Goal: Transaction & Acquisition: Purchase product/service

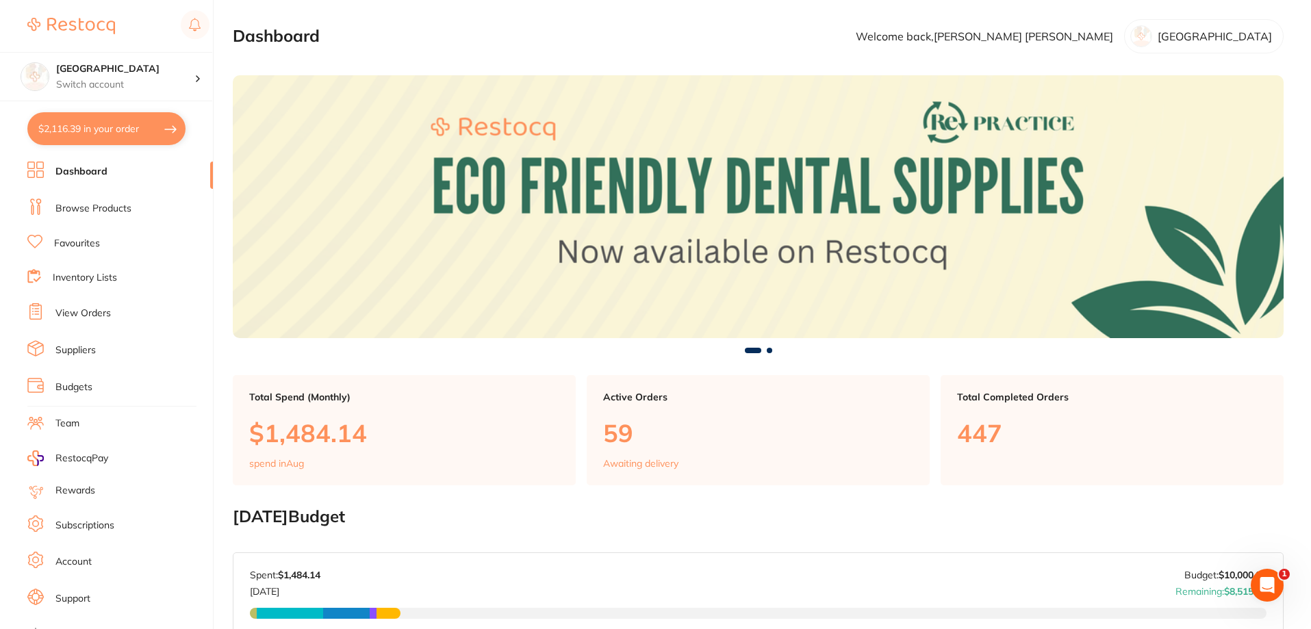
click at [124, 124] on button "$2,116.39 in your order" at bounding box center [106, 128] width 158 height 33
checkbox input "true"
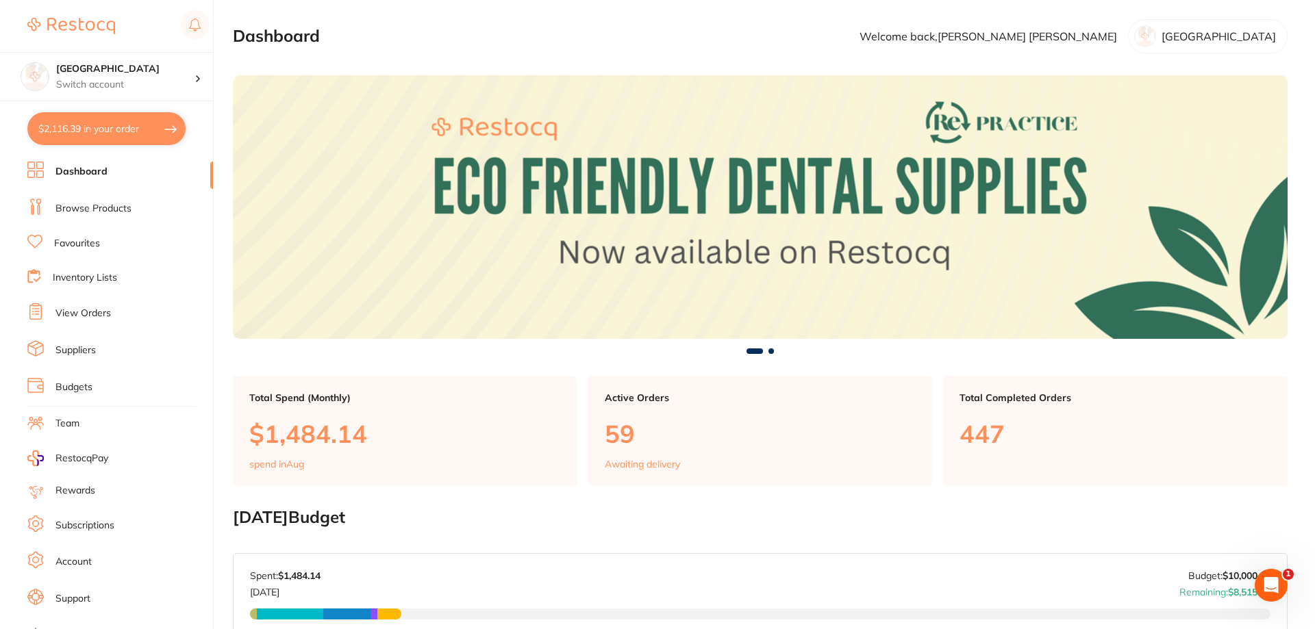
checkbox input "true"
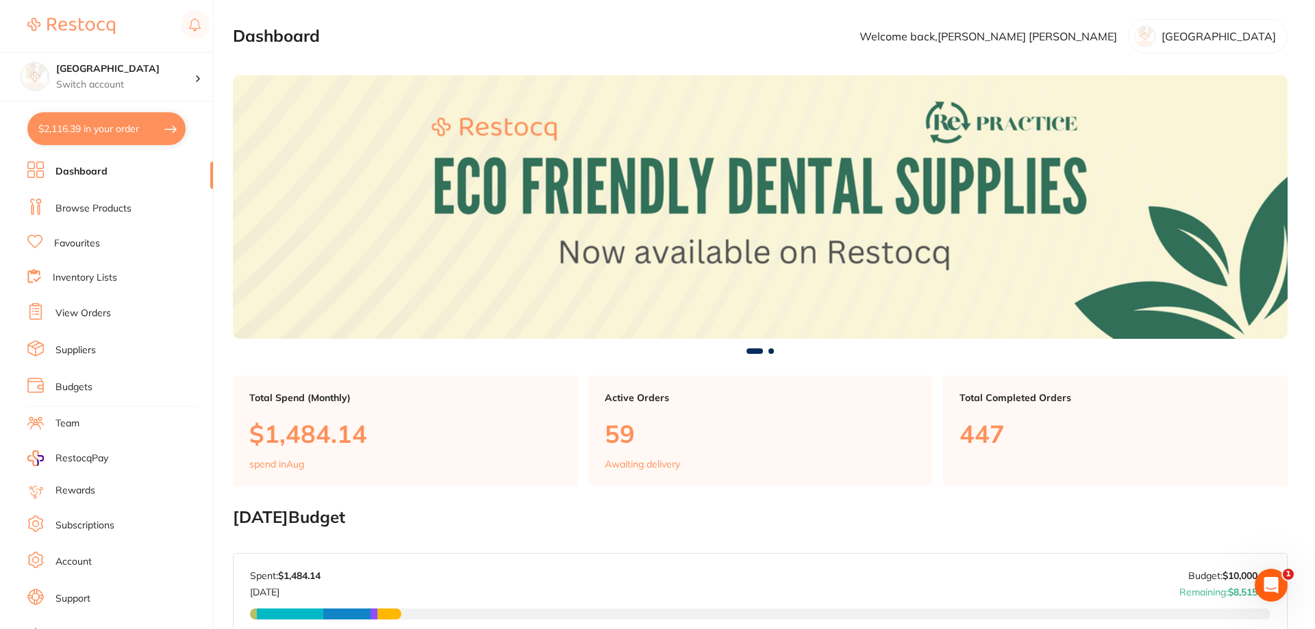
checkbox input "true"
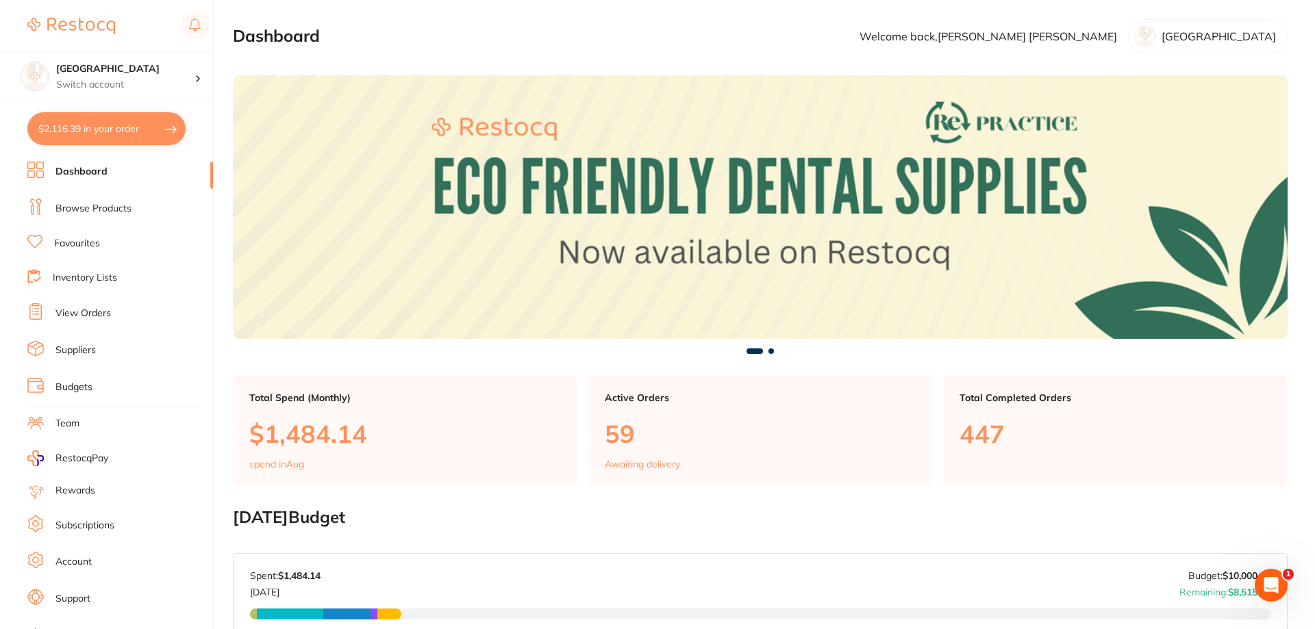
checkbox input "true"
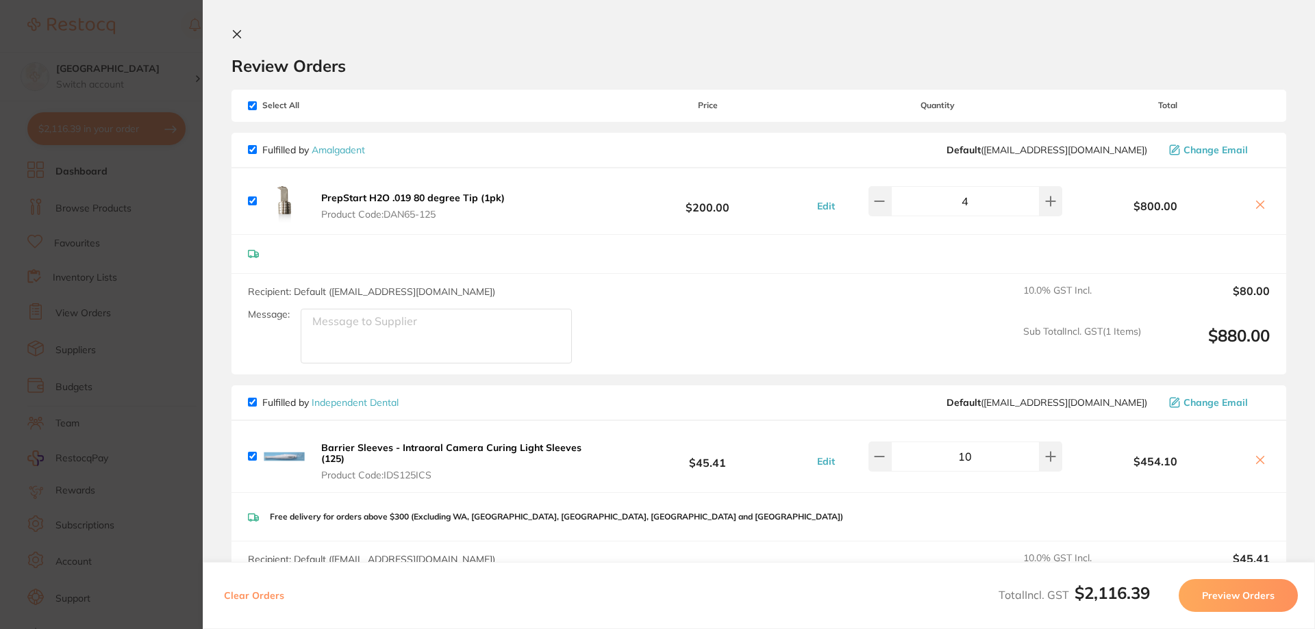
click at [238, 34] on icon at bounding box center [238, 35] width 8 height 8
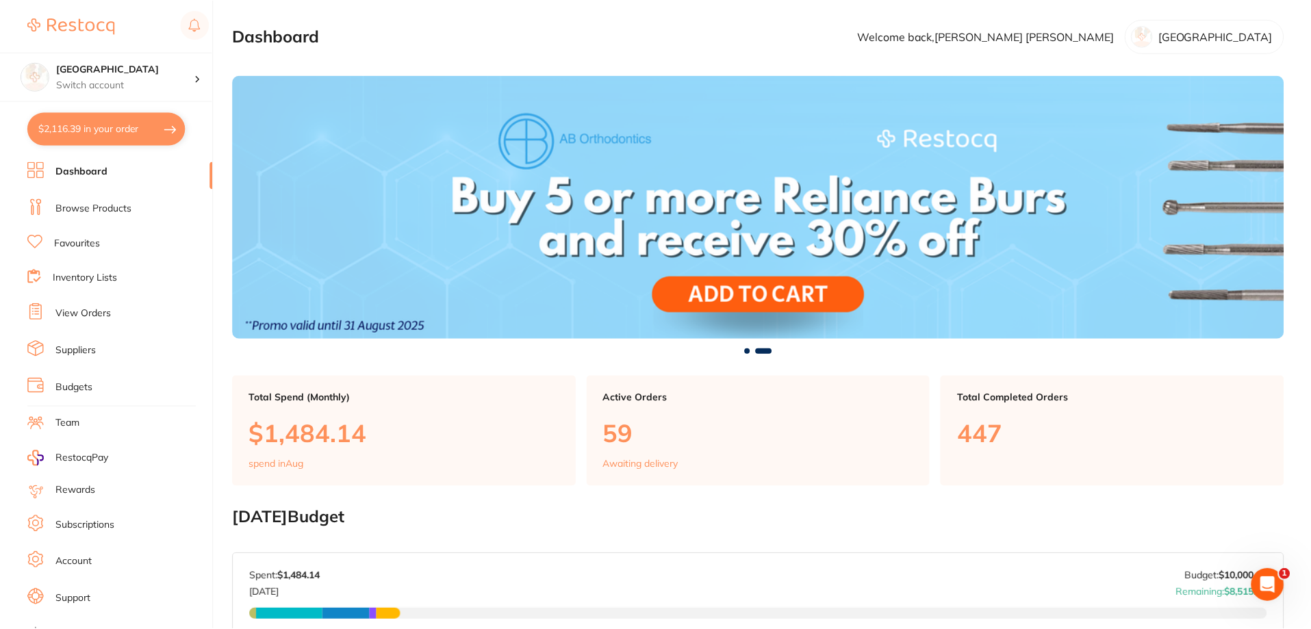
scroll to position [1, 0]
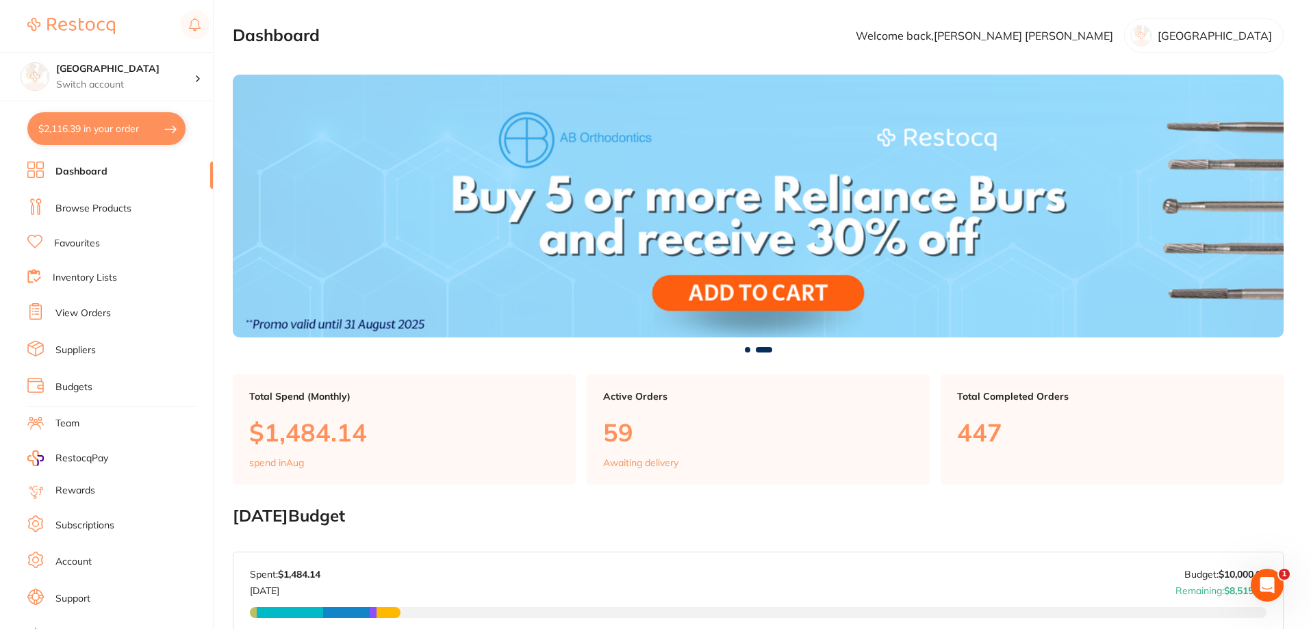
click at [84, 211] on link "Browse Products" at bounding box center [93, 209] width 76 height 14
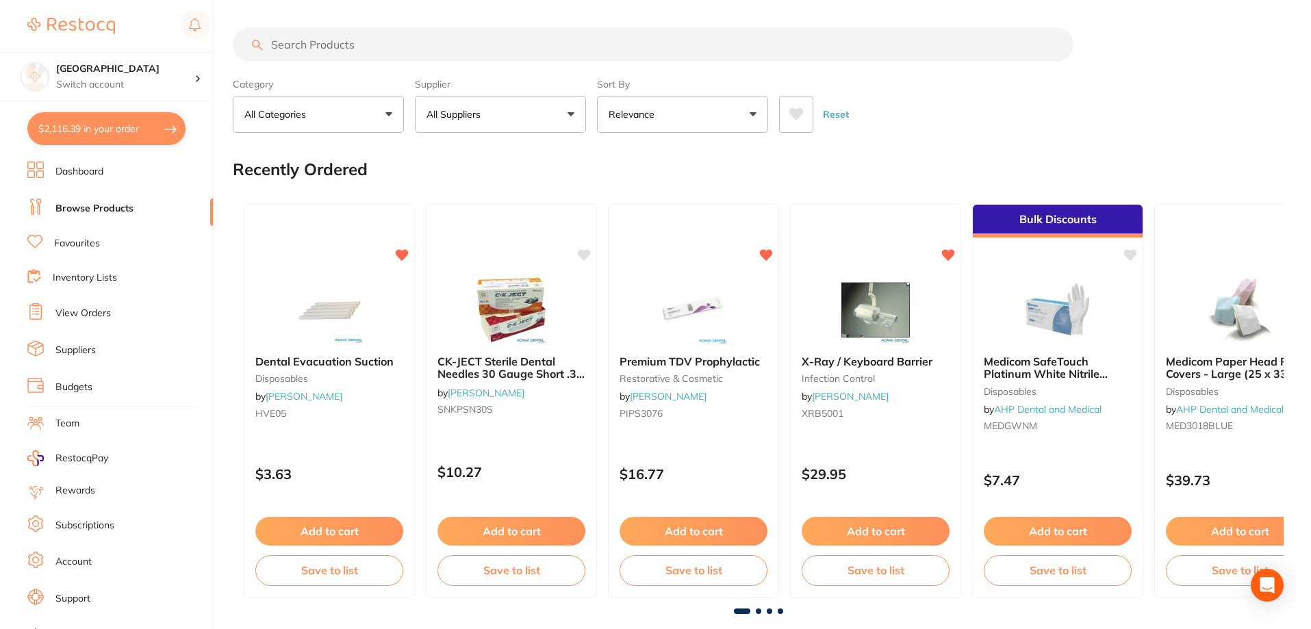
click at [326, 42] on input "search" at bounding box center [653, 44] width 841 height 34
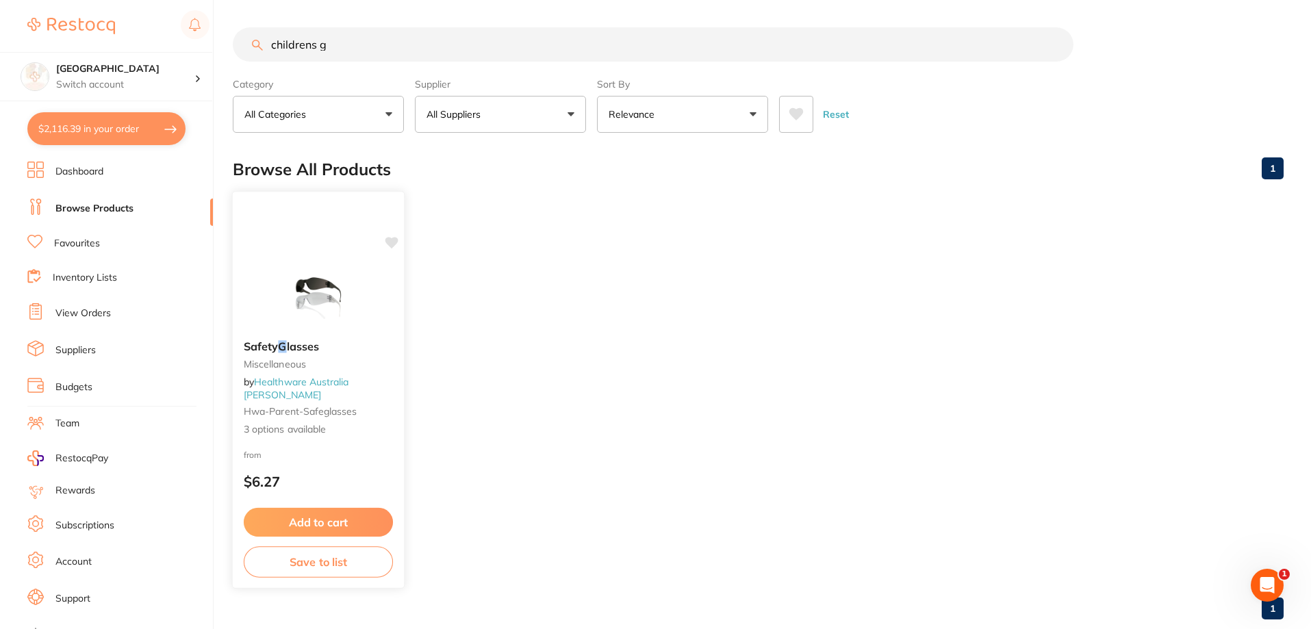
type input "childrens g"
click at [305, 345] on span "lasses" at bounding box center [303, 347] width 32 height 14
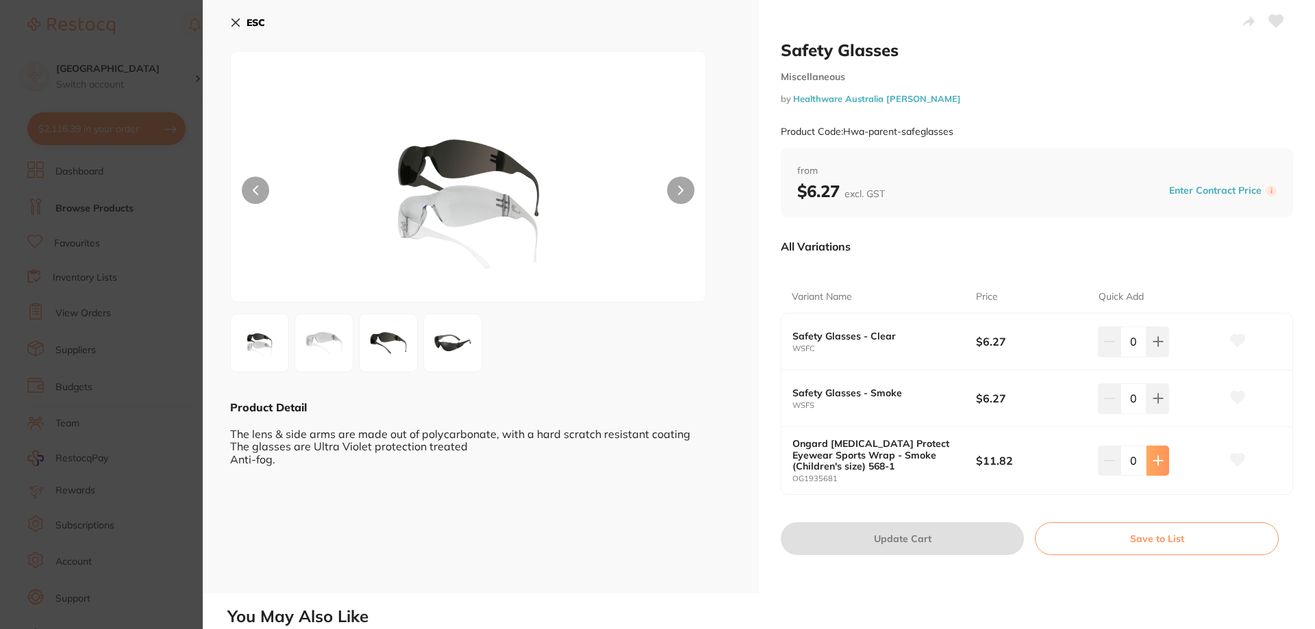
click at [1155, 347] on icon at bounding box center [1157, 342] width 9 height 9
type input "3"
click at [234, 26] on icon at bounding box center [235, 22] width 11 height 11
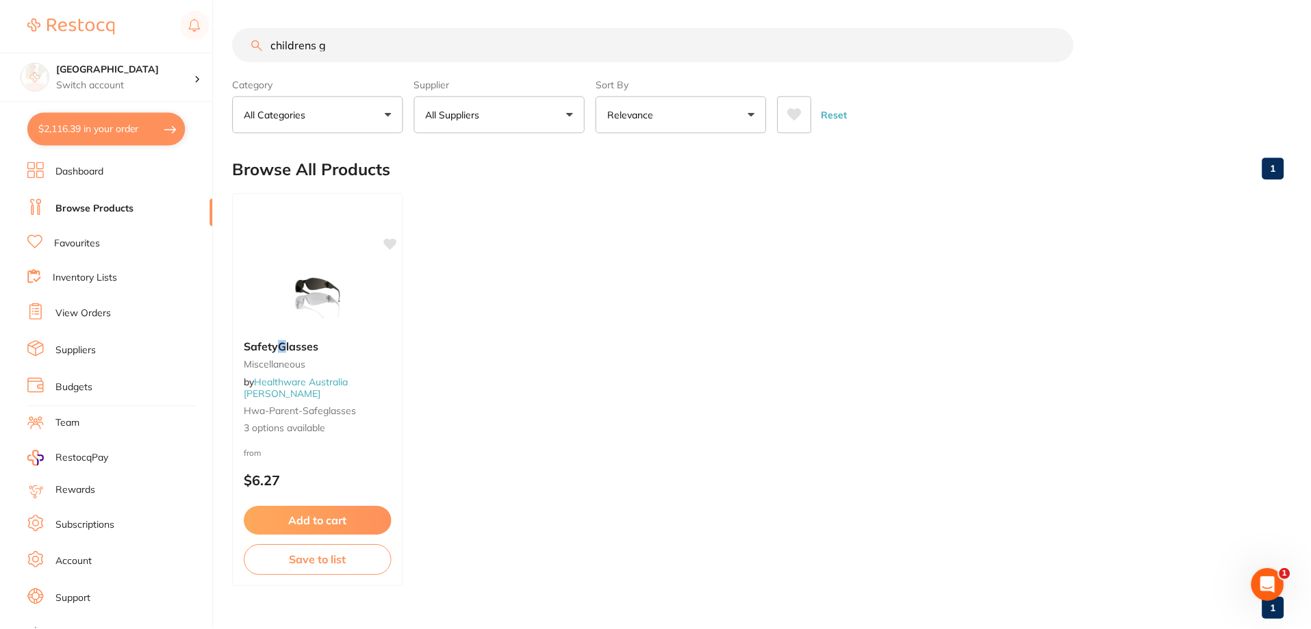
scroll to position [1, 0]
drag, startPoint x: 342, startPoint y: 47, endPoint x: 200, endPoint y: 45, distance: 142.5
click at [201, 46] on div "$2,116.39 Katoomba Dental Centre Switch account Katoomba Dental Centre $2,116.3…" at bounding box center [655, 313] width 1311 height 629
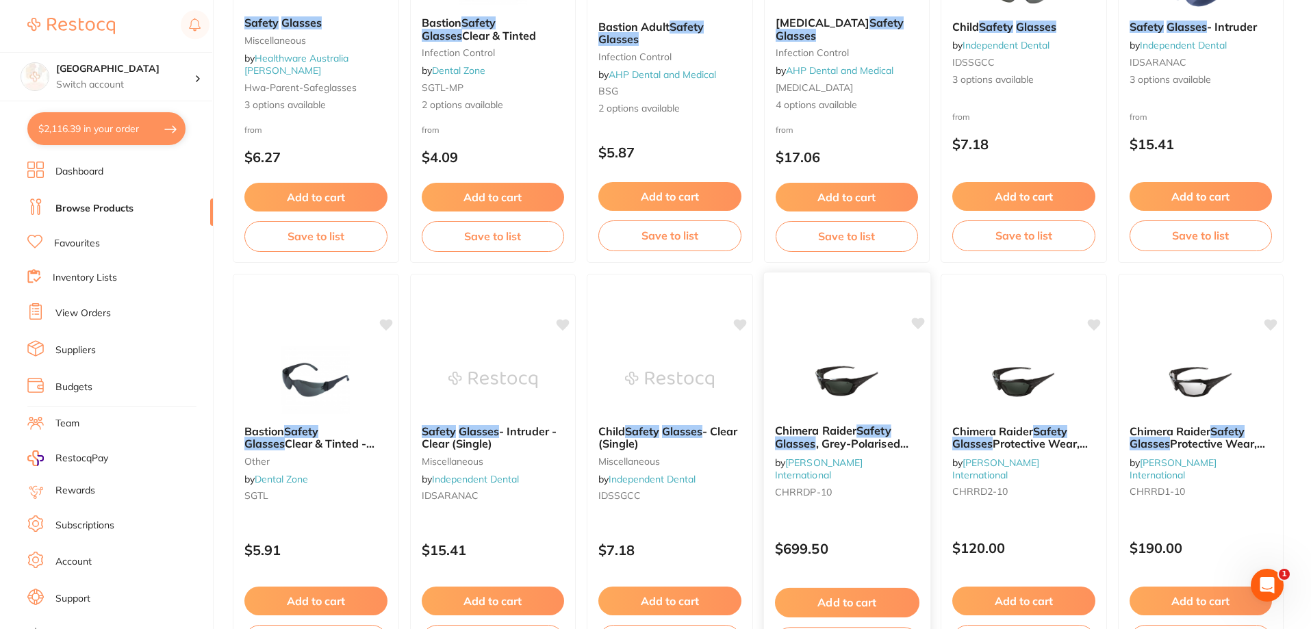
scroll to position [325, 0]
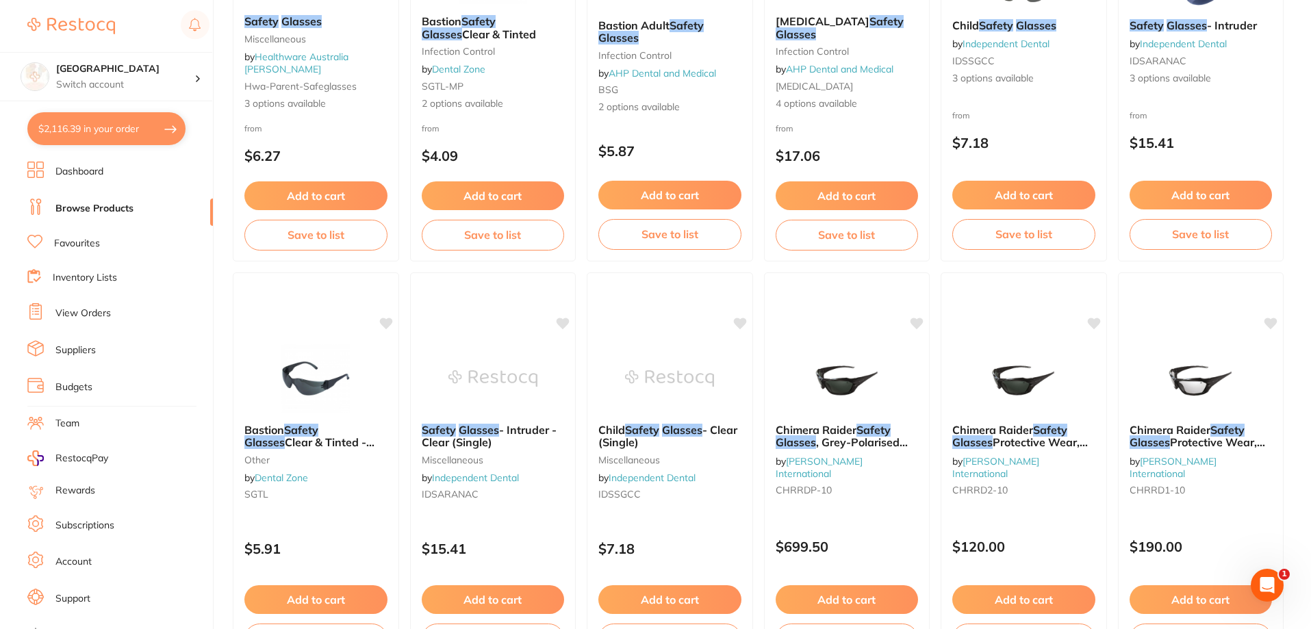
type input "safety Glasses"
click at [101, 127] on button "$2,116.39 in your order" at bounding box center [106, 128] width 158 height 33
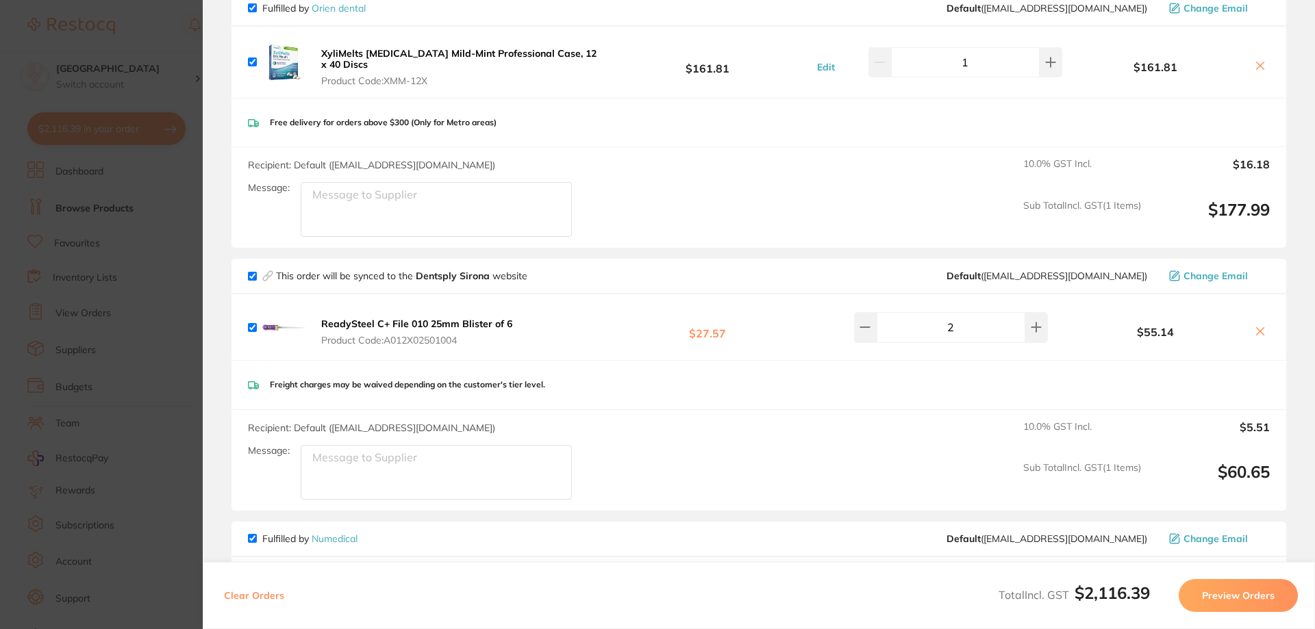
scroll to position [1387, 0]
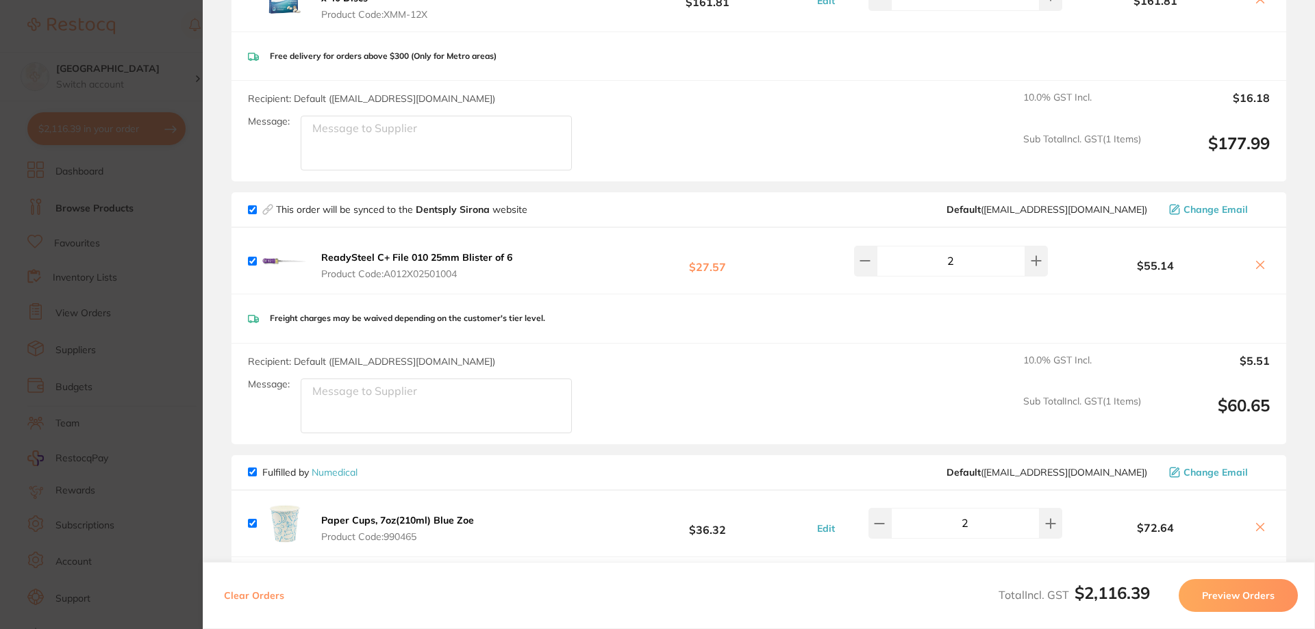
click at [178, 42] on section "Update RRP Set your pre negotiated price for this item. Item Agreed RRP (excl. …" at bounding box center [657, 314] width 1315 height 629
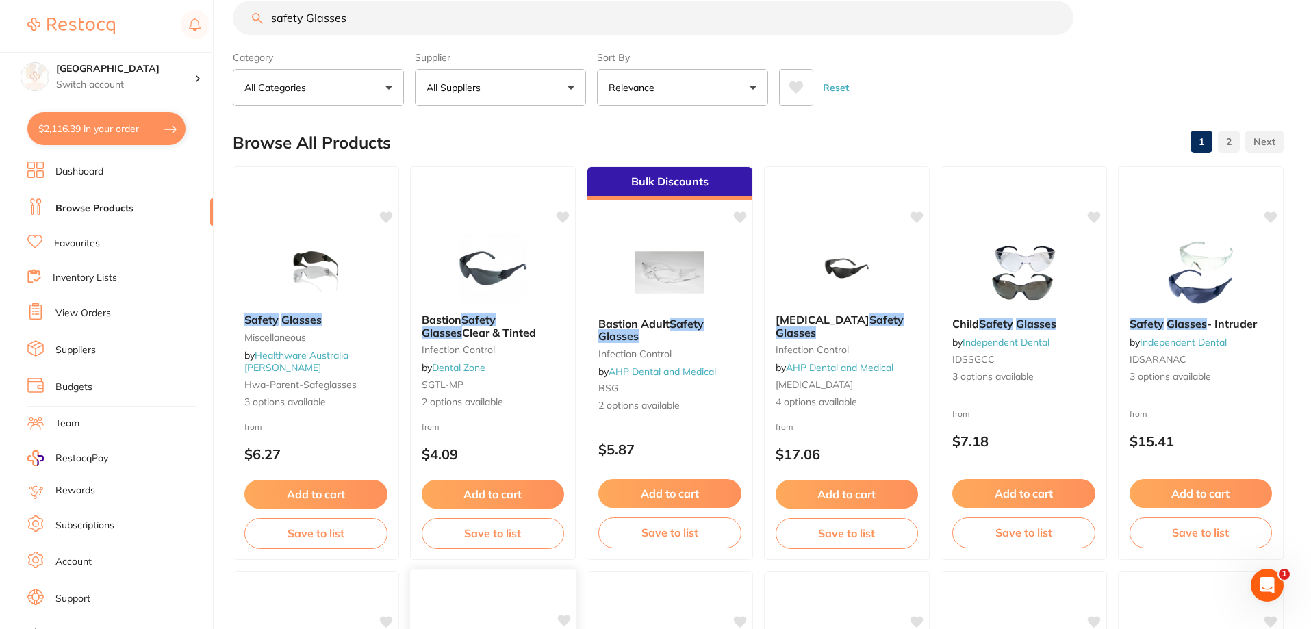
scroll to position [17, 0]
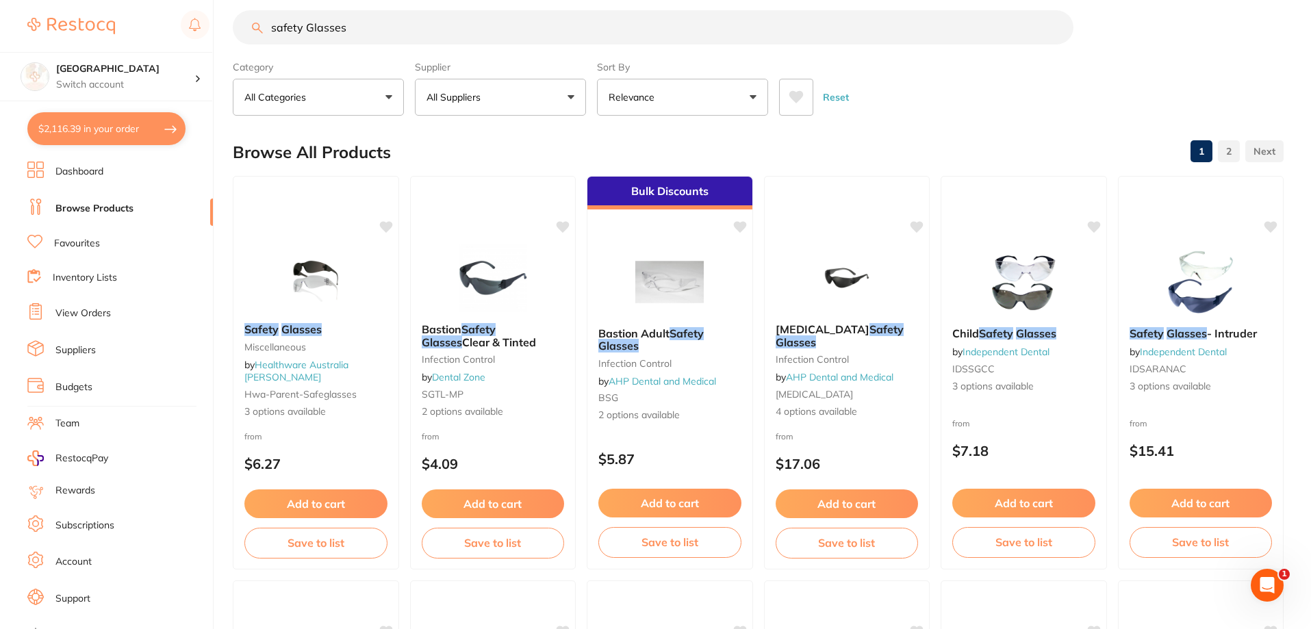
drag, startPoint x: 1011, startPoint y: 331, endPoint x: 466, endPoint y: 303, distance: 545.2
click at [1011, 331] on em "Safety" at bounding box center [996, 334] width 34 height 14
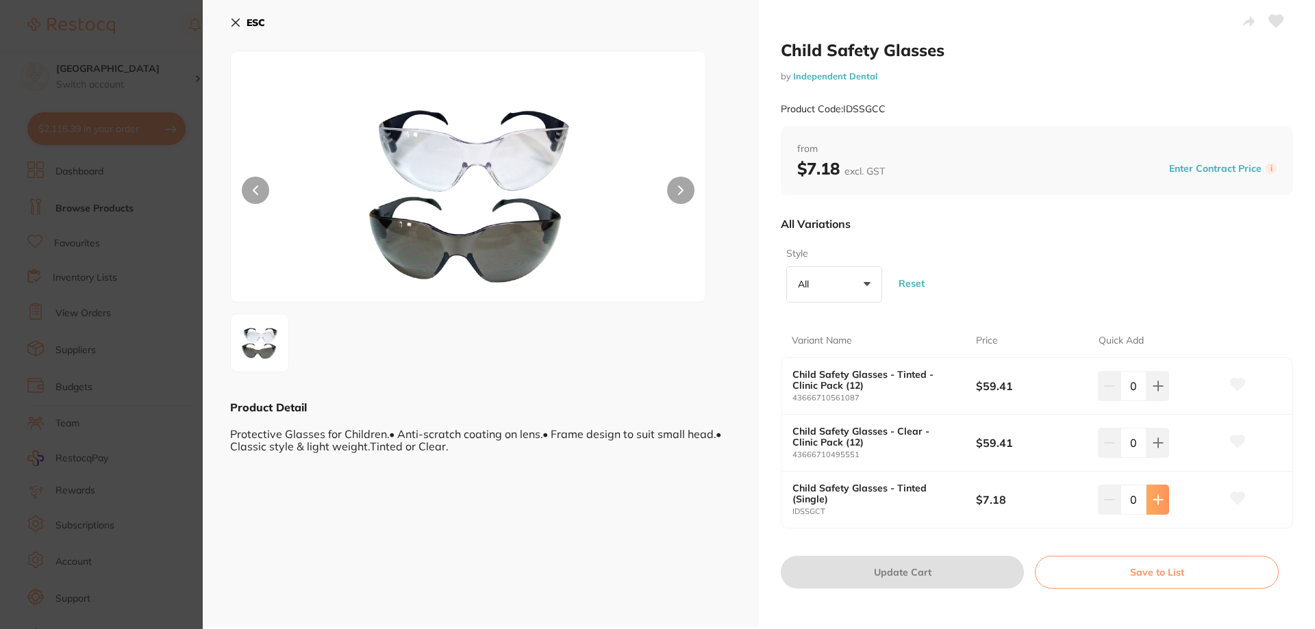
click at [1153, 392] on icon at bounding box center [1158, 386] width 11 height 11
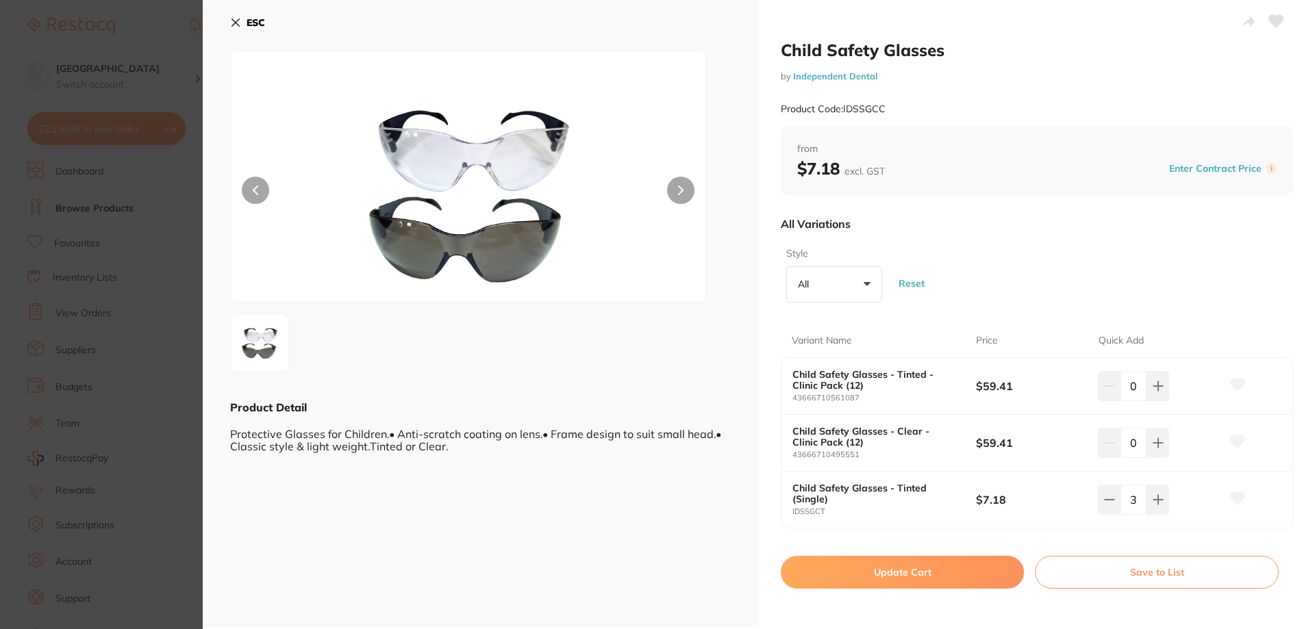
type input "3"
click at [946, 566] on button "Update Cart" at bounding box center [902, 572] width 243 height 33
checkbox input "false"
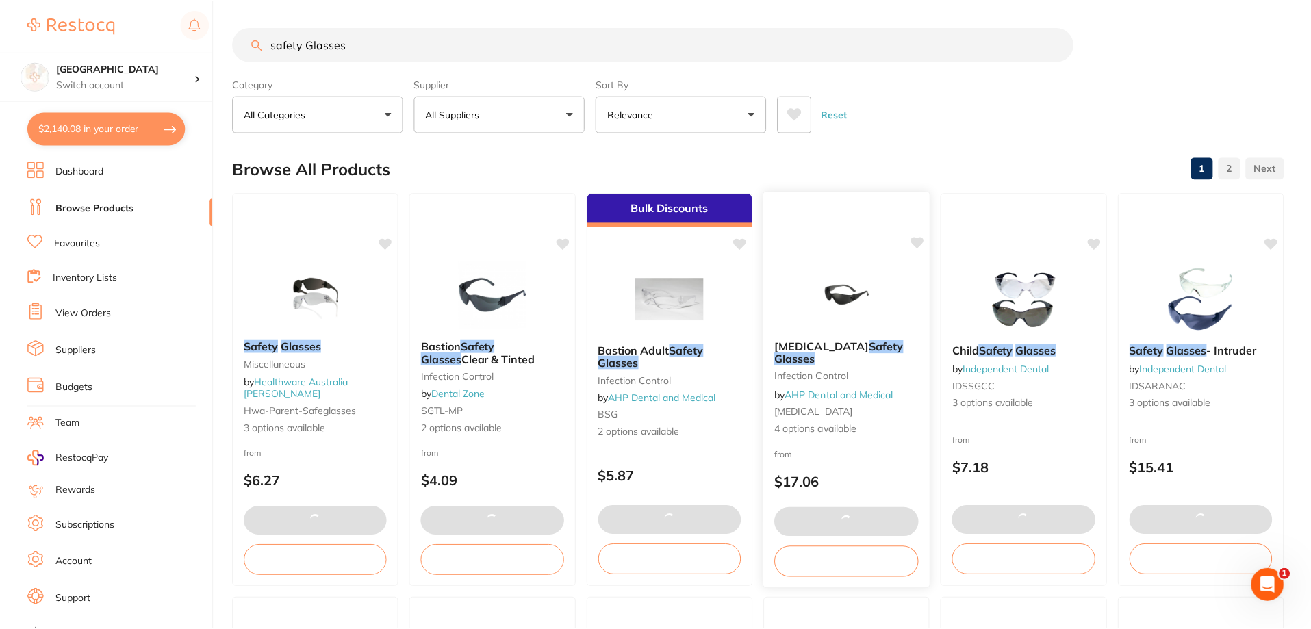
scroll to position [1453, 0]
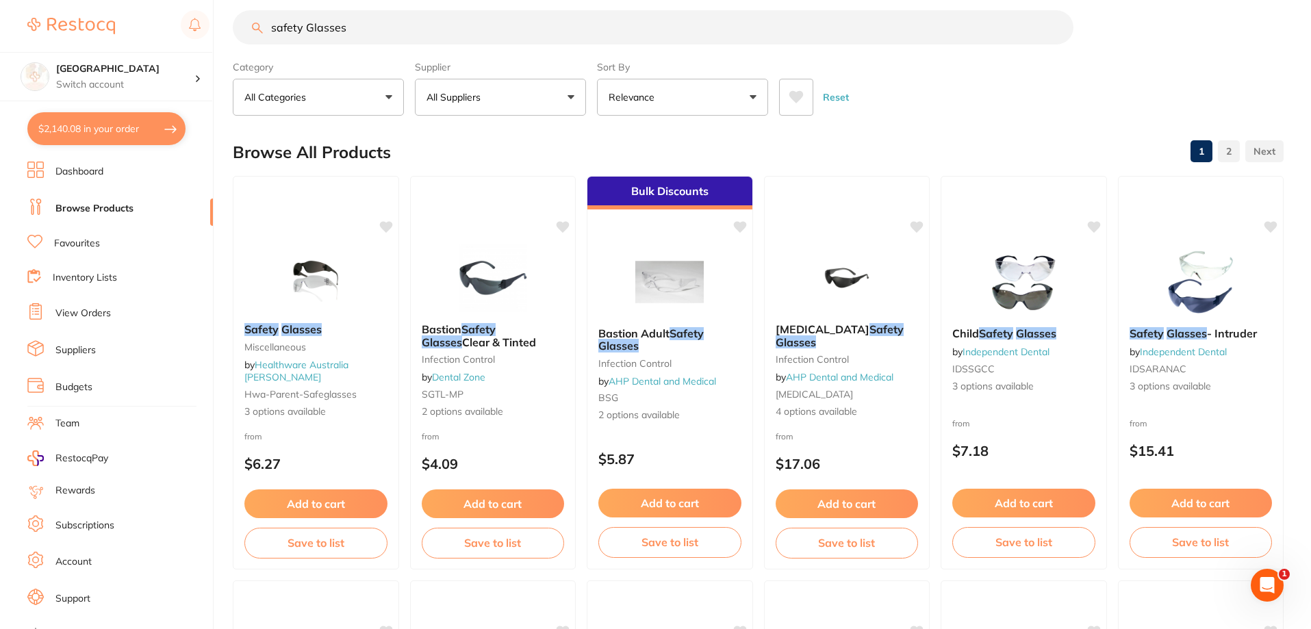
click at [94, 125] on button "$2,140.08 in your order" at bounding box center [106, 128] width 158 height 33
checkbox input "true"
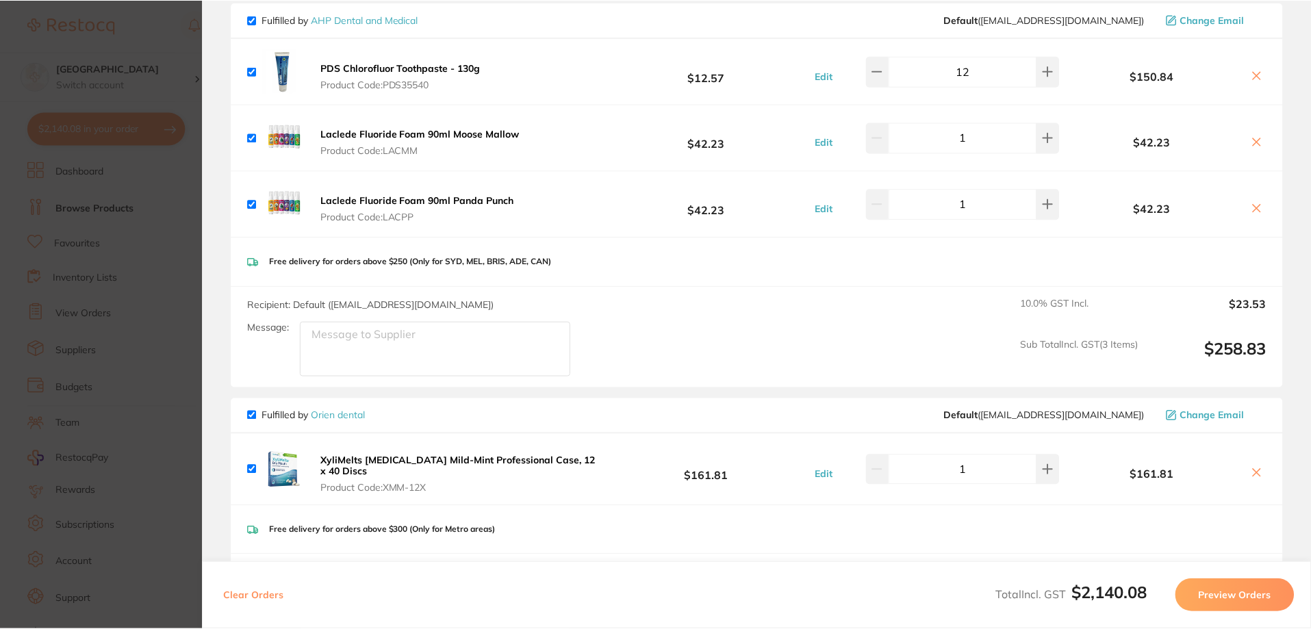
scroll to position [1130, 0]
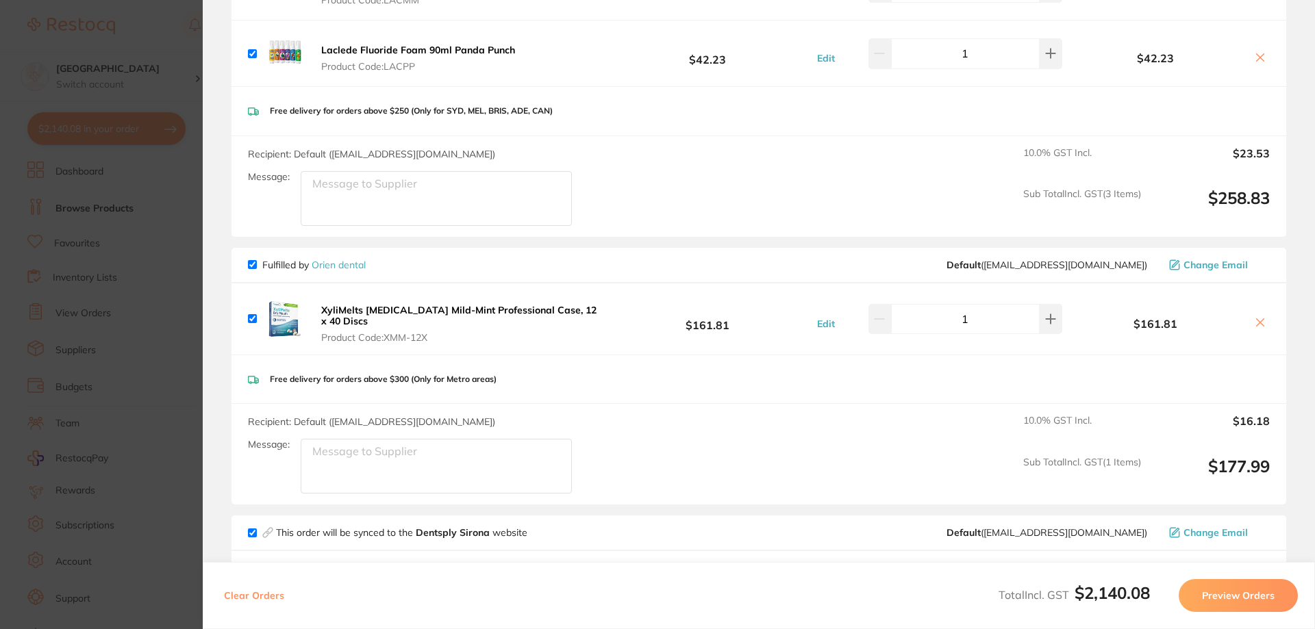
click at [336, 259] on link "Orien dental" at bounding box center [339, 265] width 54 height 12
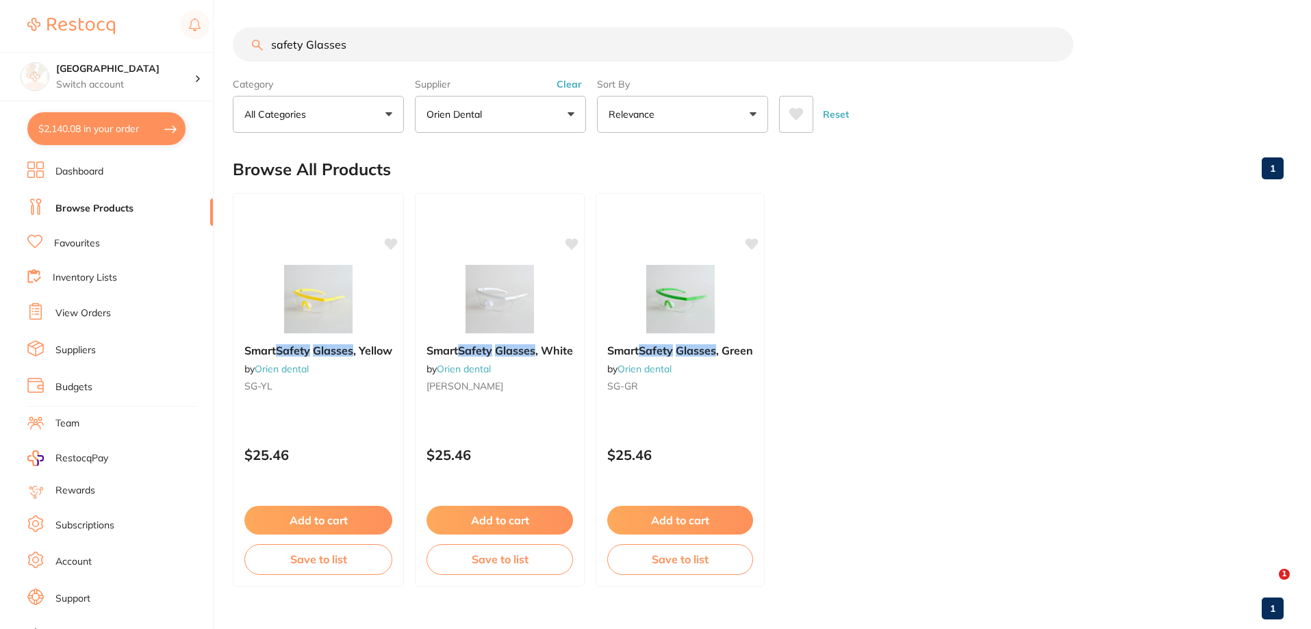
drag, startPoint x: 415, startPoint y: 48, endPoint x: 211, endPoint y: 22, distance: 205.7
click at [216, 24] on div "$2,140.08 Katoomba Dental Centre Switch account Katoomba Dental Centre $2,140.0…" at bounding box center [655, 314] width 1311 height 629
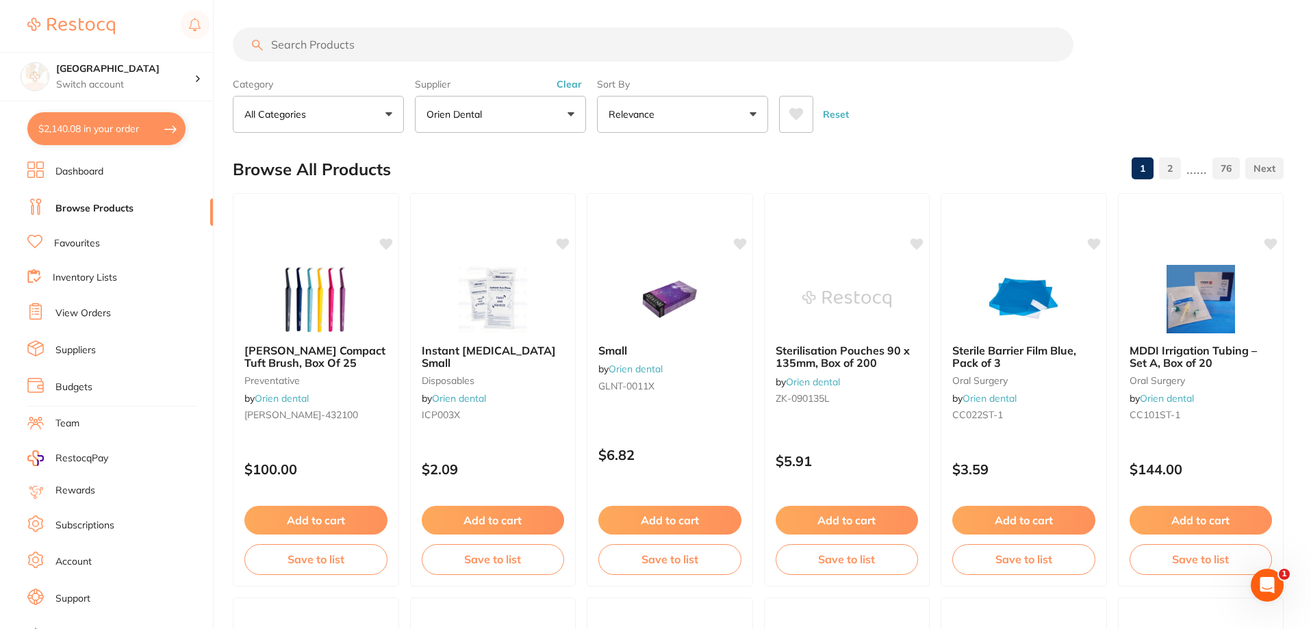
click at [801, 111] on icon at bounding box center [797, 114] width 14 height 12
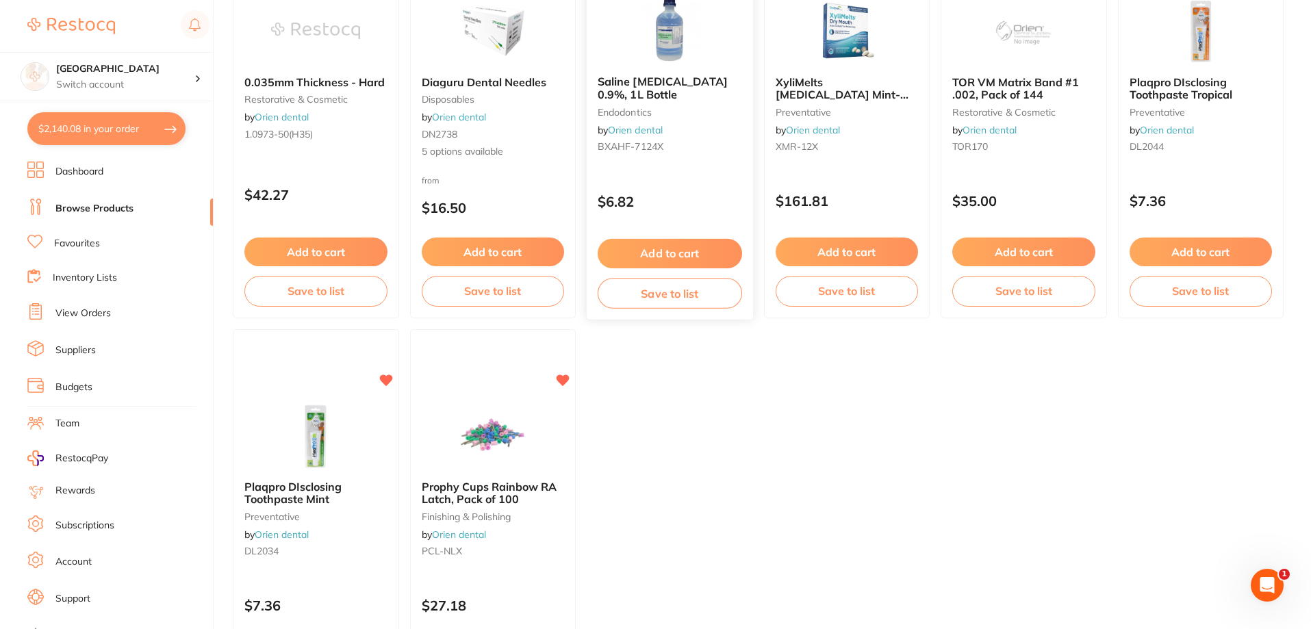
scroll to position [685, 0]
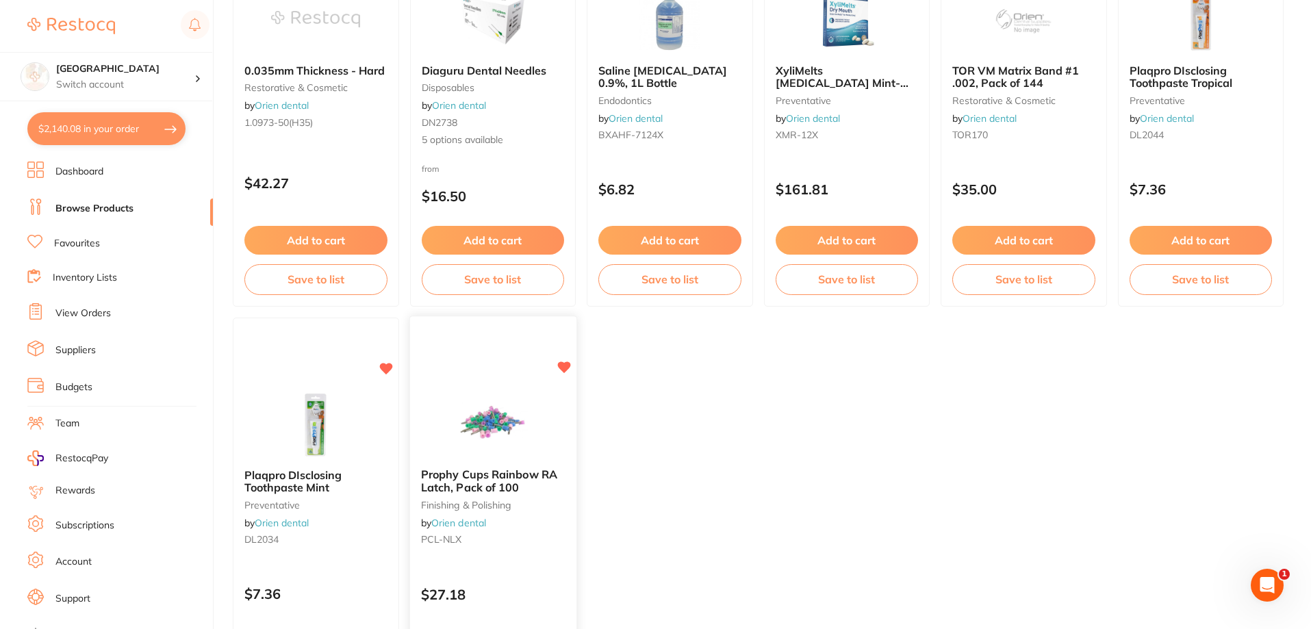
click at [494, 416] on img at bounding box center [493, 422] width 90 height 69
click at [492, 473] on span "Prophy Cups Rainbow RA Latch, Pack of 100" at bounding box center [488, 481] width 136 height 27
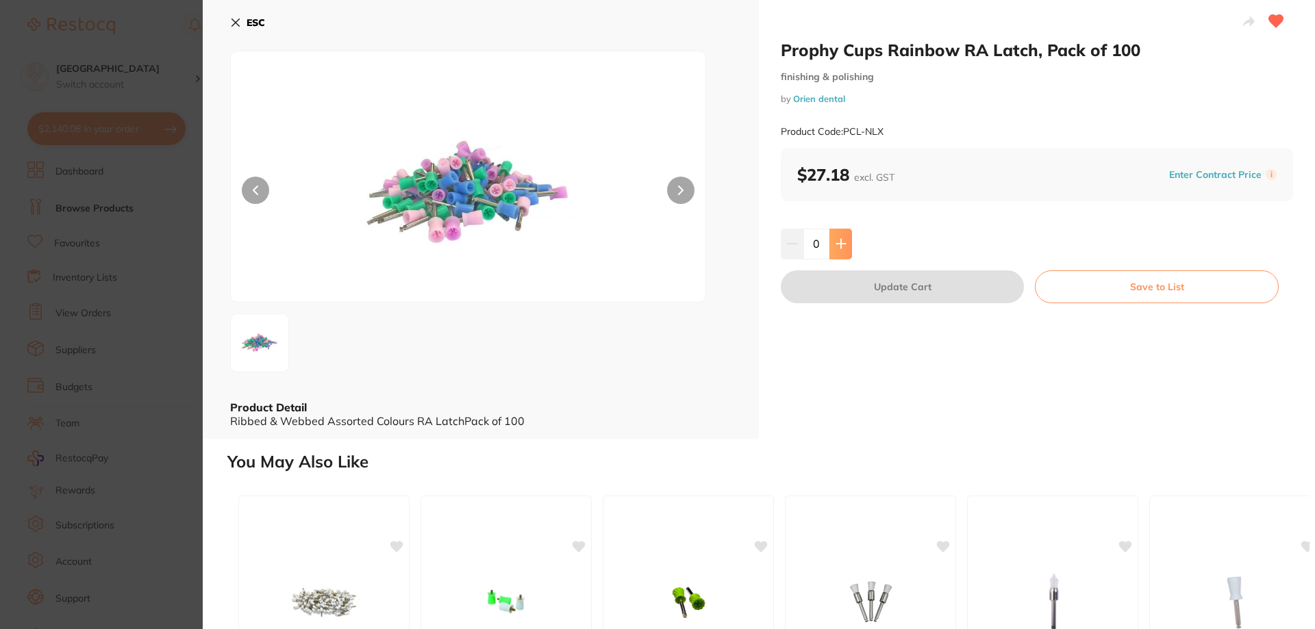
click at [843, 240] on icon at bounding box center [841, 243] width 11 height 11
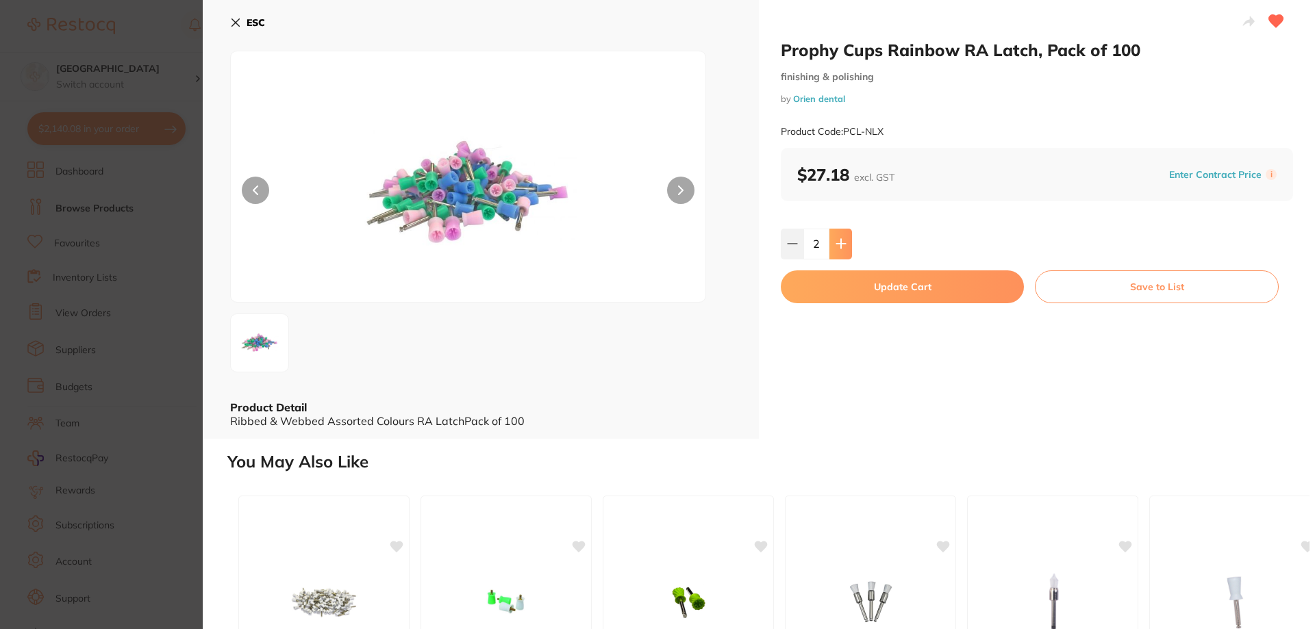
click at [843, 240] on icon at bounding box center [841, 243] width 11 height 11
type input "3"
click at [869, 285] on button "Update Cart" at bounding box center [902, 287] width 243 height 33
checkbox input "false"
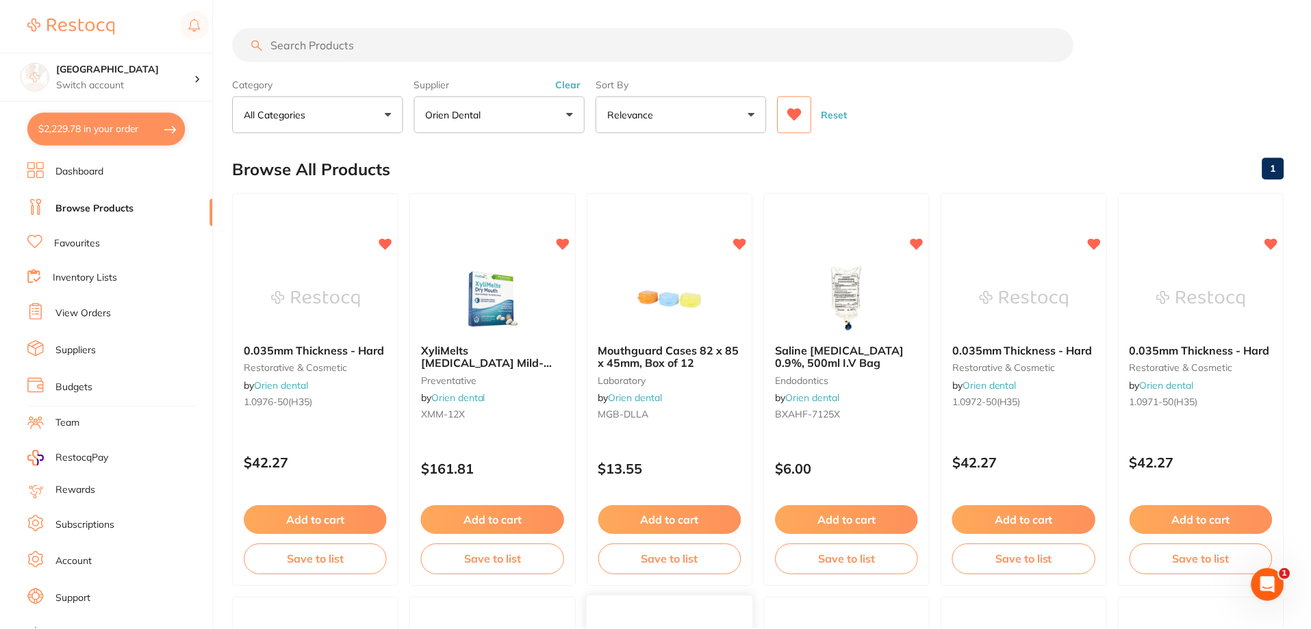
scroll to position [685, 0]
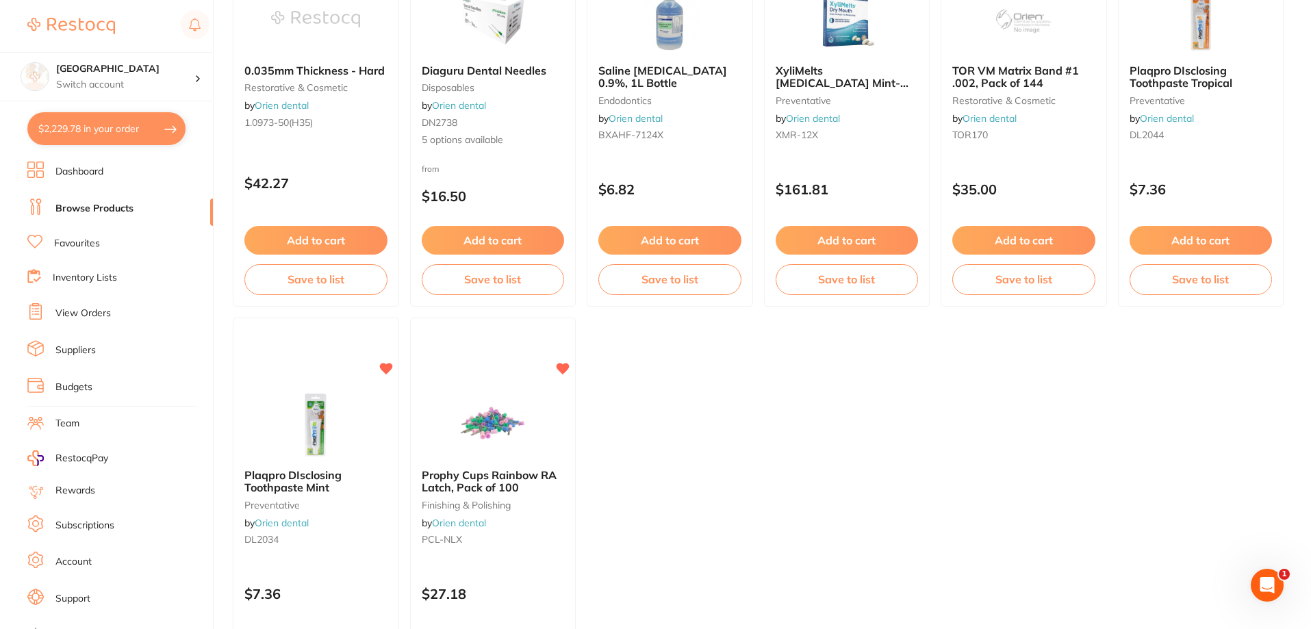
click at [107, 133] on button "$2,229.78 in your order" at bounding box center [106, 128] width 158 height 33
checkbox input "true"
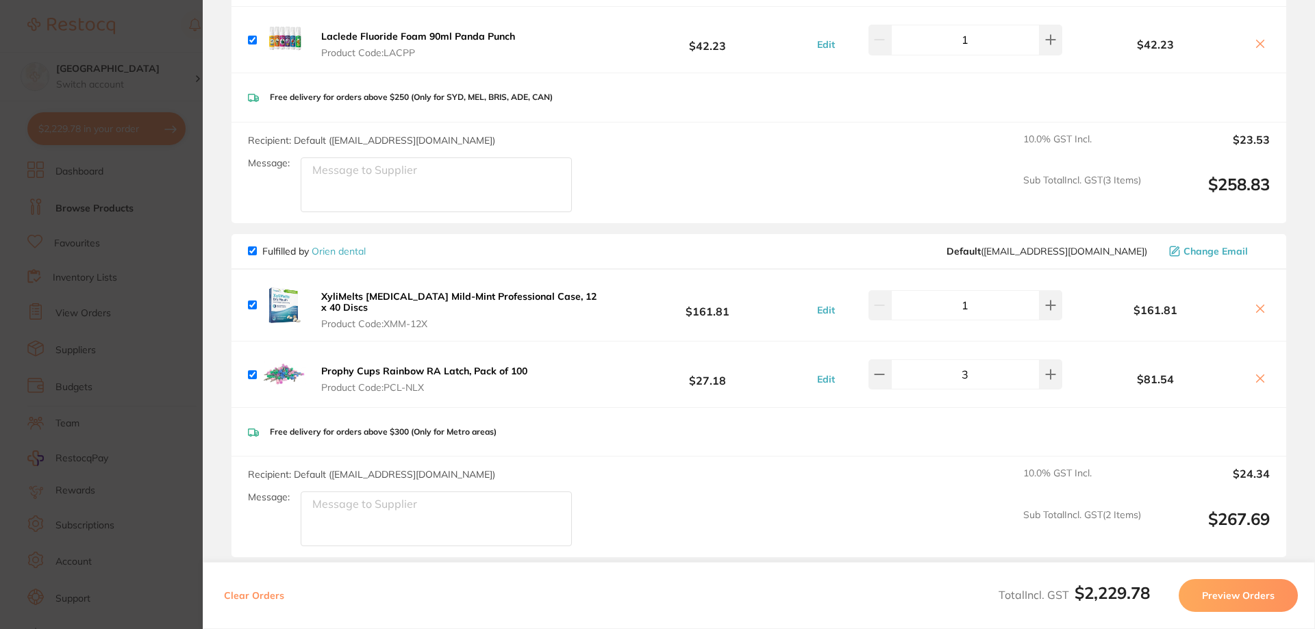
scroll to position [1147, 0]
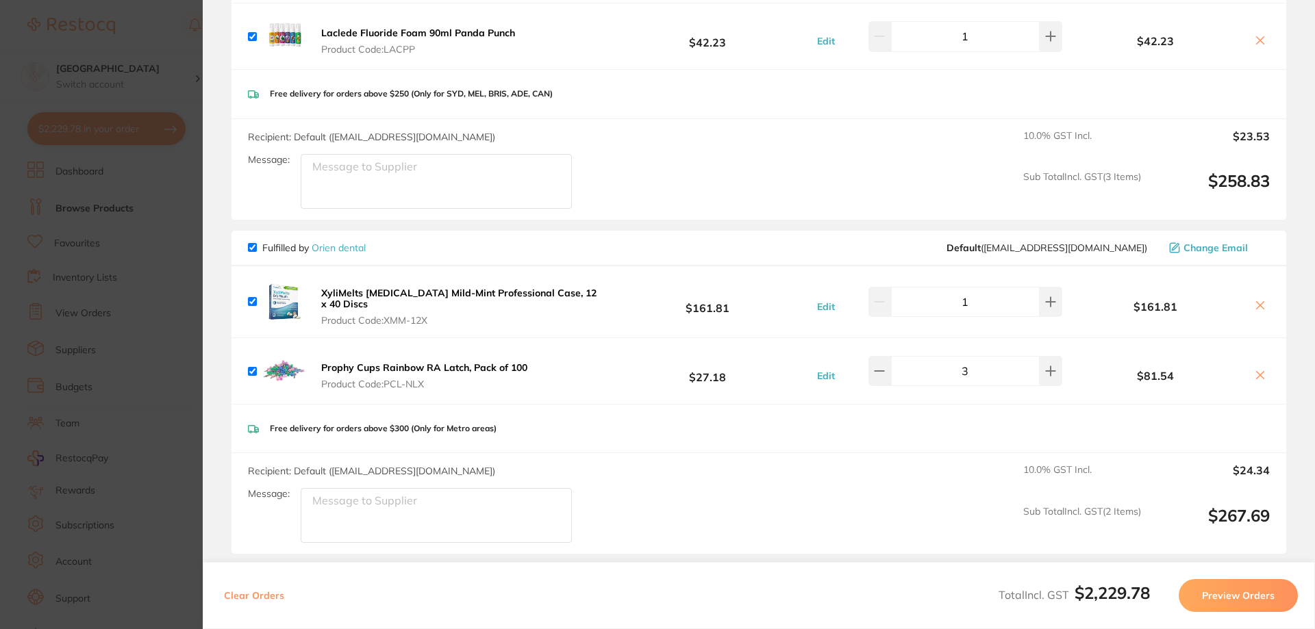
click at [144, 50] on section "Update RRP Set your pre negotiated price for this item. Item Agreed RRP (excl. …" at bounding box center [657, 314] width 1315 height 629
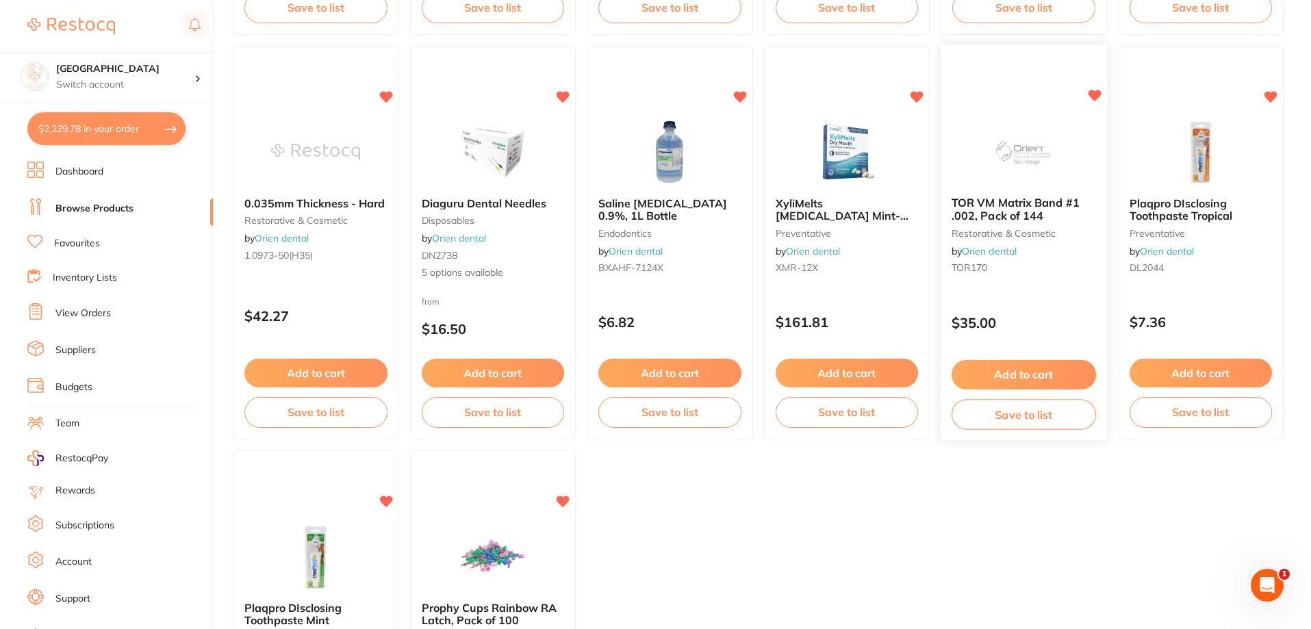
scroll to position [548, 0]
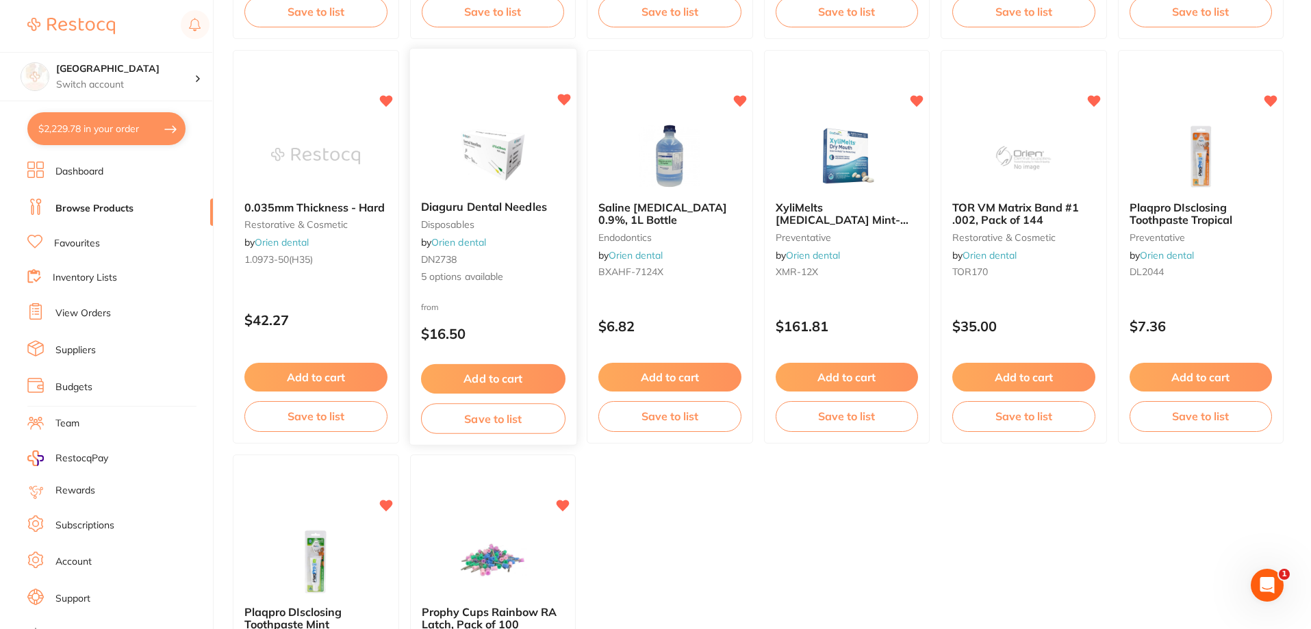
click at [488, 180] on img at bounding box center [493, 155] width 90 height 69
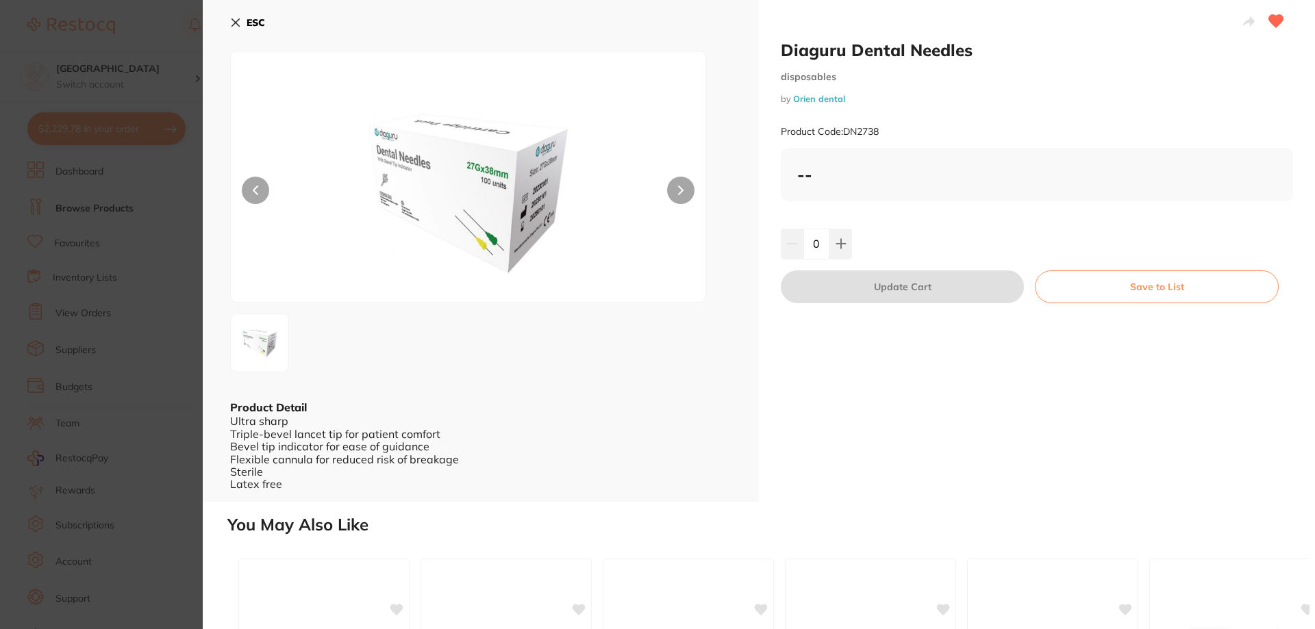
click at [494, 213] on img at bounding box center [468, 194] width 285 height 216
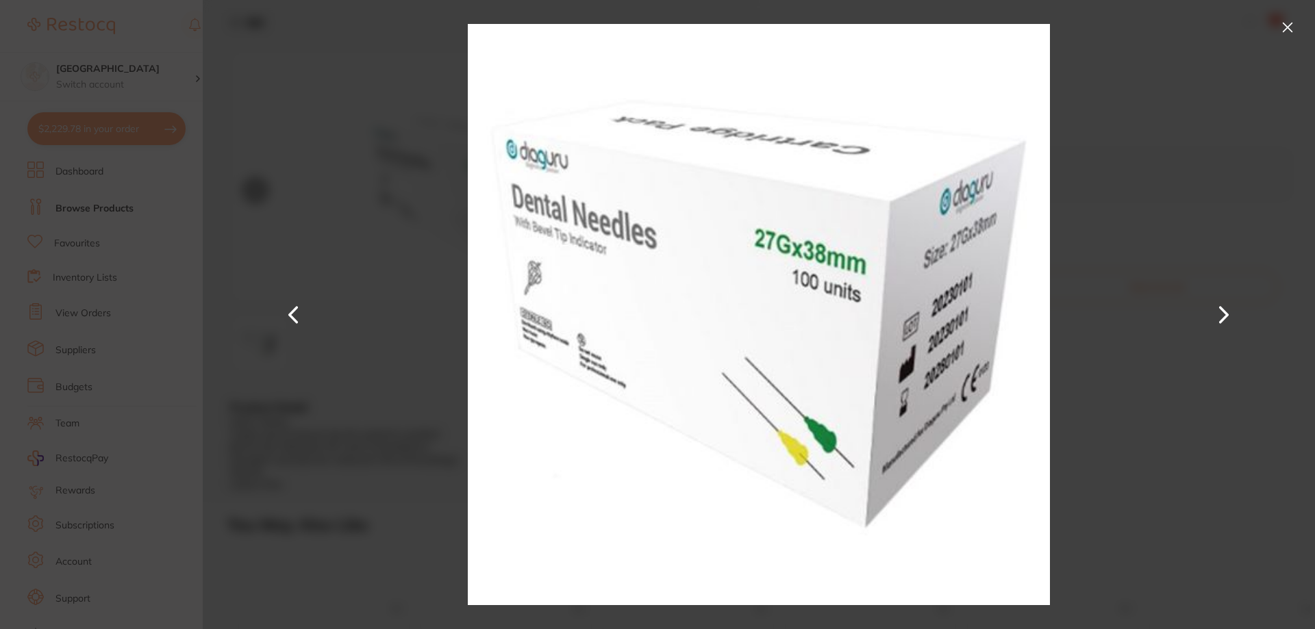
click at [1283, 29] on button at bounding box center [1288, 27] width 22 height 22
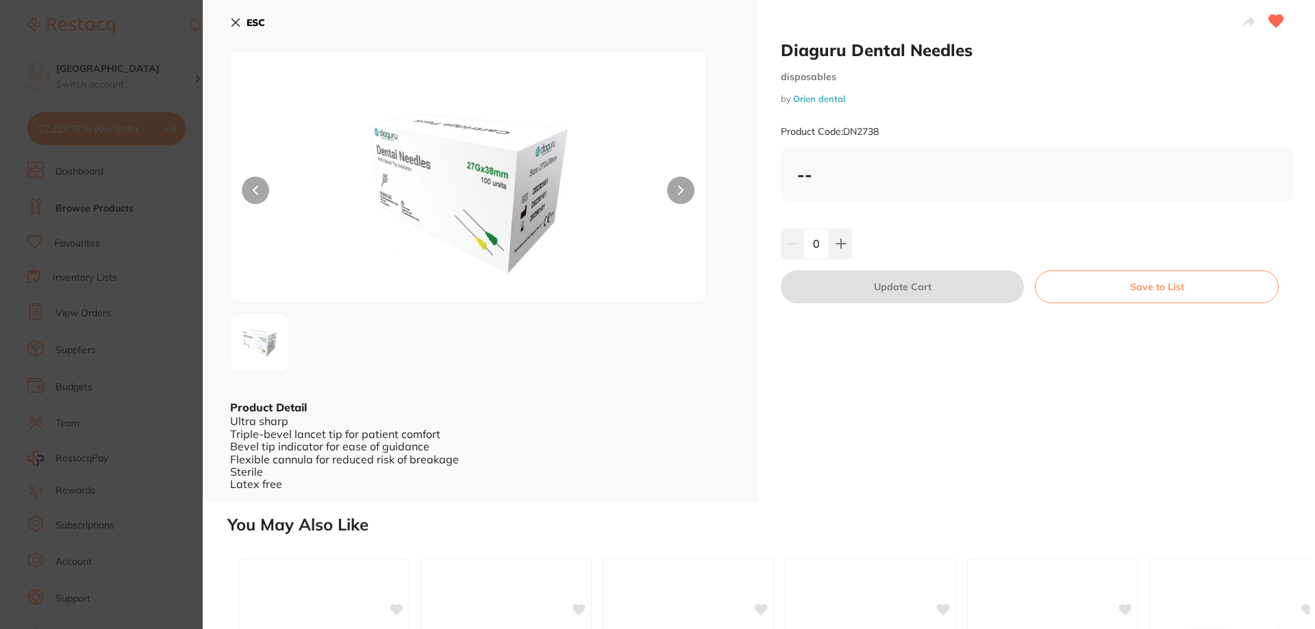
click at [246, 21] on button "ESC" at bounding box center [247, 22] width 35 height 23
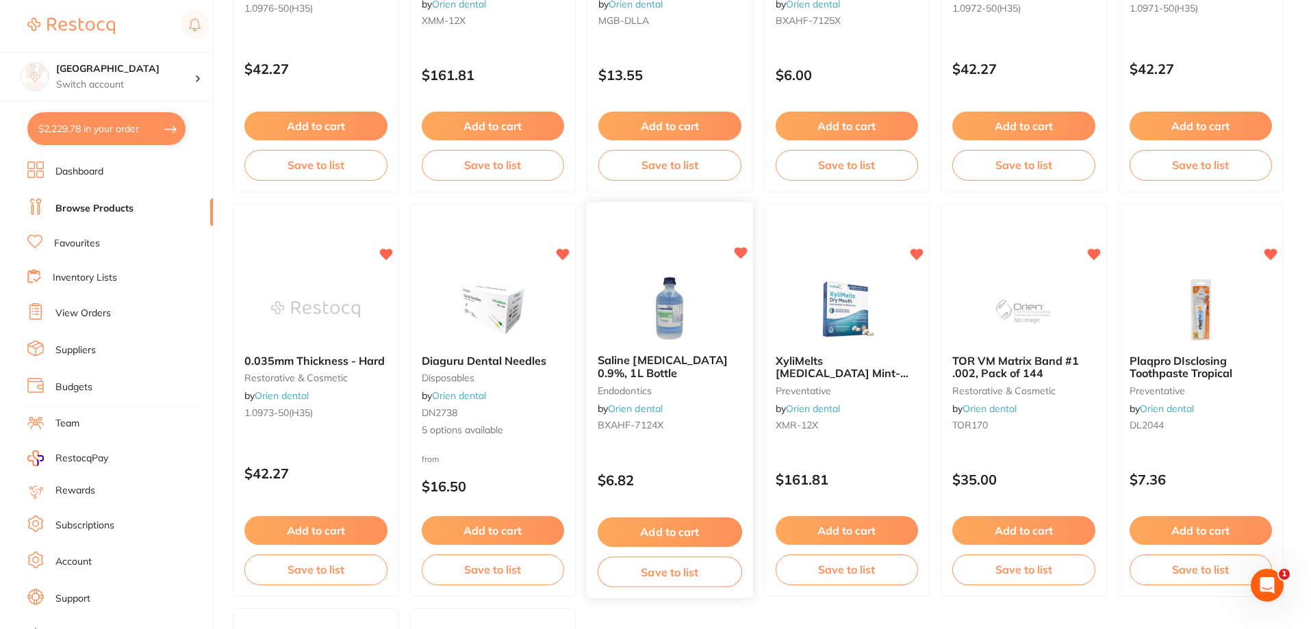
scroll to position [411, 0]
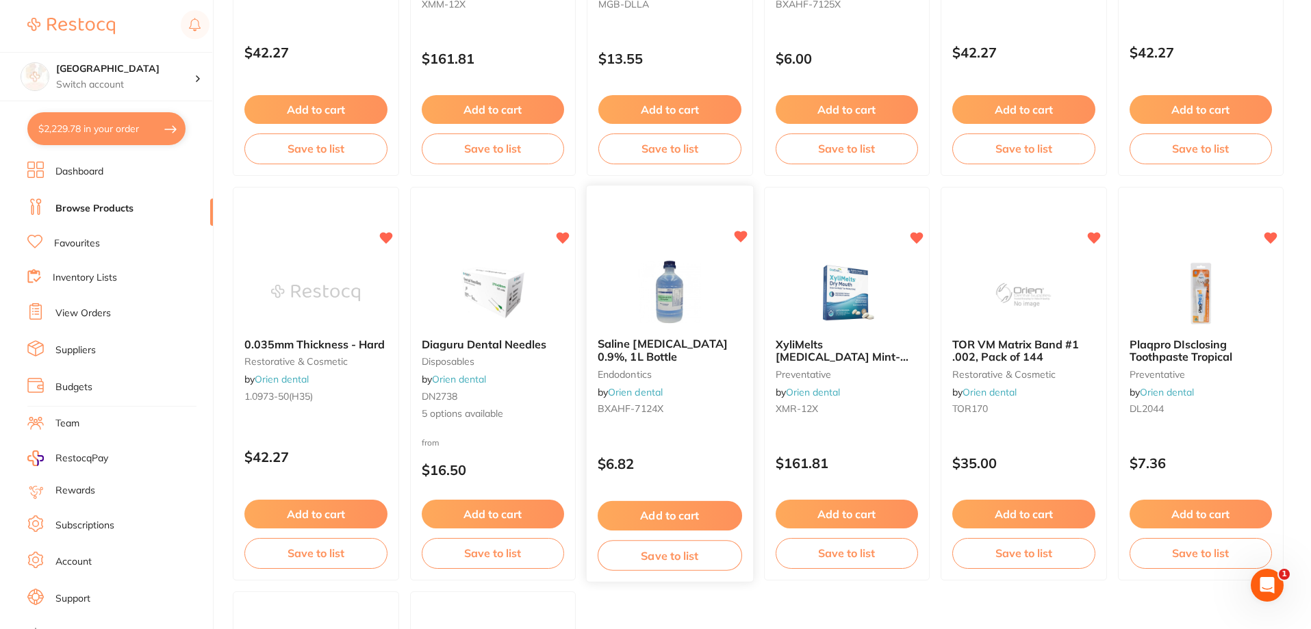
click at [686, 511] on button "Add to cart" at bounding box center [670, 515] width 145 height 29
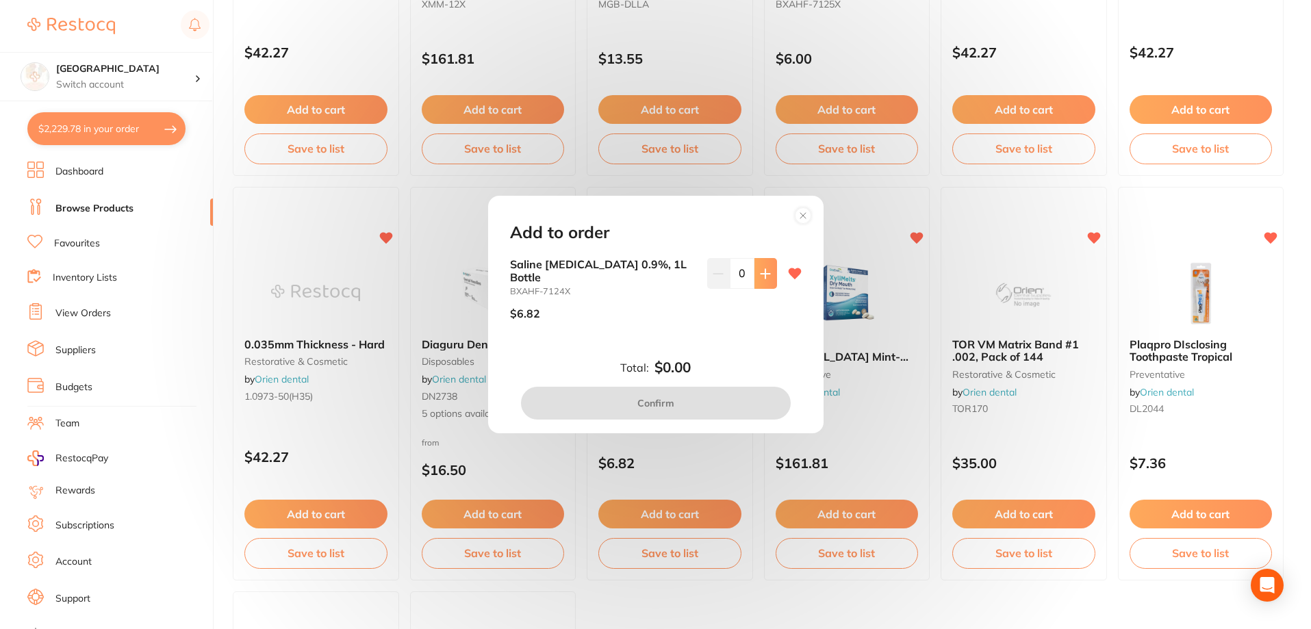
click at [760, 277] on icon at bounding box center [765, 273] width 11 height 11
type input "3"
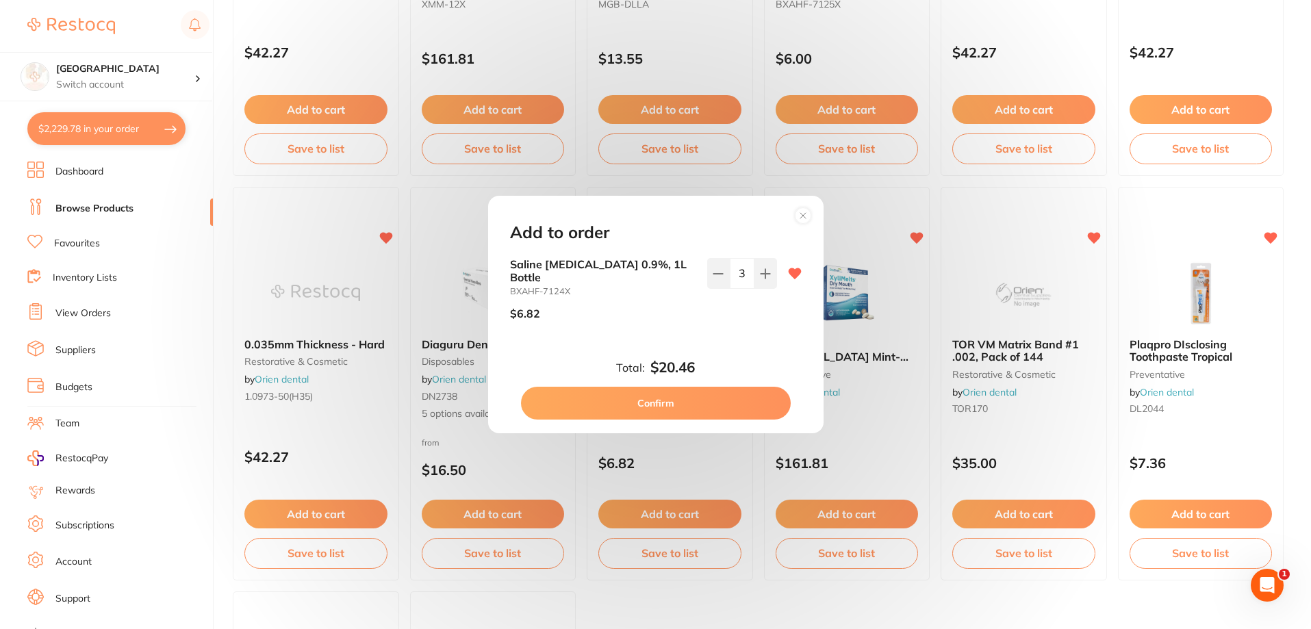
click at [664, 397] on button "Confirm" at bounding box center [656, 403] width 270 height 33
checkbox input "false"
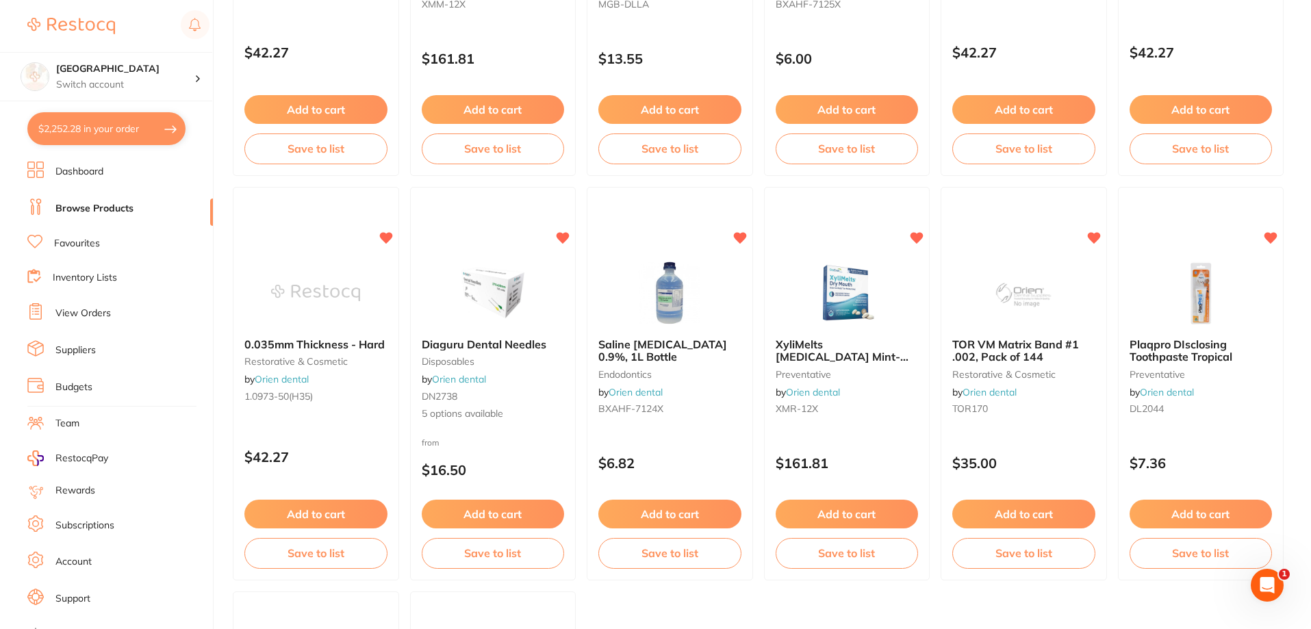
click at [118, 138] on button "$2,252.28 in your order" at bounding box center [106, 128] width 158 height 33
checkbox input "true"
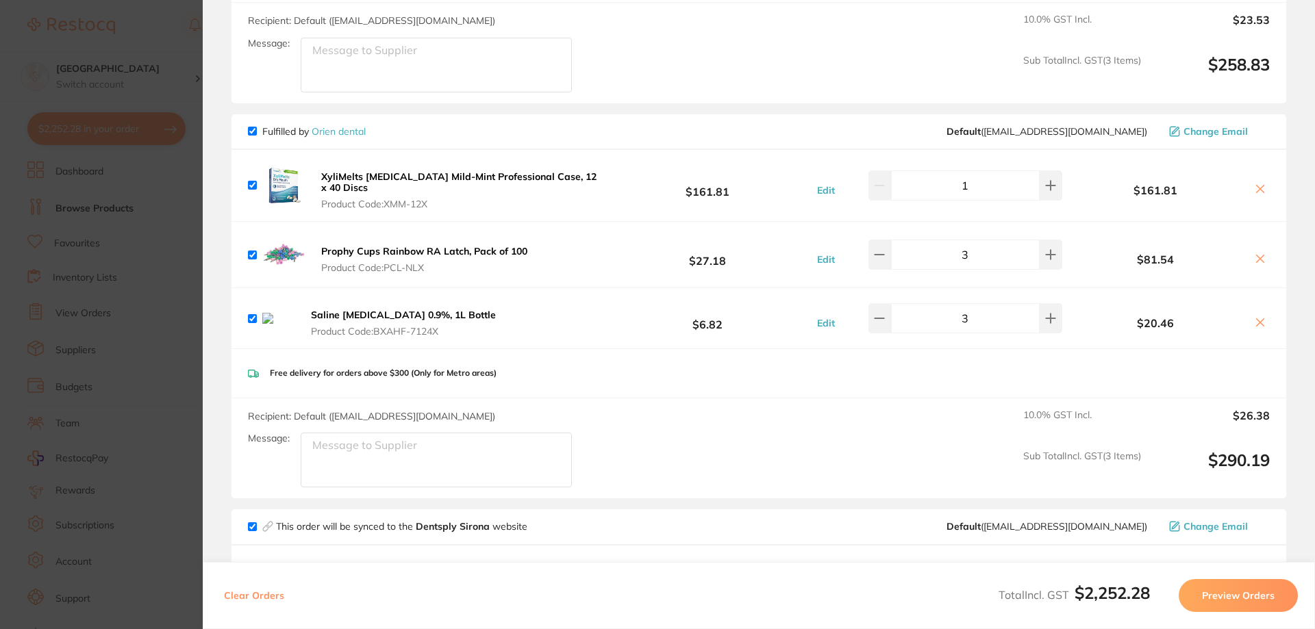
scroll to position [1267, 0]
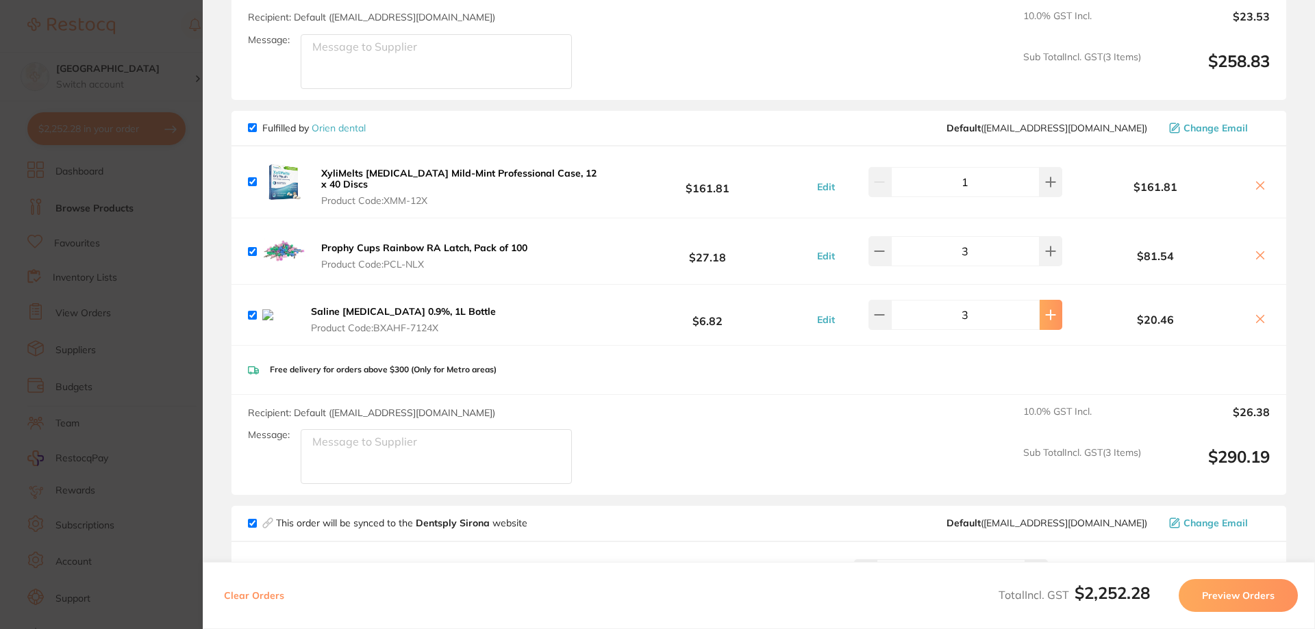
type input "5"
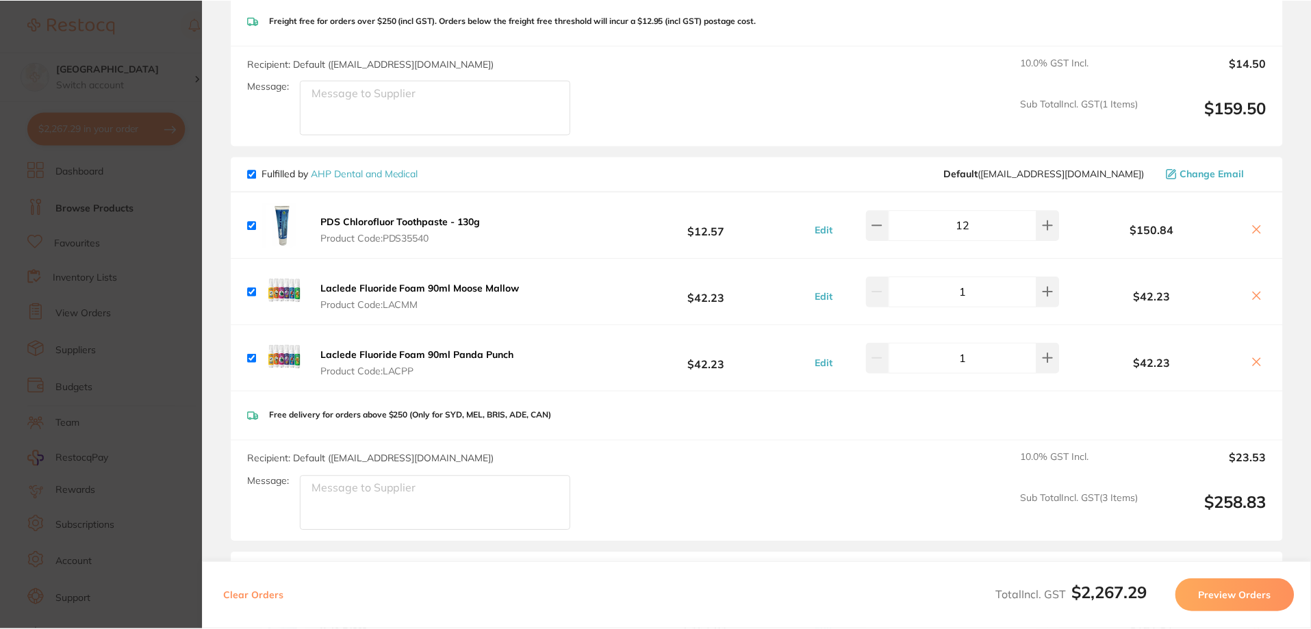
scroll to position [822, 0]
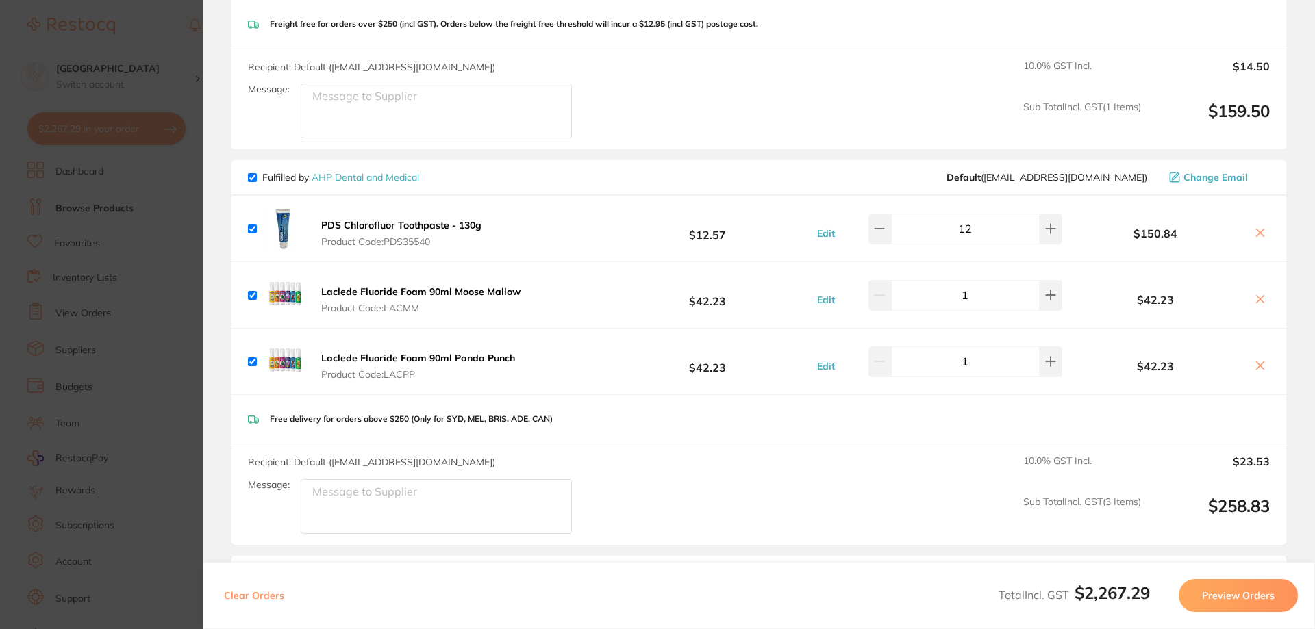
click at [334, 171] on link "AHP Dental and Medical" at bounding box center [366, 177] width 108 height 12
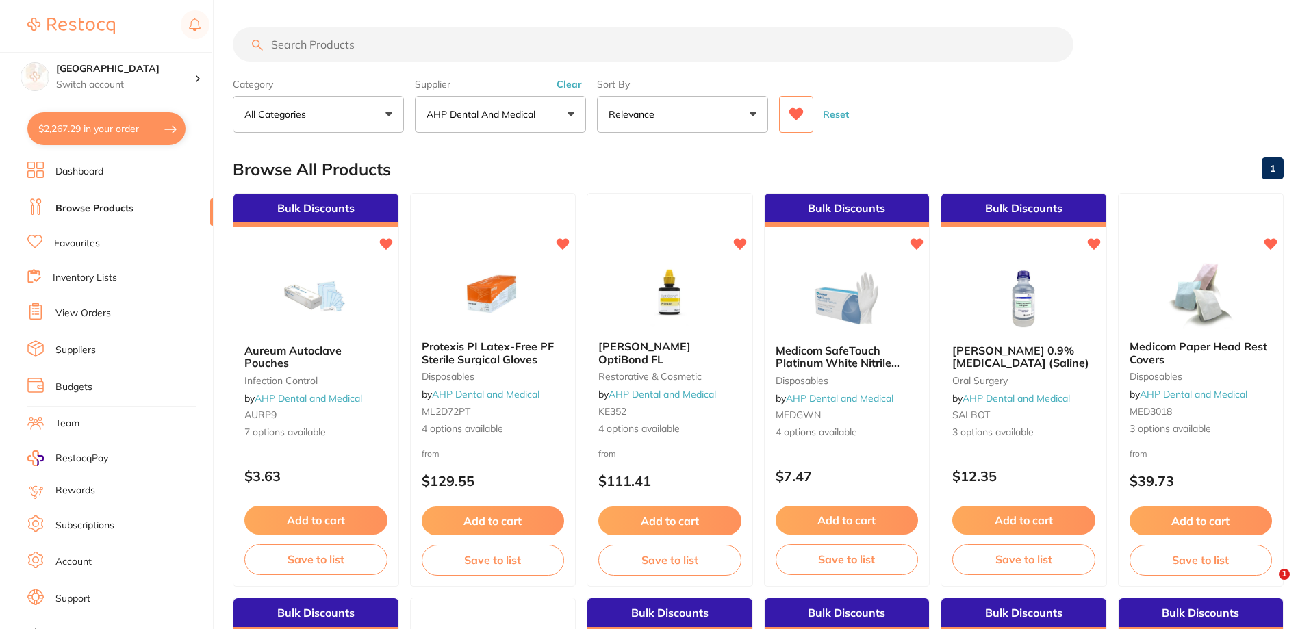
click at [357, 51] on input "search" at bounding box center [653, 44] width 841 height 34
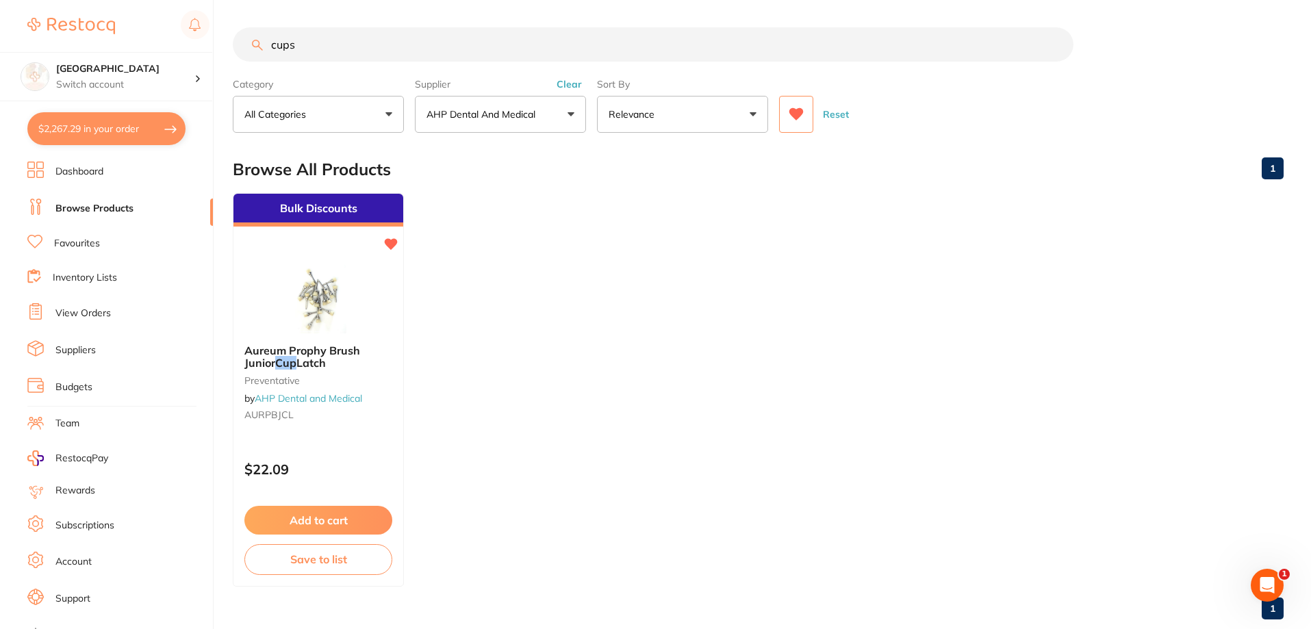
click at [273, 47] on input "cups" at bounding box center [653, 44] width 841 height 34
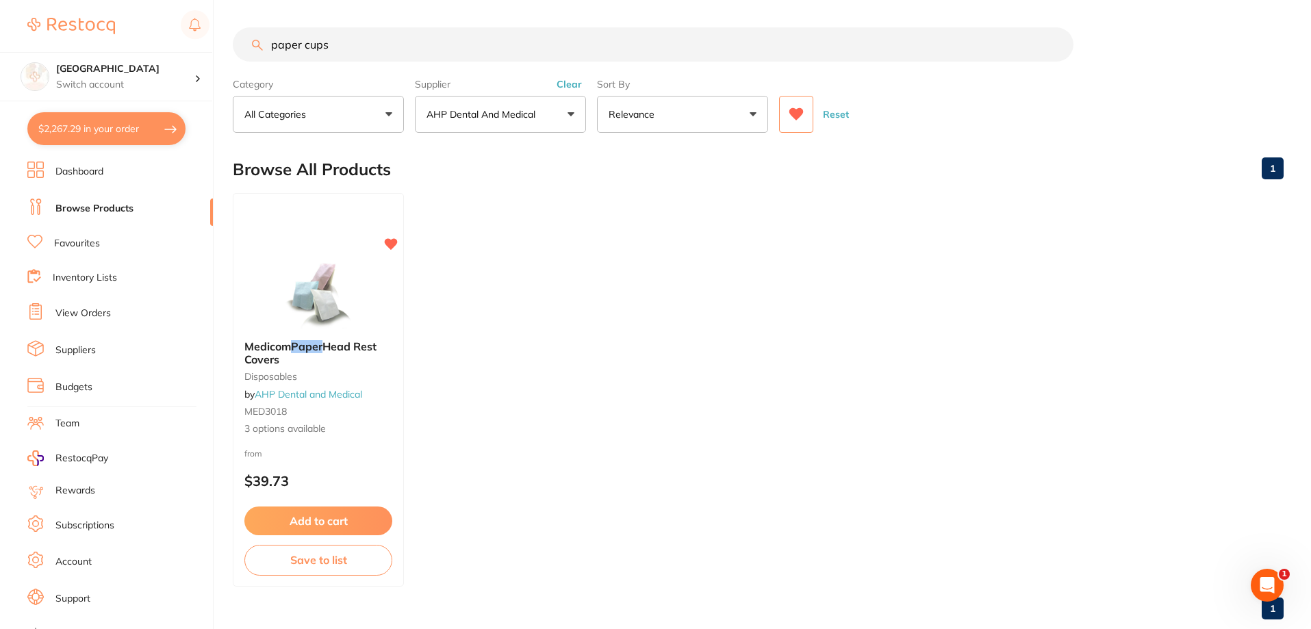
click at [570, 84] on button "Clear" at bounding box center [570, 84] width 34 height 12
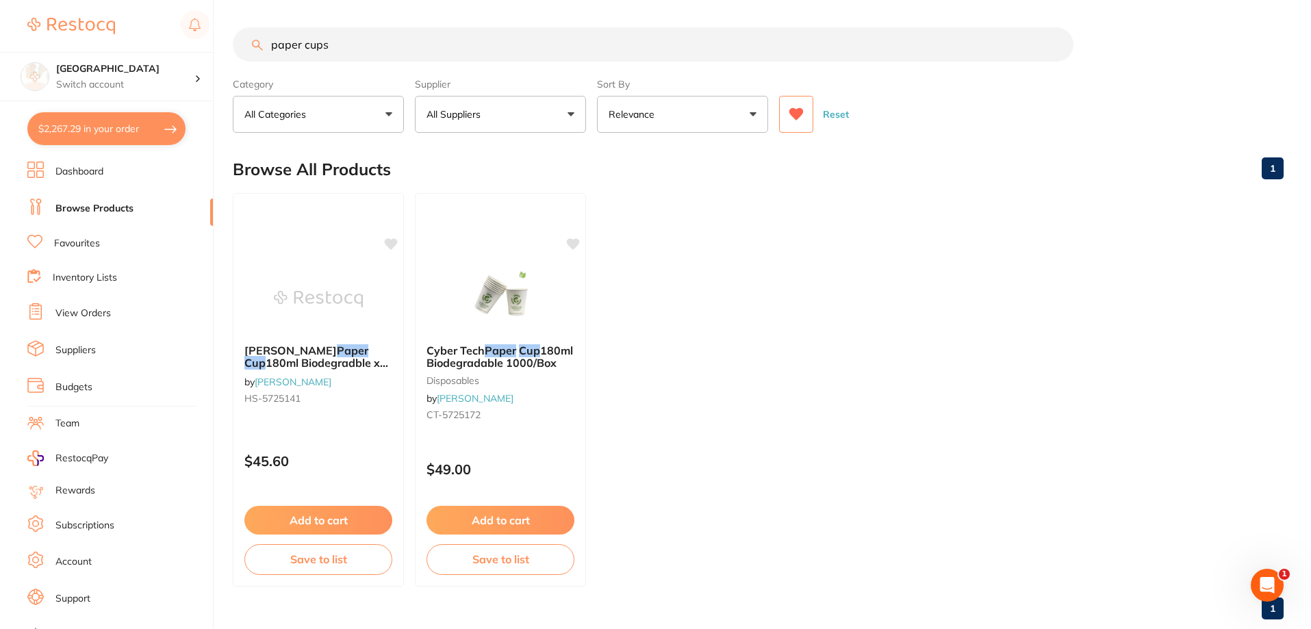
click at [109, 118] on button "$2,267.29 in your order" at bounding box center [106, 128] width 158 height 33
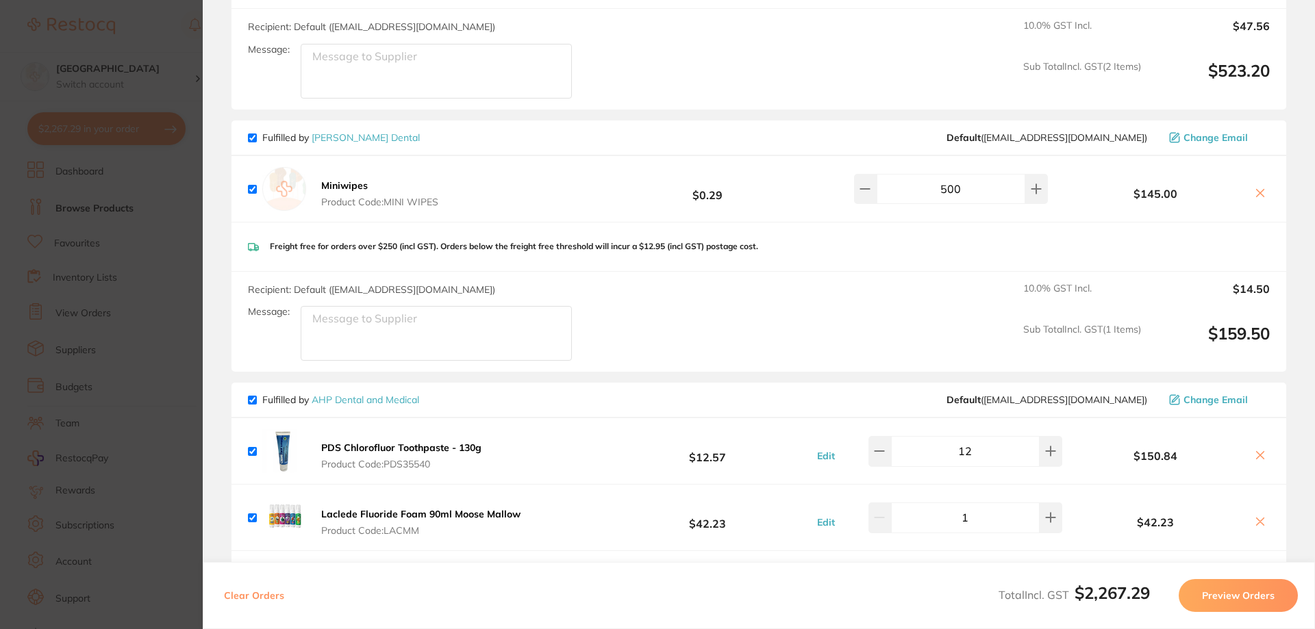
scroll to position [582, 0]
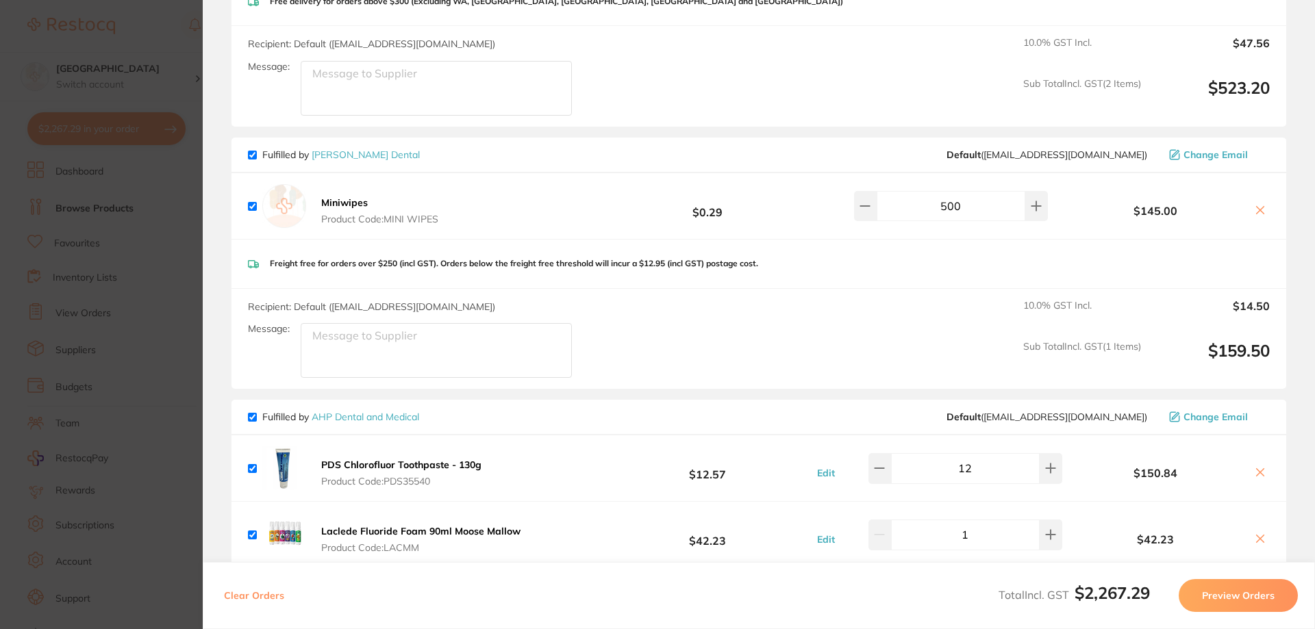
click at [149, 194] on section "Update RRP Set your pre negotiated price for this item. Item Agreed RRP (excl. …" at bounding box center [657, 314] width 1315 height 629
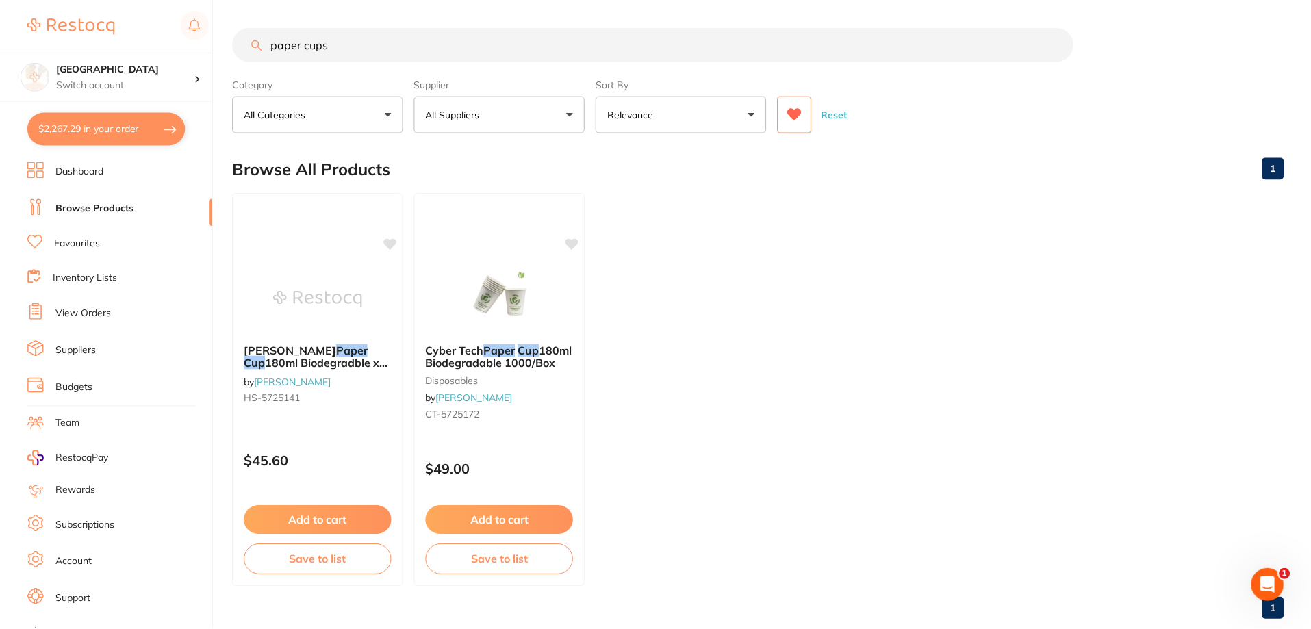
scroll to position [29, 0]
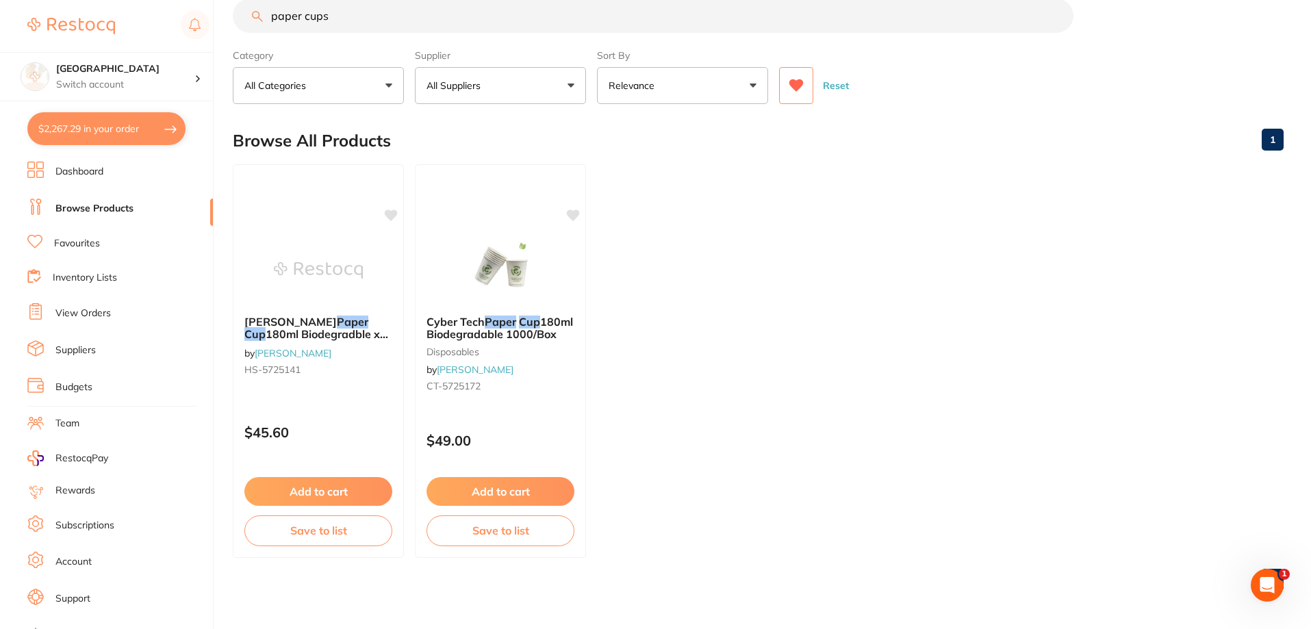
click at [477, 91] on p "All Suppliers" at bounding box center [457, 86] width 60 height 14
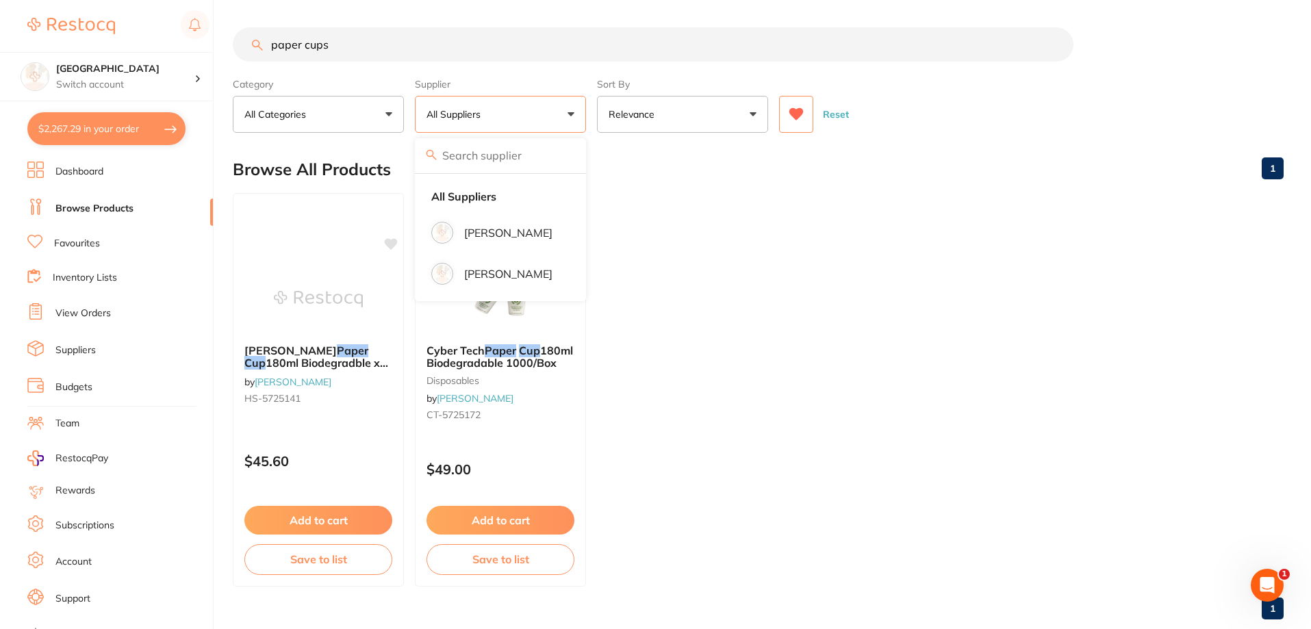
drag, startPoint x: 305, startPoint y: 18, endPoint x: 179, endPoint y: 2, distance: 126.4
click at [179, 2] on div "$2,267.29 Katoomba Dental Centre Switch account Katoomba Dental Centre $2,267.2…" at bounding box center [655, 314] width 1311 height 629
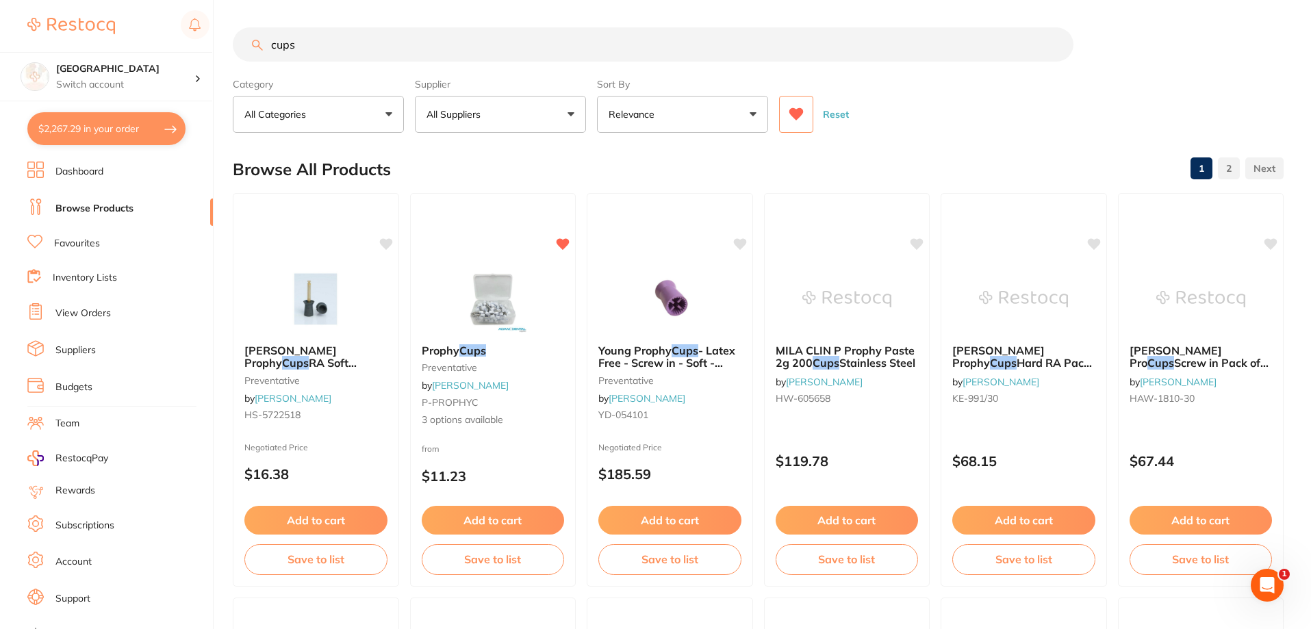
type input "cups"
click at [809, 112] on button at bounding box center [796, 114] width 34 height 37
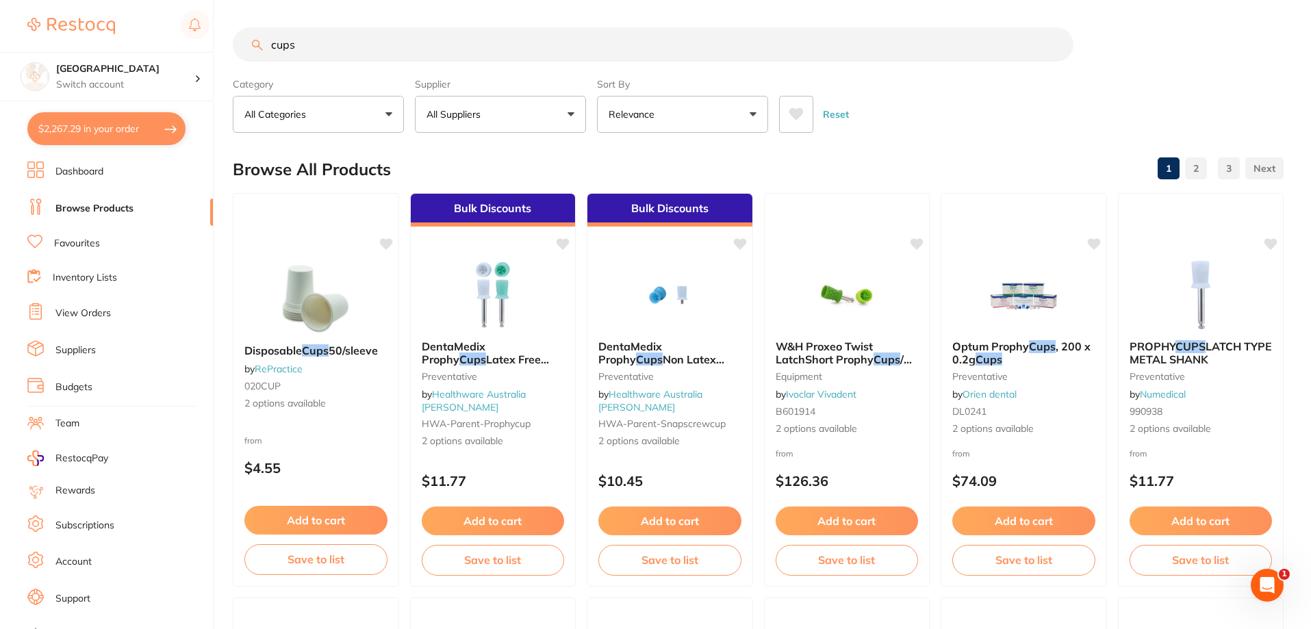
click at [84, 131] on button "$2,267.29 in your order" at bounding box center [106, 128] width 158 height 33
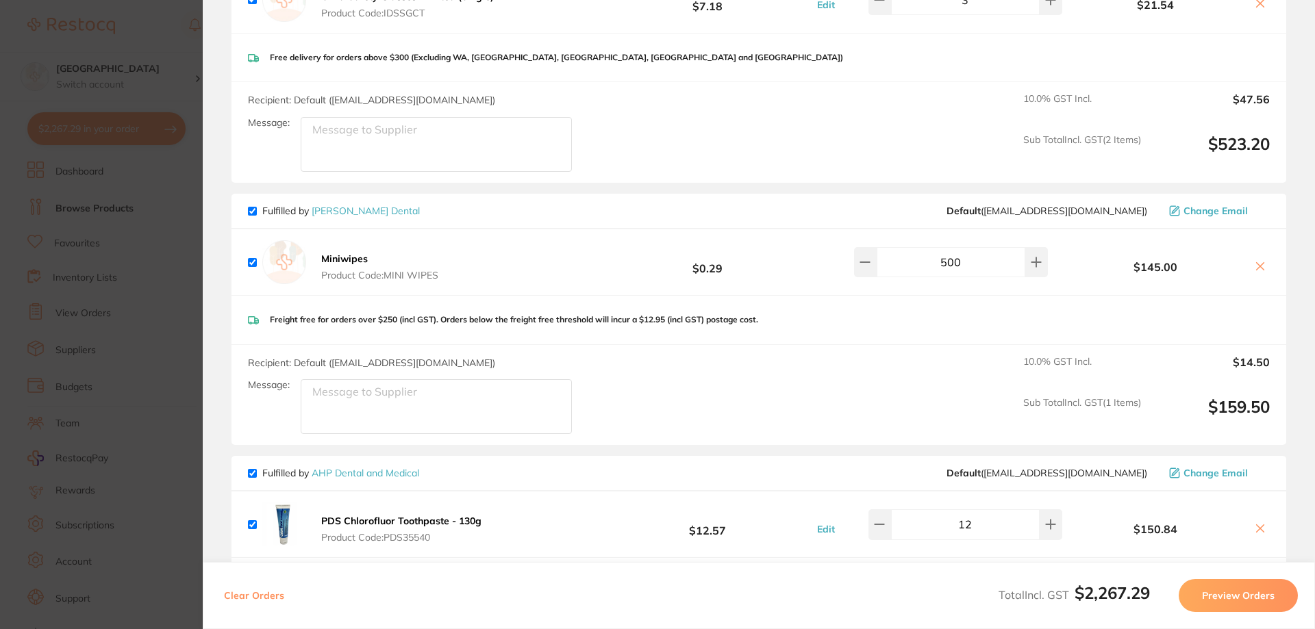
scroll to position [565, 0]
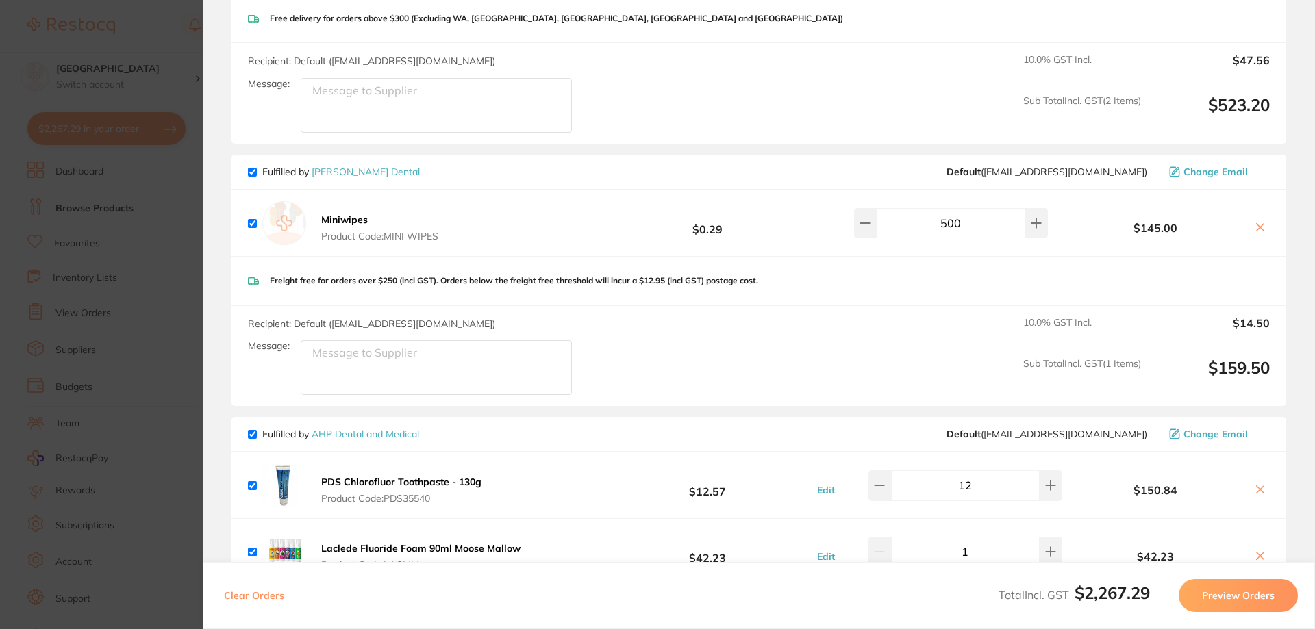
click at [141, 267] on section "Update RRP Set your pre negotiated price for this item. Item Agreed RRP (excl. …" at bounding box center [657, 314] width 1315 height 629
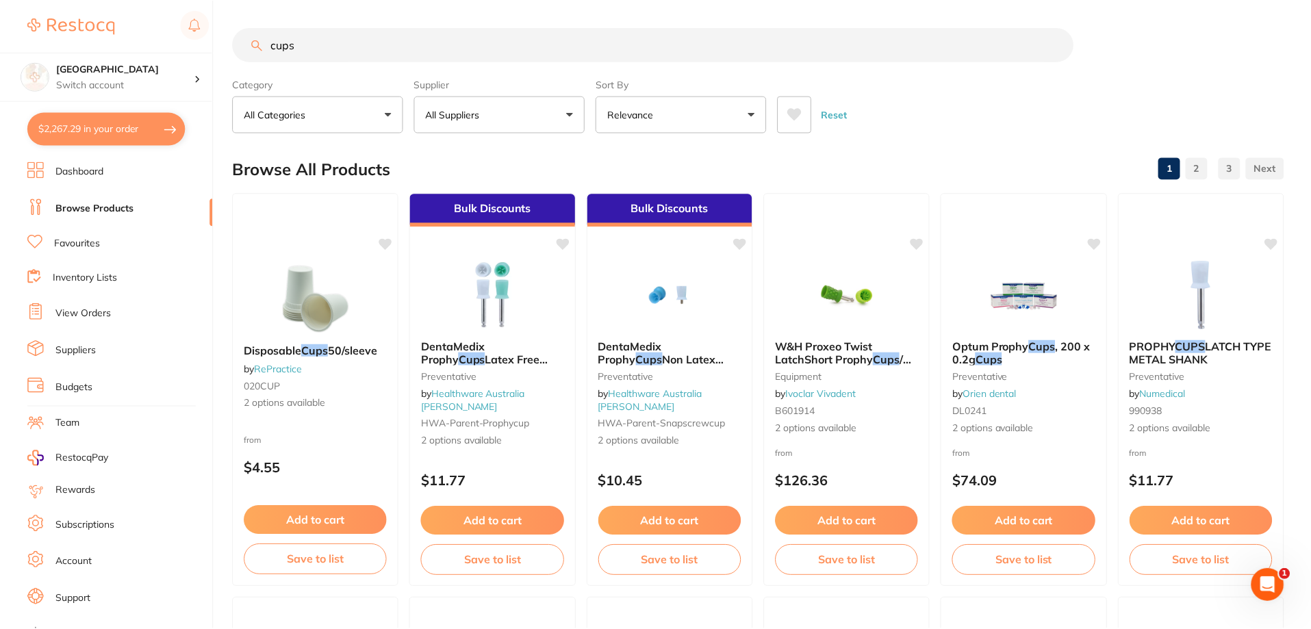
scroll to position [6, 0]
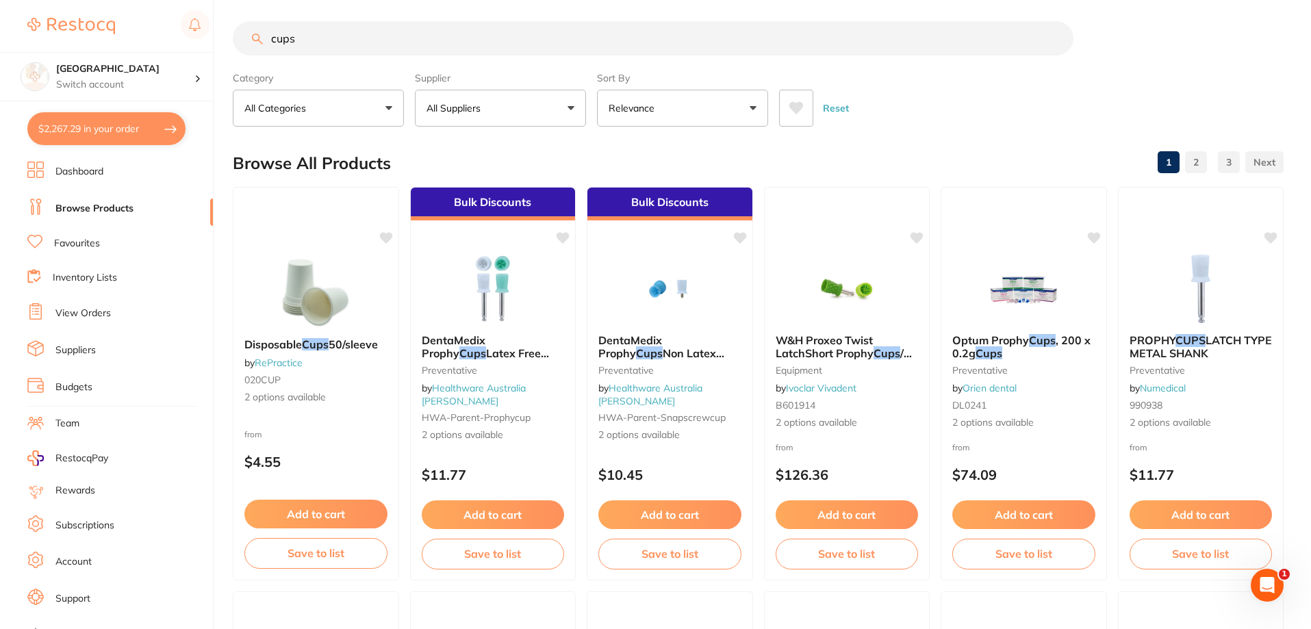
click at [476, 102] on p "All Suppliers" at bounding box center [457, 108] width 60 height 14
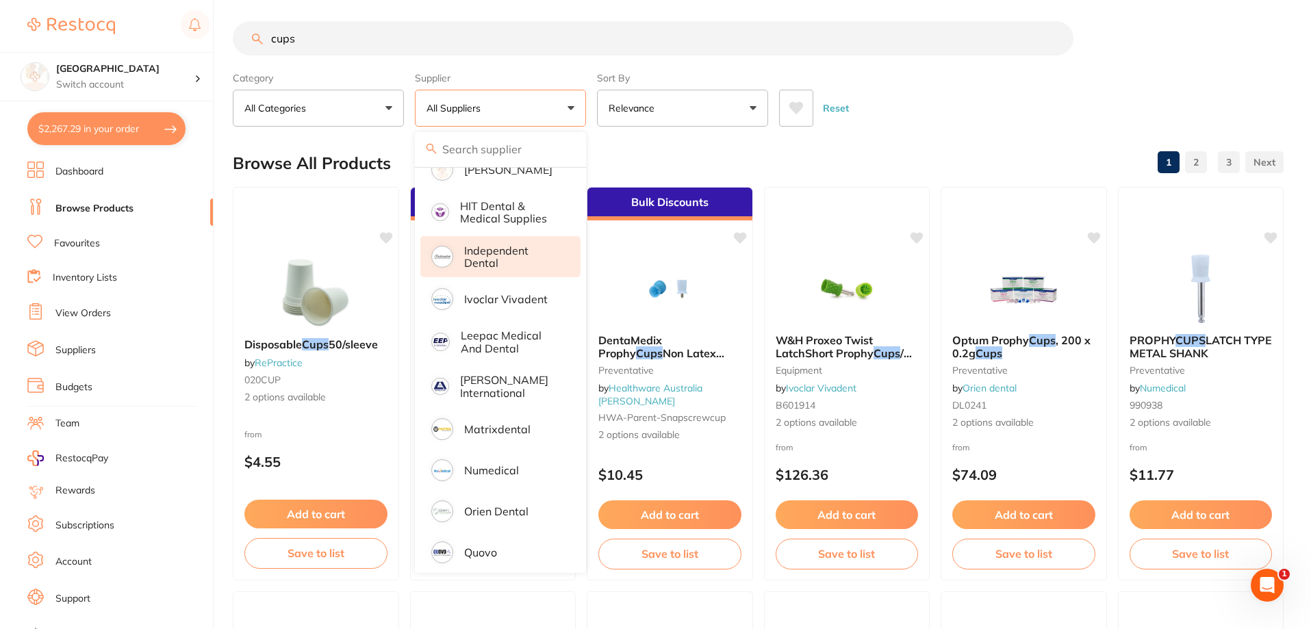
scroll to position [462, 0]
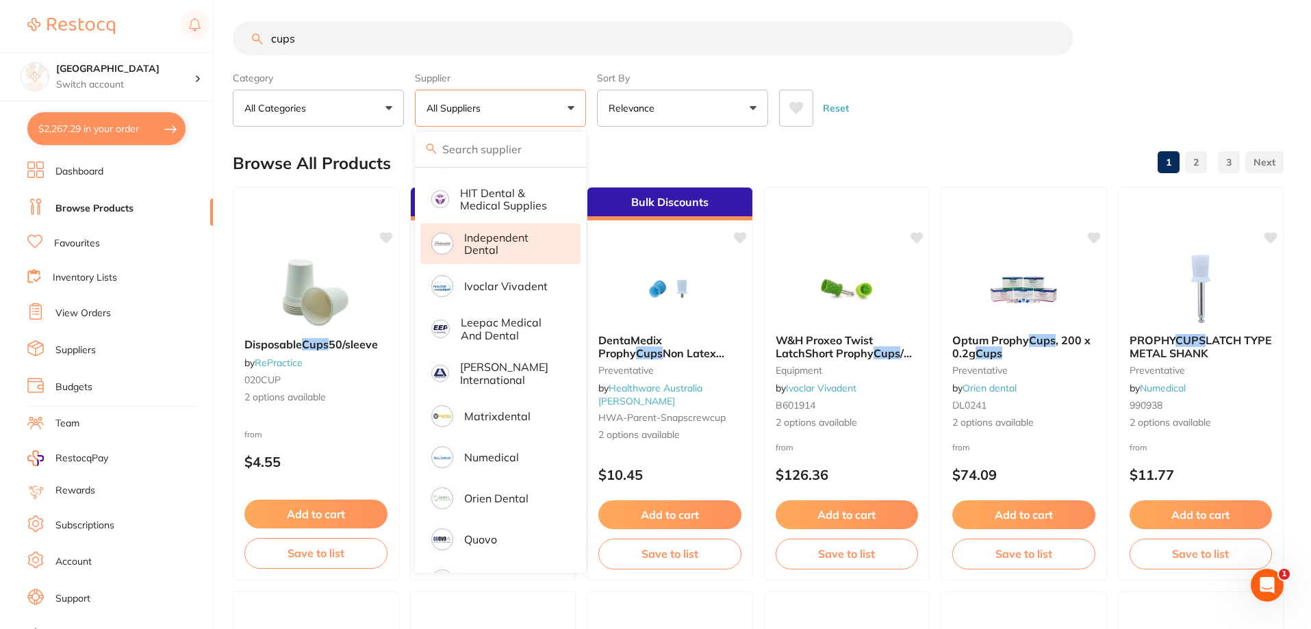
click at [474, 223] on li "Independent Dental" at bounding box center [500, 244] width 160 height 42
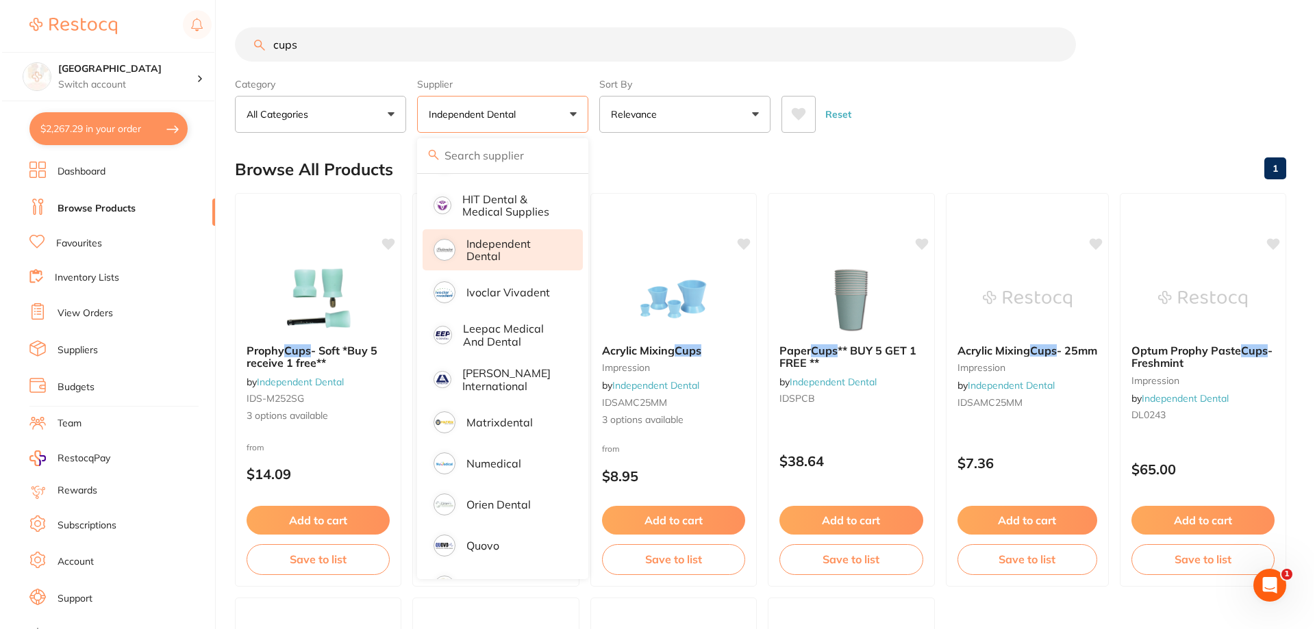
scroll to position [0, 0]
click at [894, 129] on div "Reset" at bounding box center [1026, 109] width 494 height 48
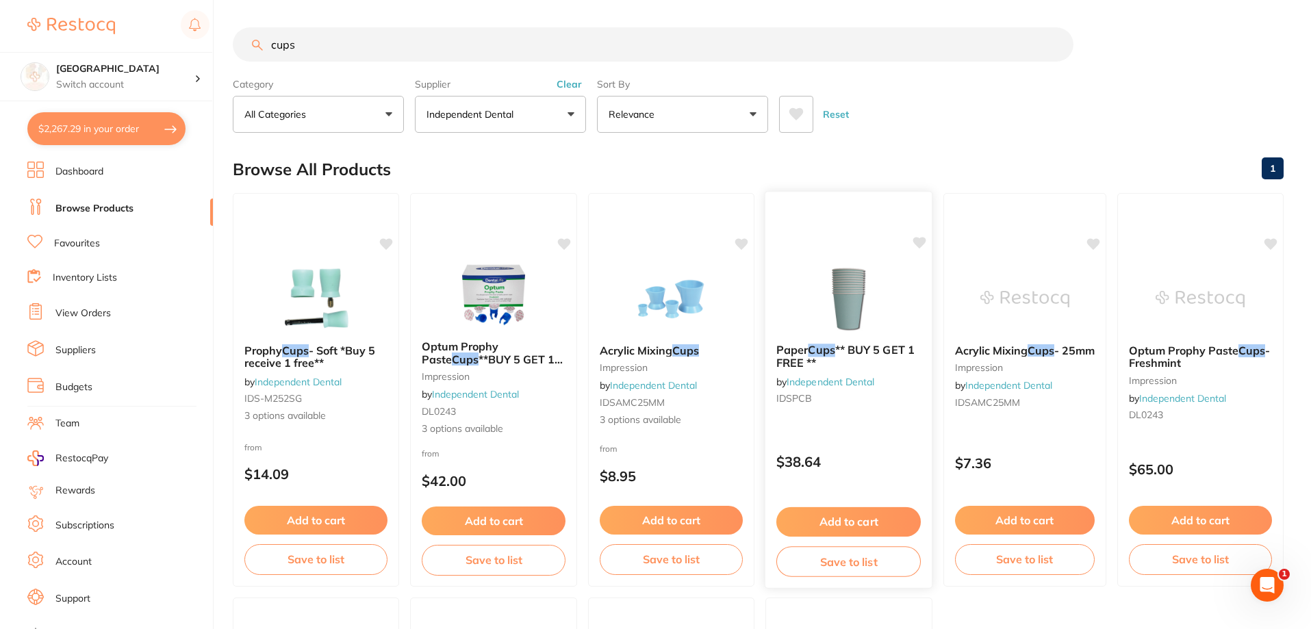
click at [845, 311] on img at bounding box center [849, 298] width 90 height 69
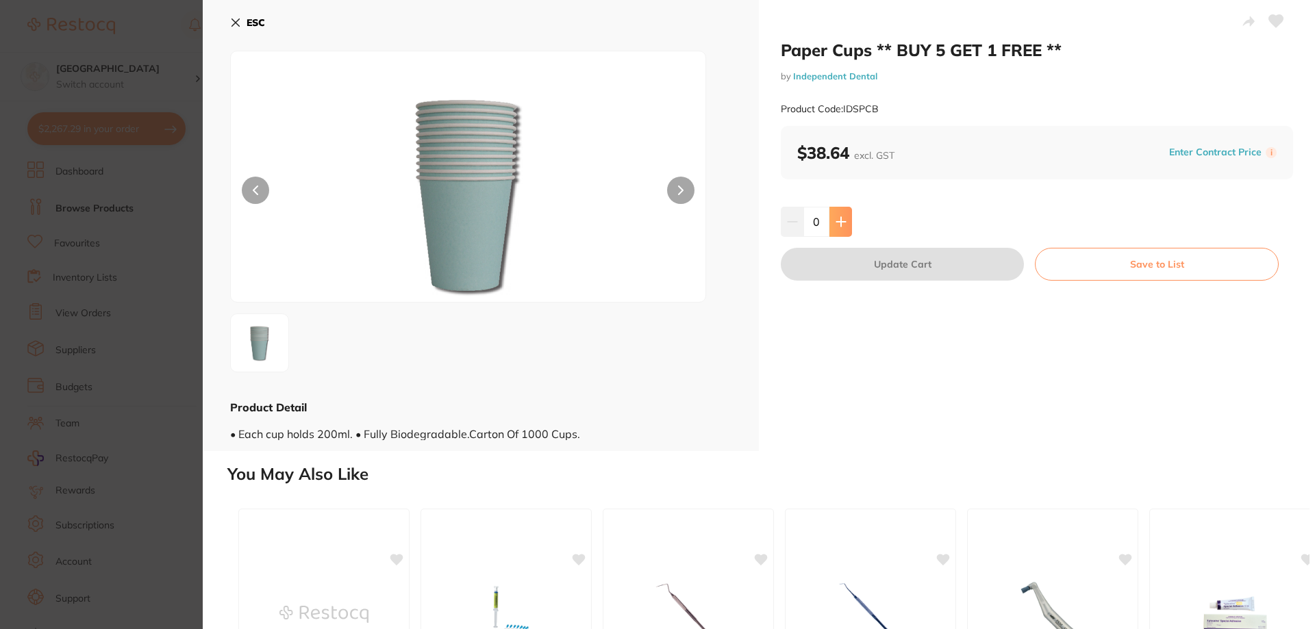
click at [833, 220] on button at bounding box center [840, 222] width 23 height 30
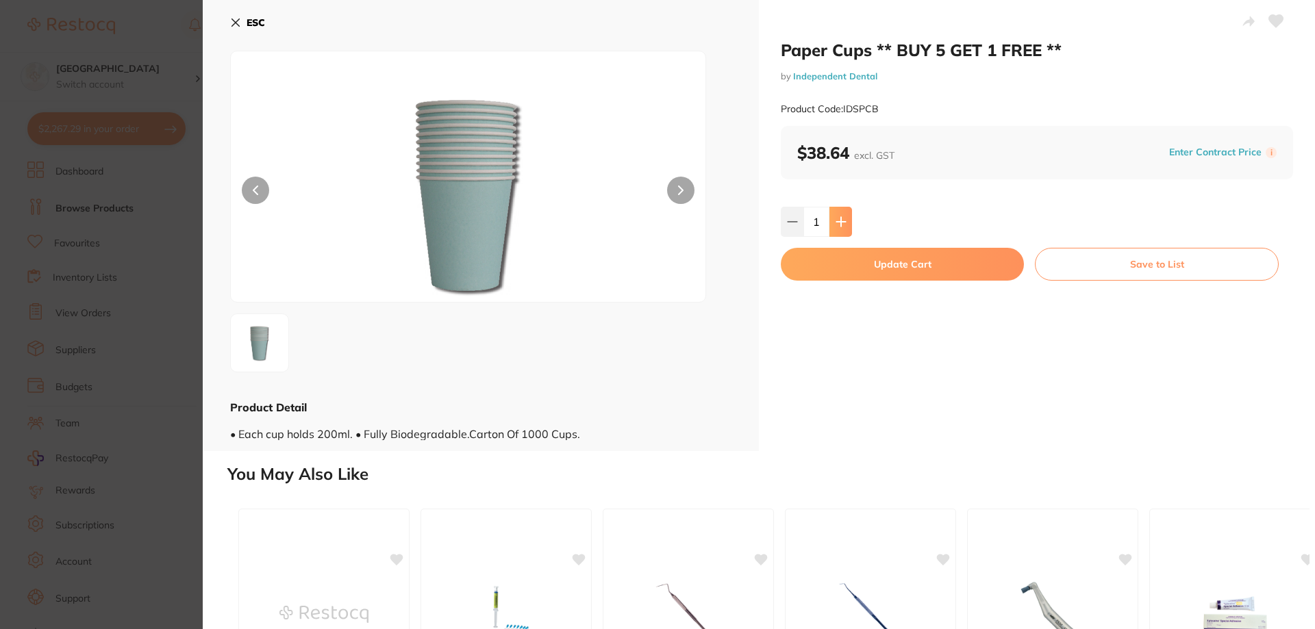
click at [833, 220] on button at bounding box center [840, 222] width 23 height 30
click at [842, 227] on icon at bounding box center [841, 221] width 11 height 11
type input "3"
click at [857, 260] on button "Update Cart" at bounding box center [902, 264] width 243 height 33
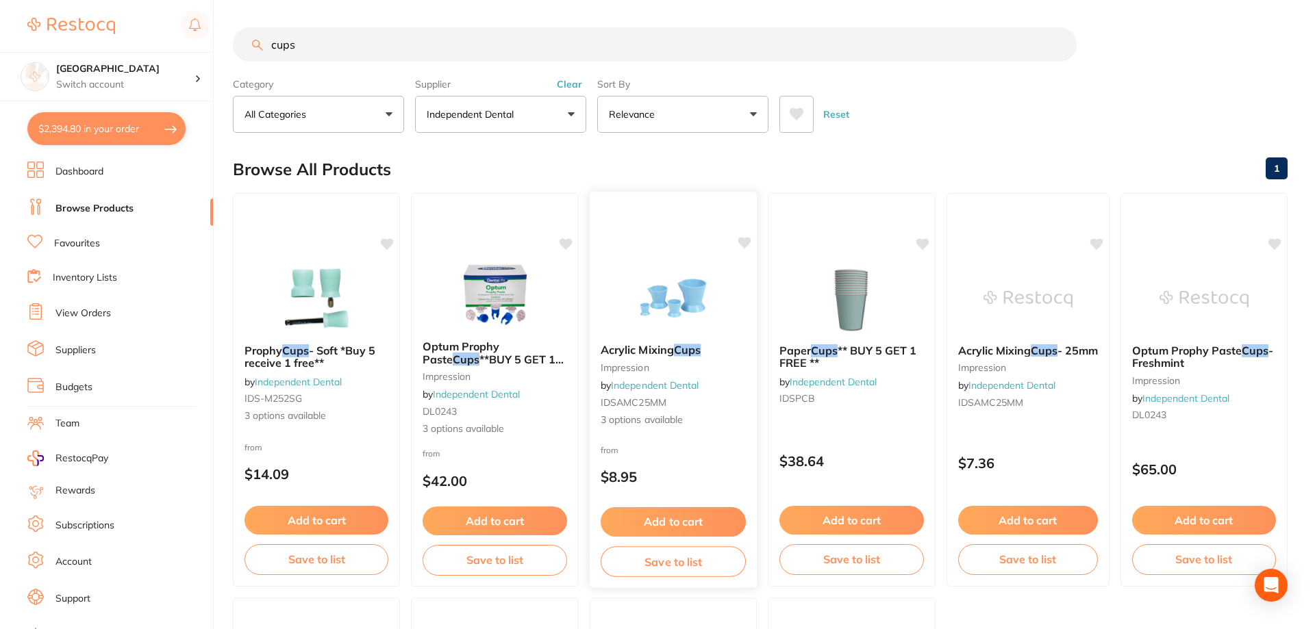
checkbox input "false"
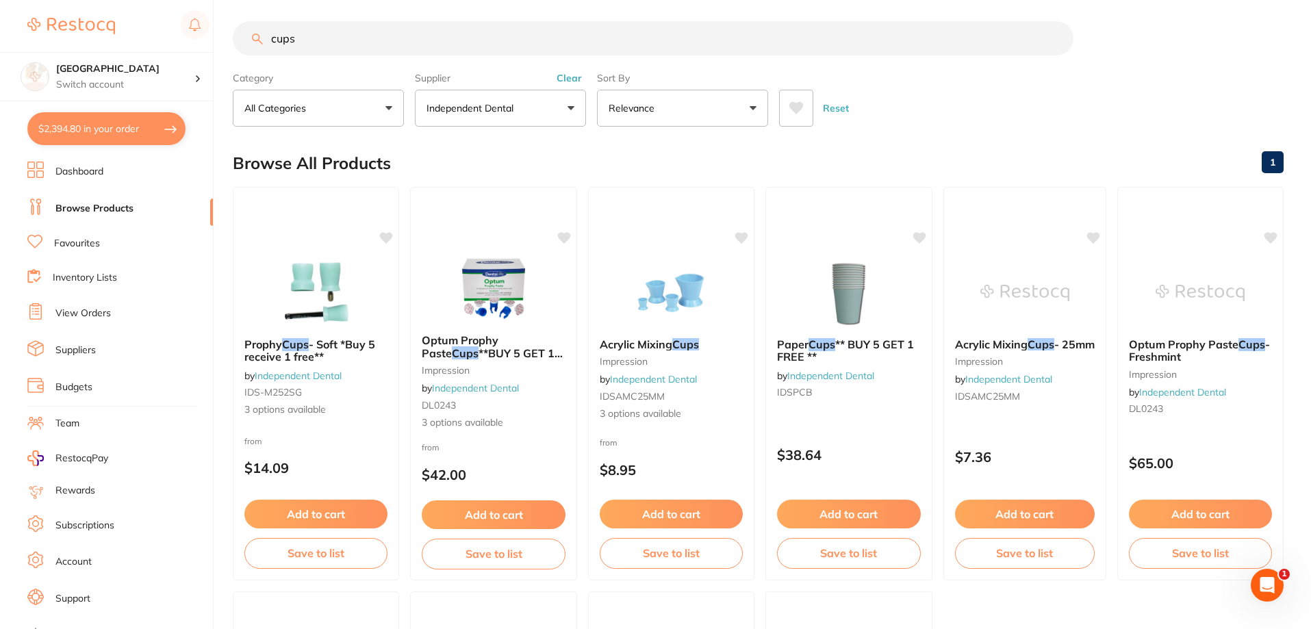
click at [120, 125] on button "$2,394.80 in your order" at bounding box center [106, 128] width 158 height 33
checkbox input "true"
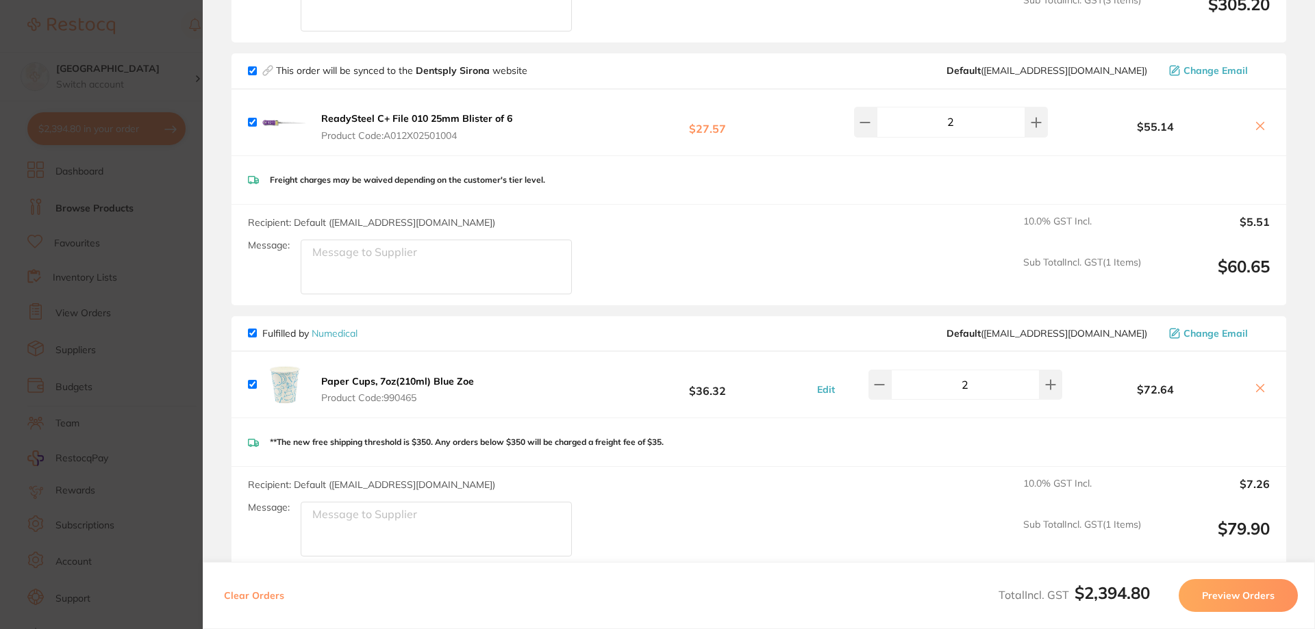
scroll to position [1841, 0]
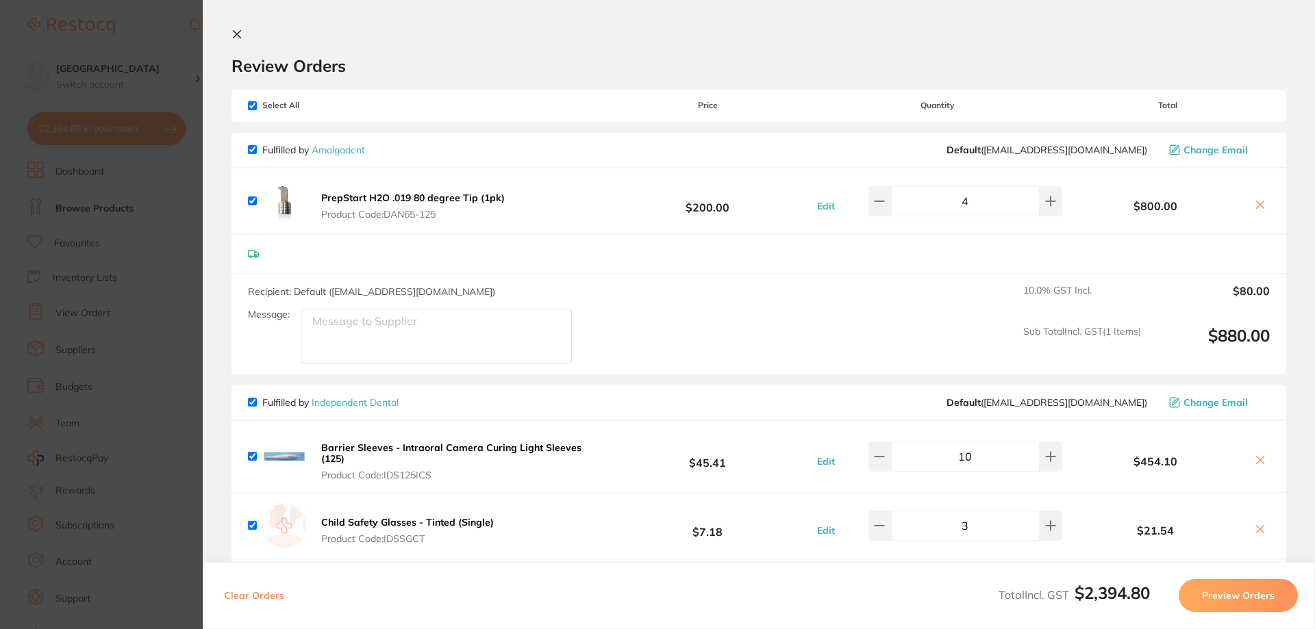
scroll to position [1847, 0]
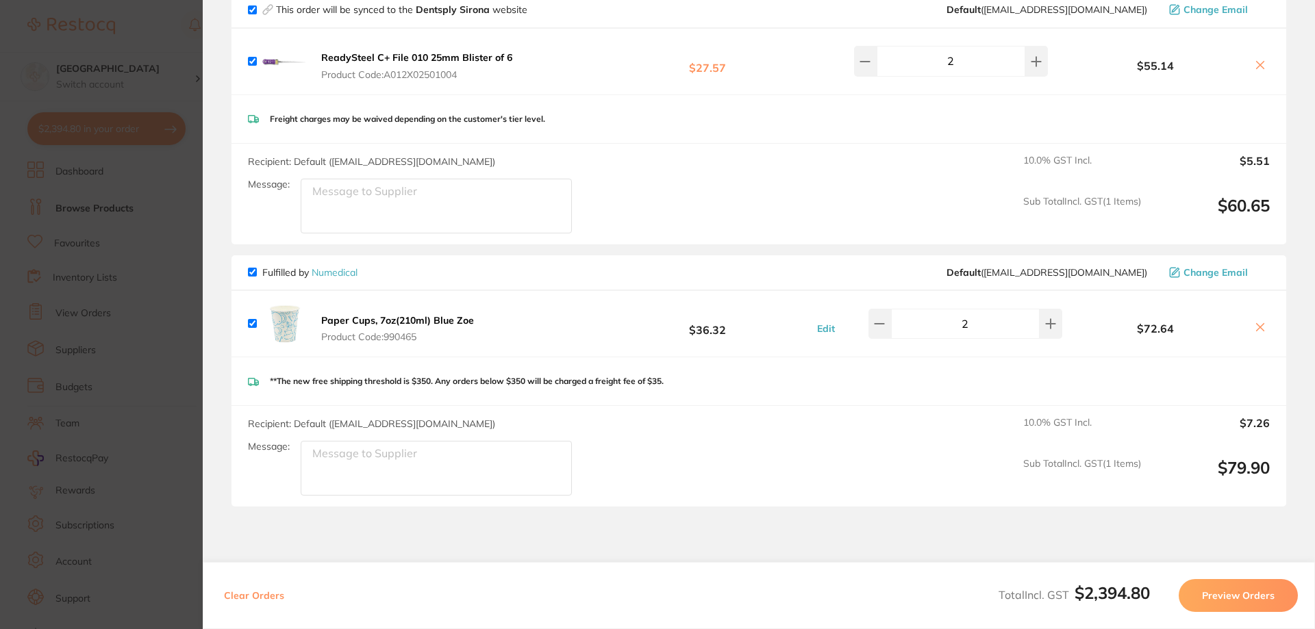
click at [1255, 331] on icon at bounding box center [1260, 327] width 11 height 11
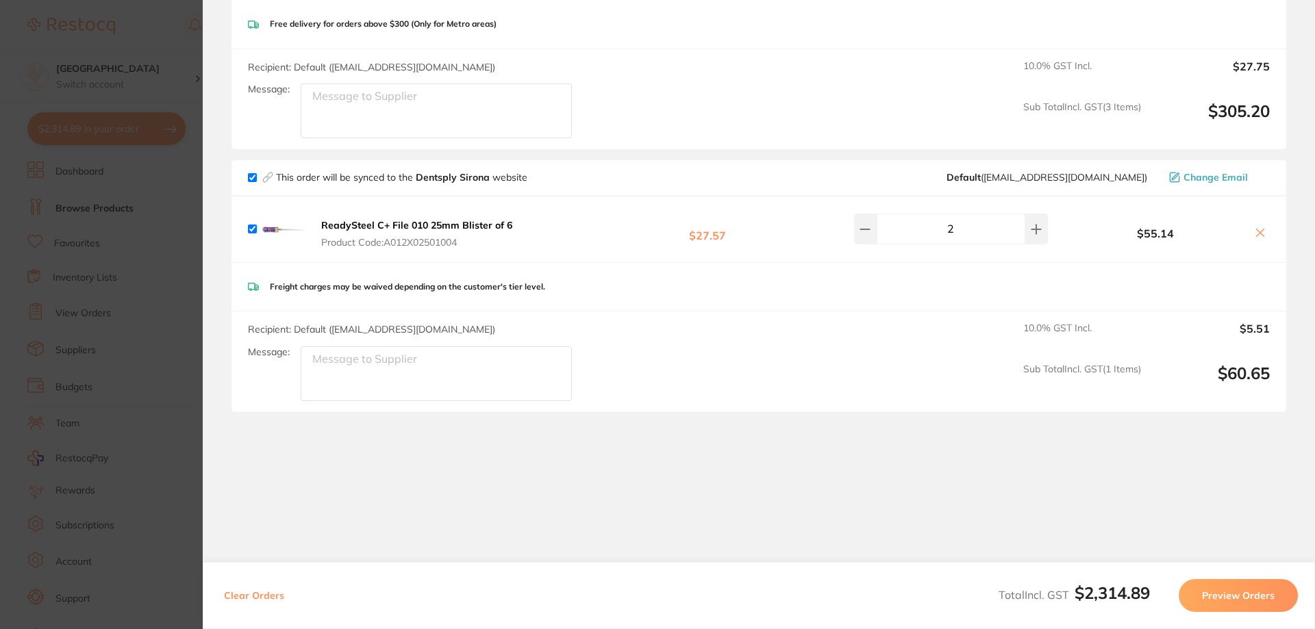
scroll to position [1684, 0]
checkbox input "true"
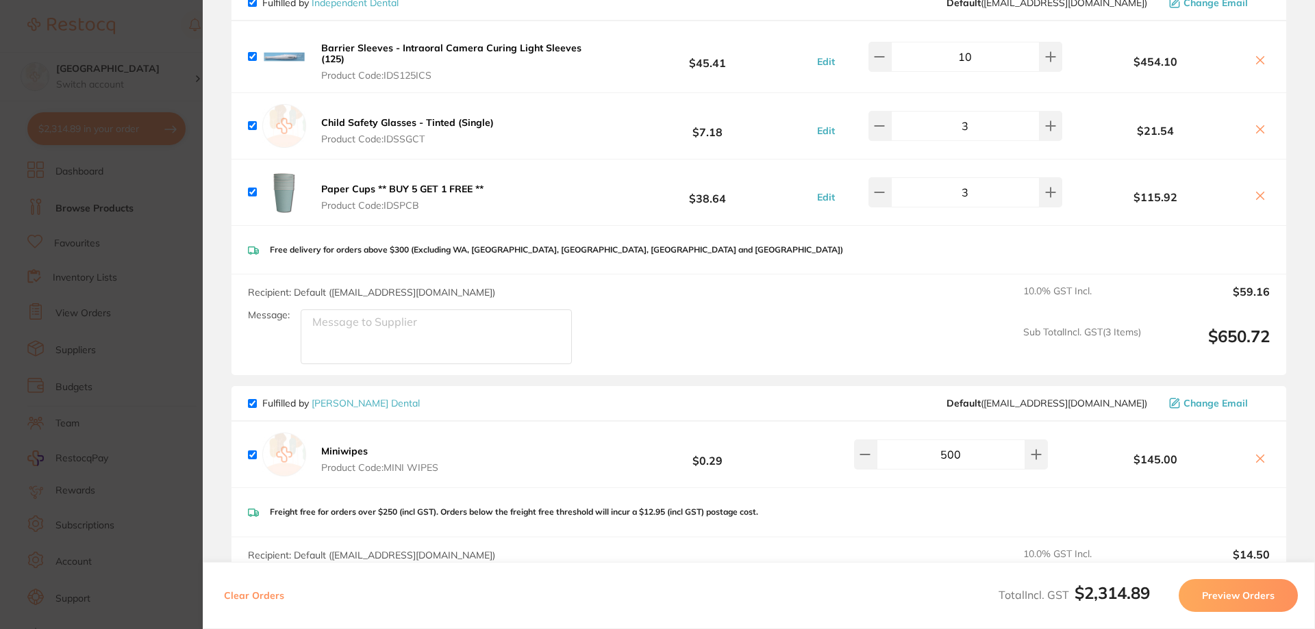
scroll to position [280, 0]
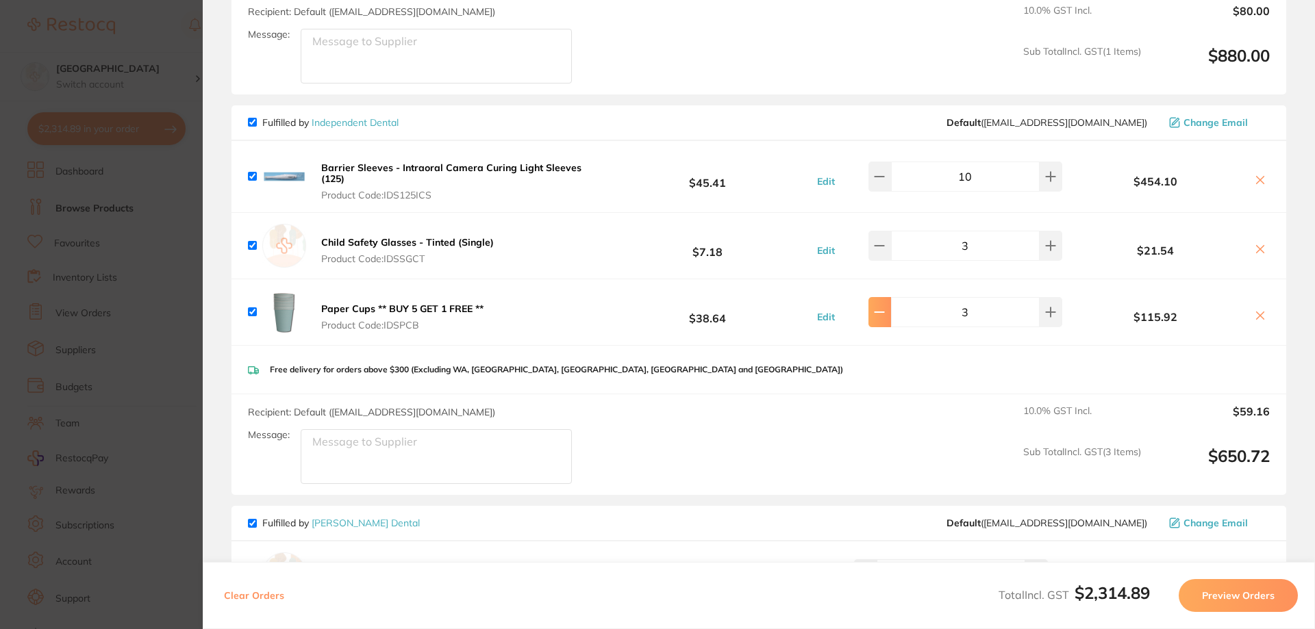
type input "2"
click at [955, 362] on div "Free delivery for orders above $300 (Excluding WA, [GEOGRAPHIC_DATA], [GEOGRAPH…" at bounding box center [758, 370] width 1055 height 49
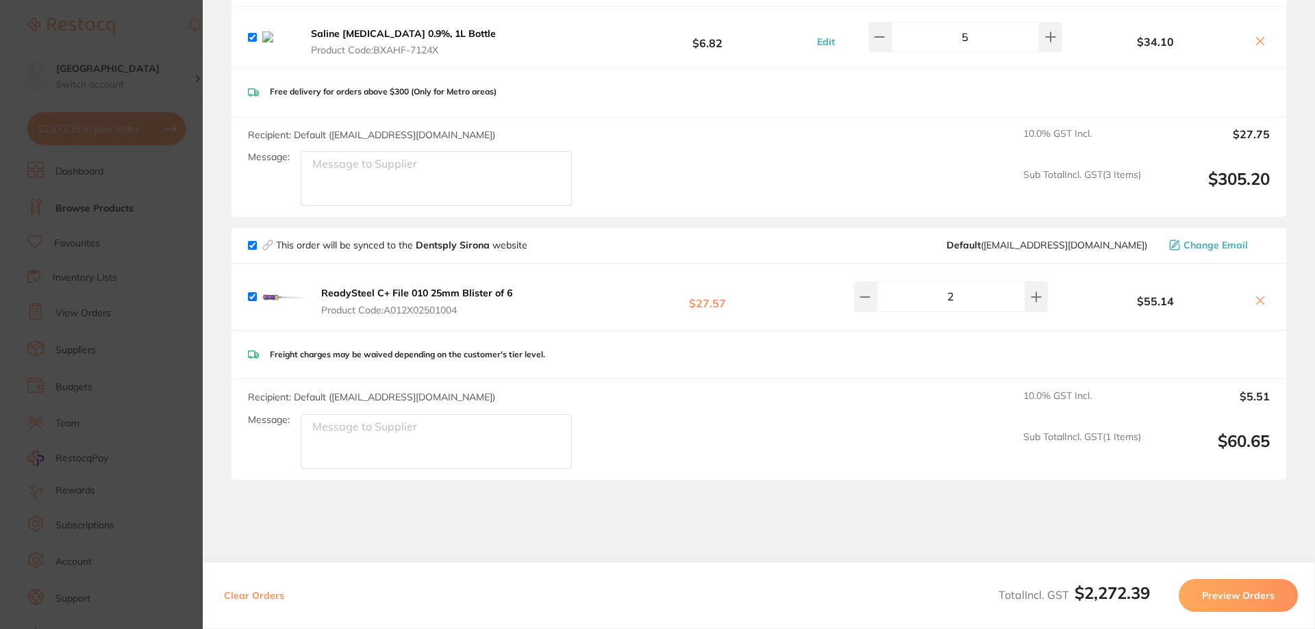
scroll to position [1616, 0]
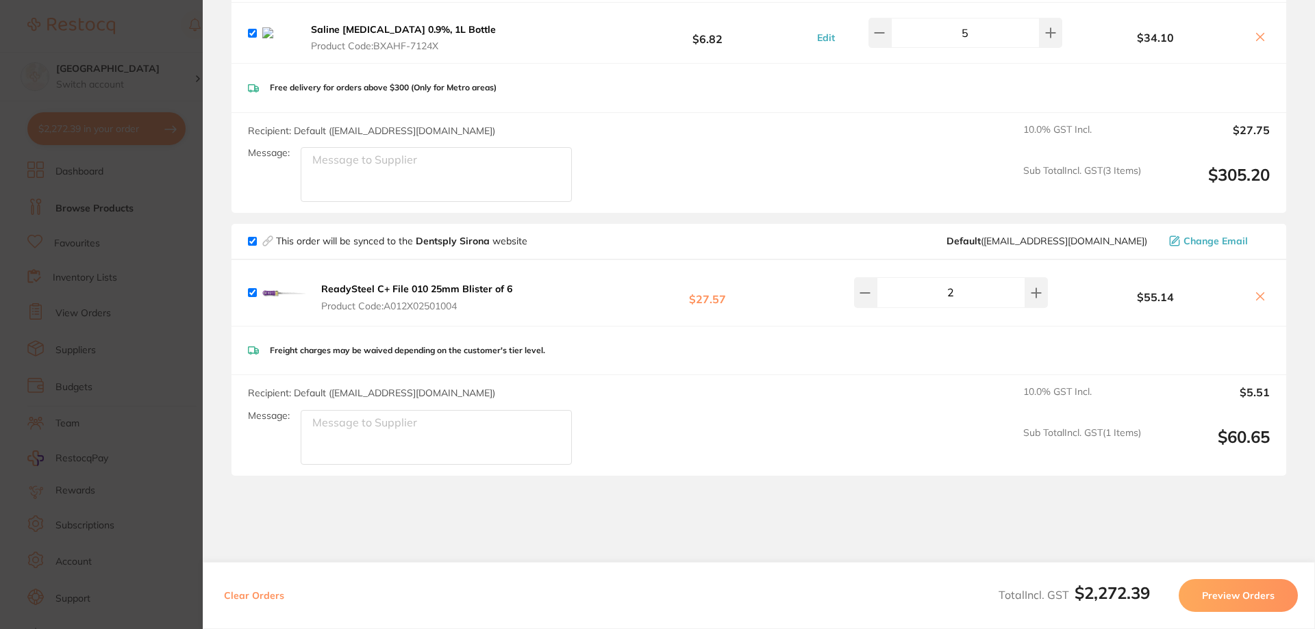
click at [254, 246] on input "checkbox" at bounding box center [252, 241] width 9 height 9
checkbox input "false"
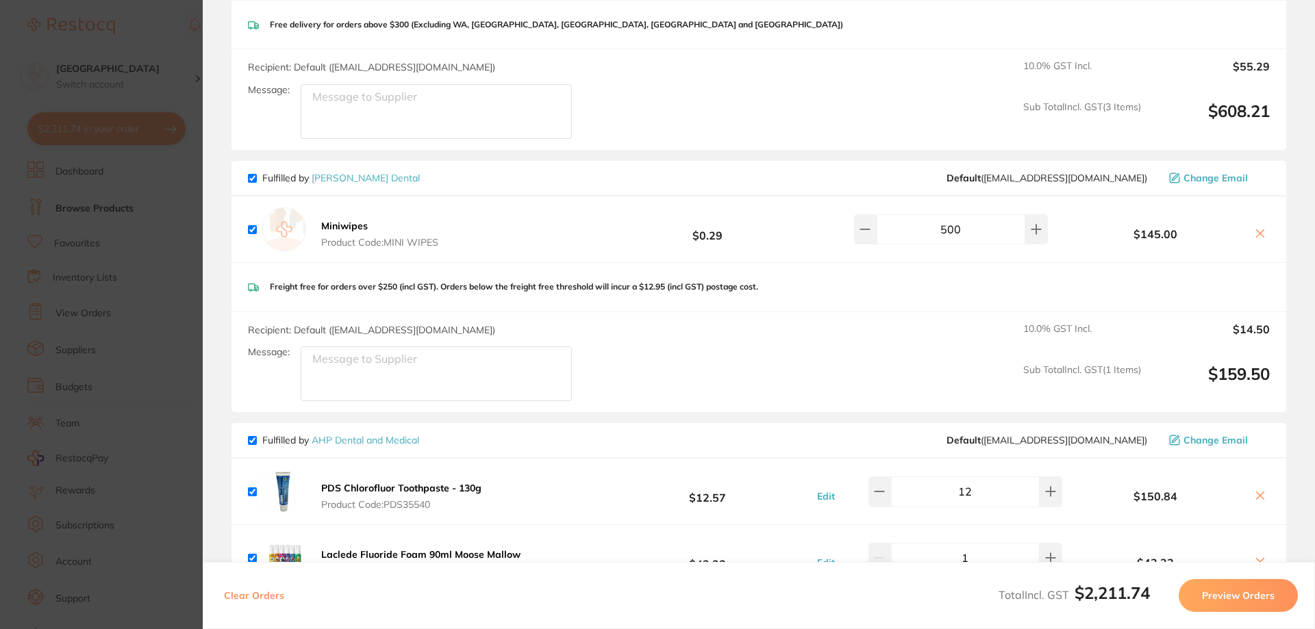
scroll to position [588, 0]
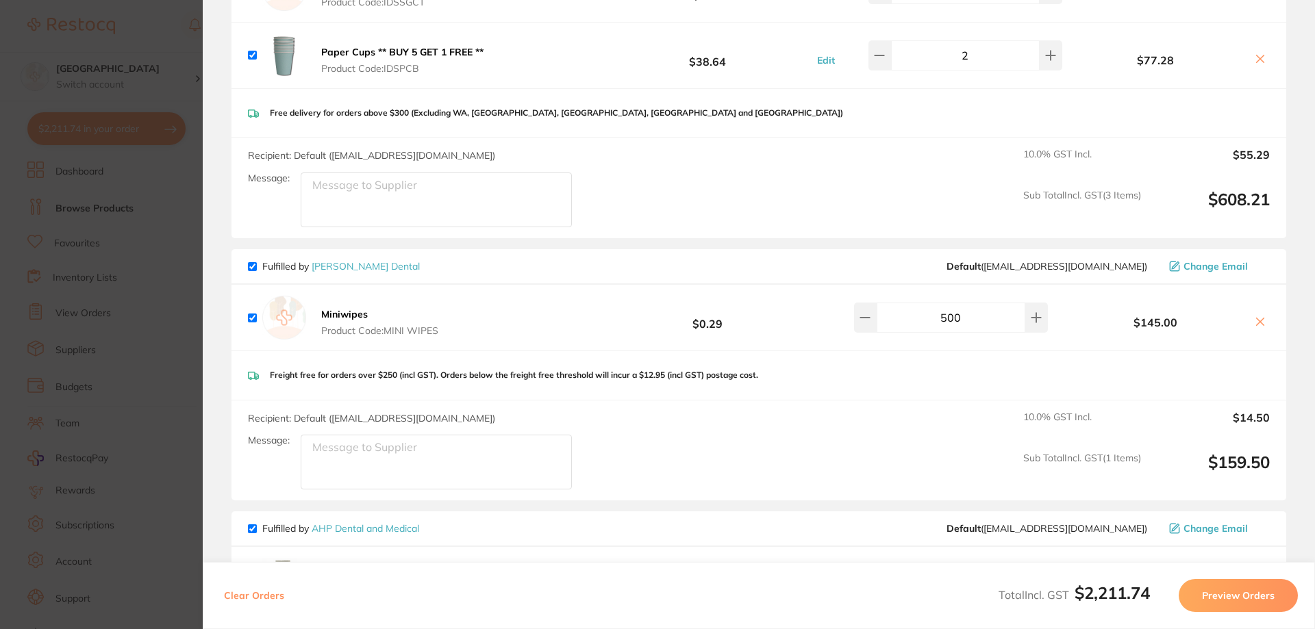
click at [253, 262] on input "checkbox" at bounding box center [252, 266] width 9 height 9
checkbox input "false"
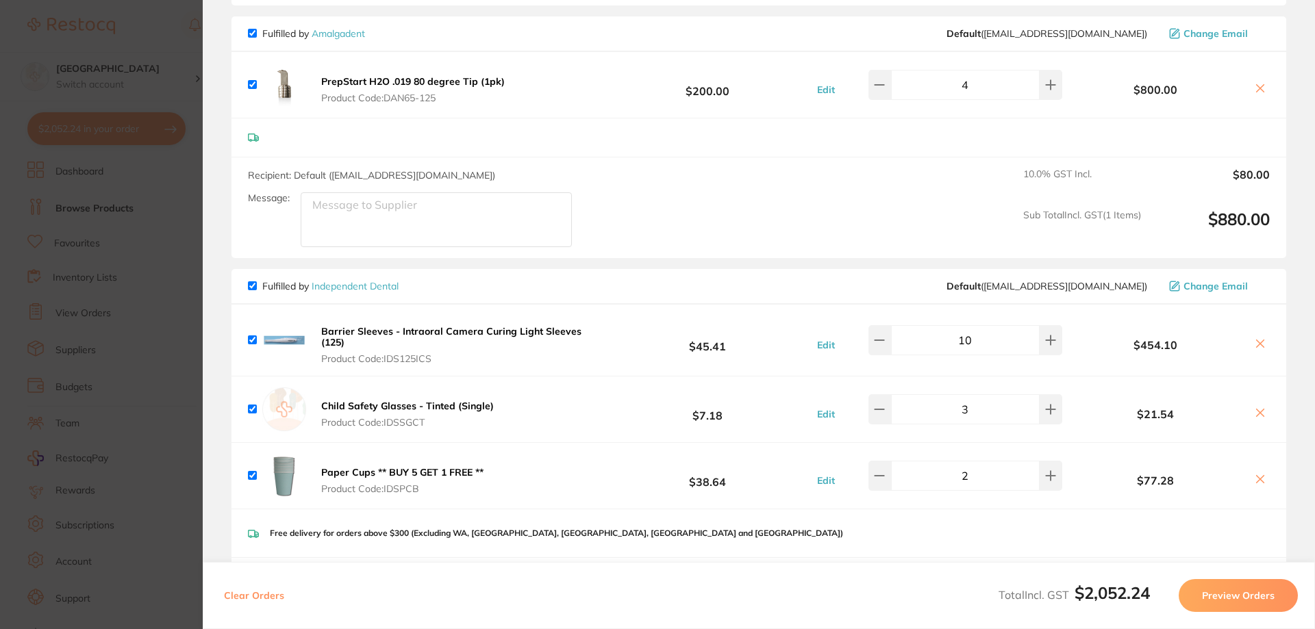
scroll to position [0, 0]
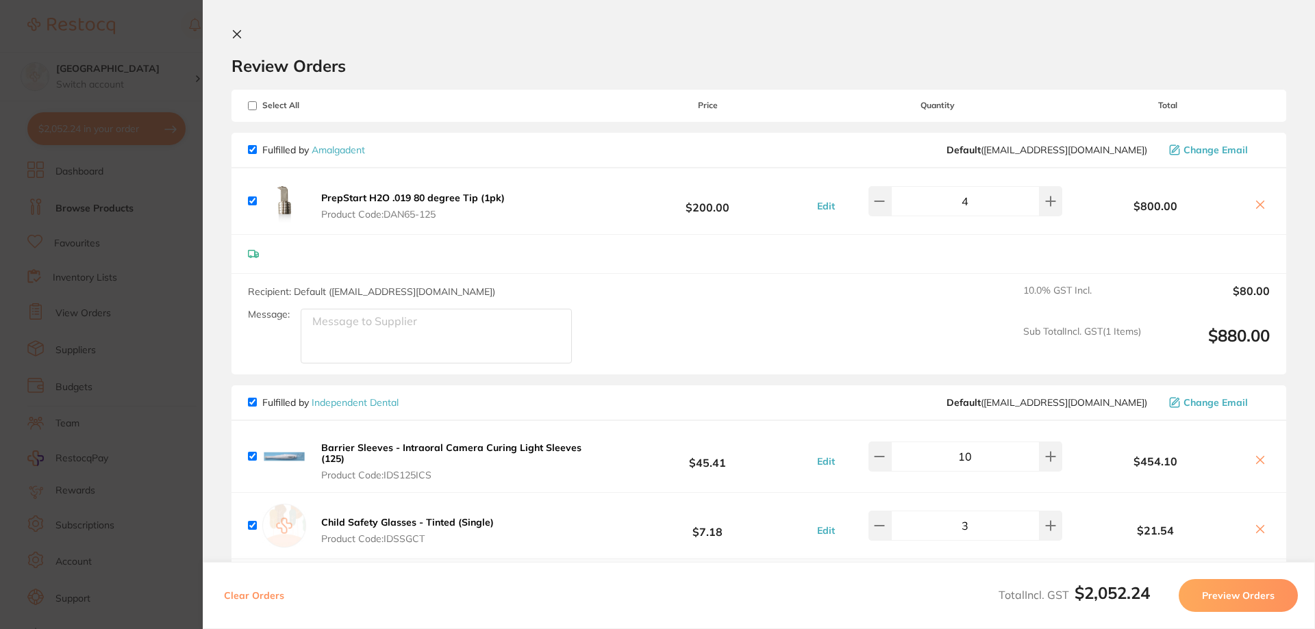
click at [1219, 589] on button "Preview Orders" at bounding box center [1238, 595] width 119 height 33
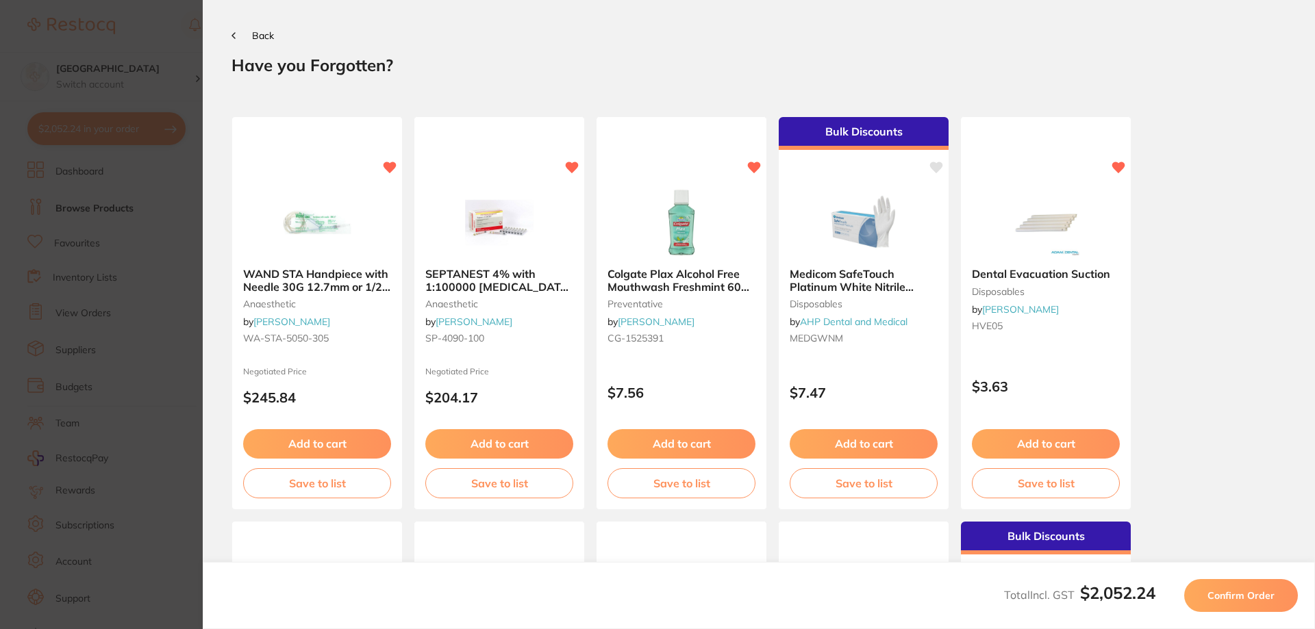
click at [1226, 592] on span "Confirm Order" at bounding box center [1240, 596] width 67 height 12
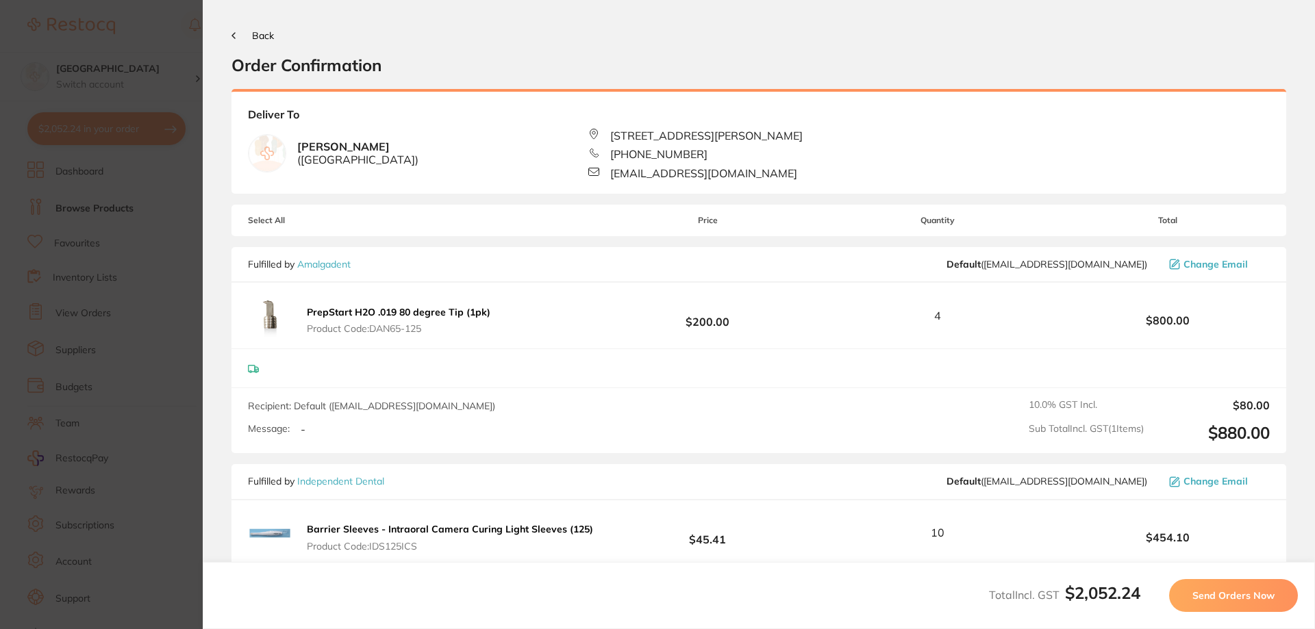
click at [1257, 601] on span "Send Orders Now" at bounding box center [1233, 596] width 82 height 12
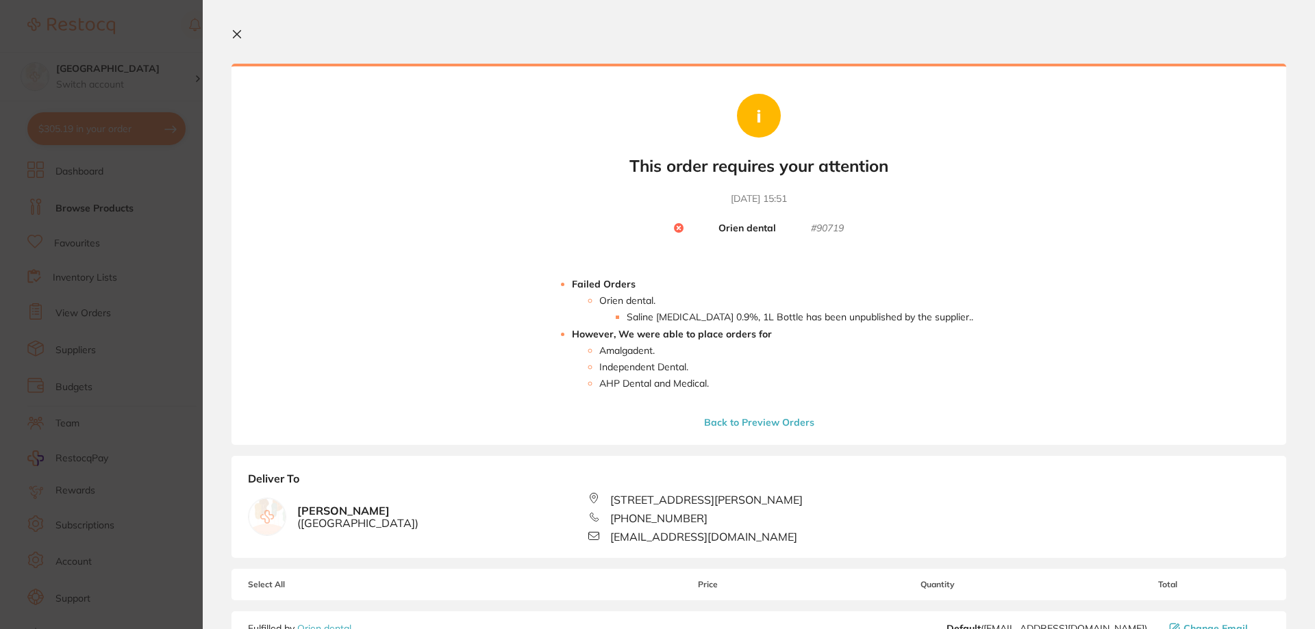
click at [737, 418] on button "Back to Preview Orders" at bounding box center [759, 422] width 118 height 12
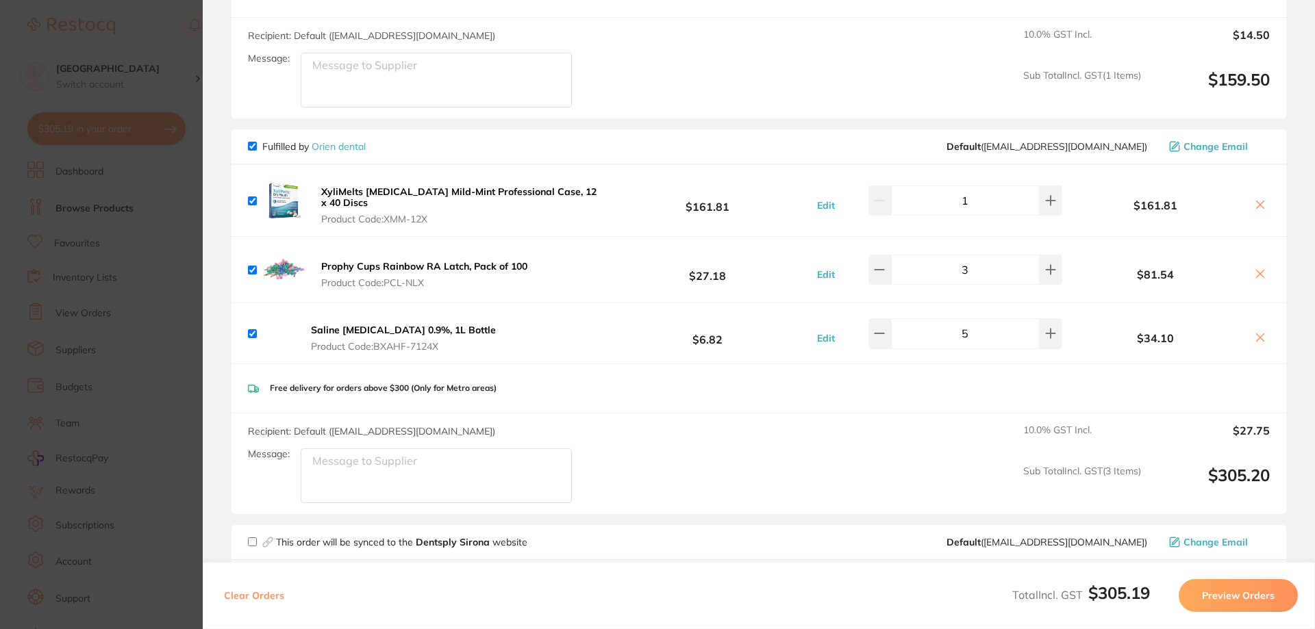
scroll to position [291, 0]
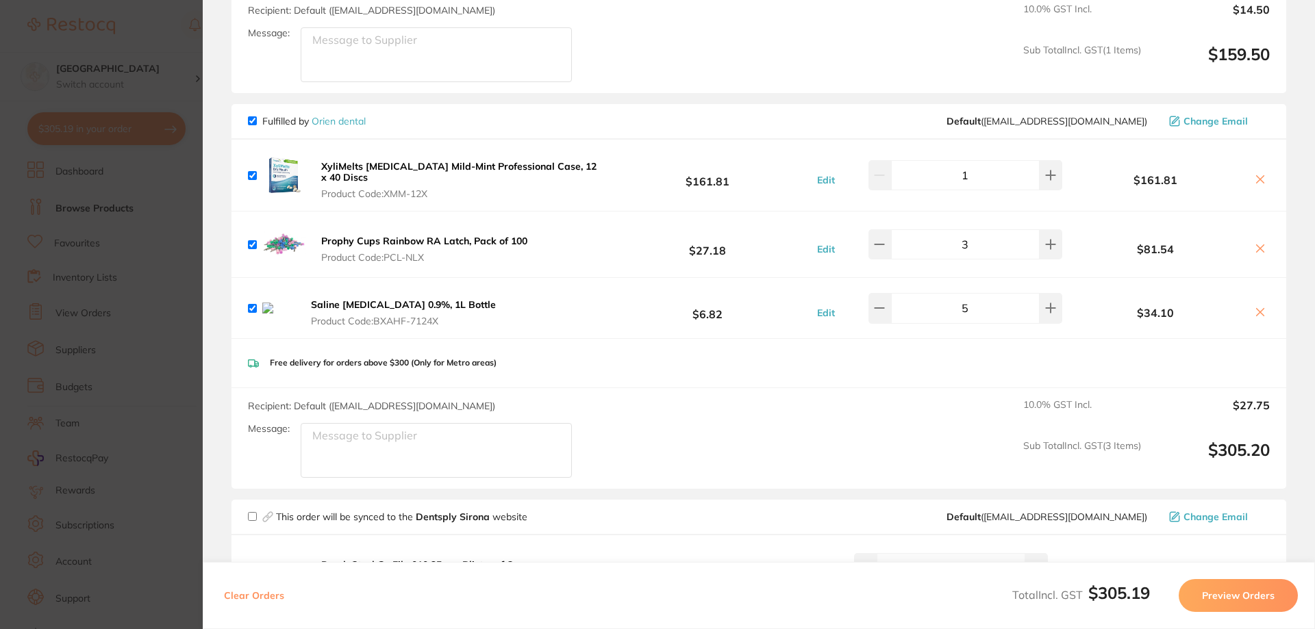
click at [1257, 316] on icon at bounding box center [1261, 312] width 8 height 8
click at [1261, 315] on icon at bounding box center [1260, 312] width 11 height 11
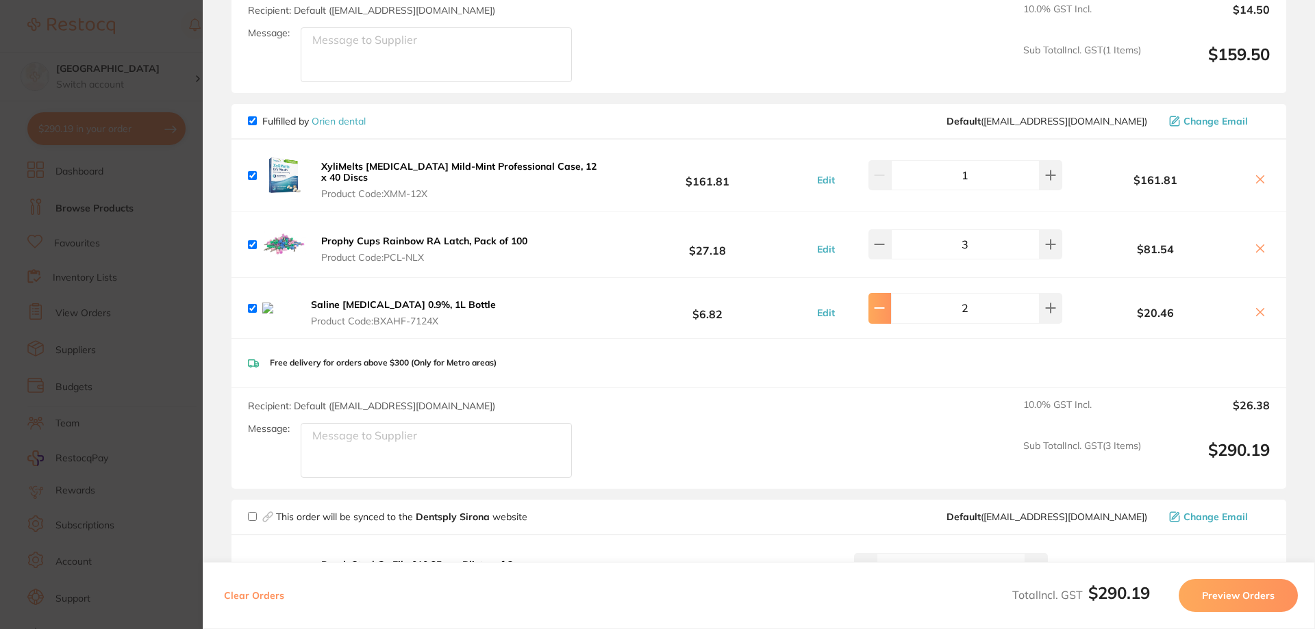
type input "1"
click at [1258, 316] on icon at bounding box center [1261, 312] width 8 height 8
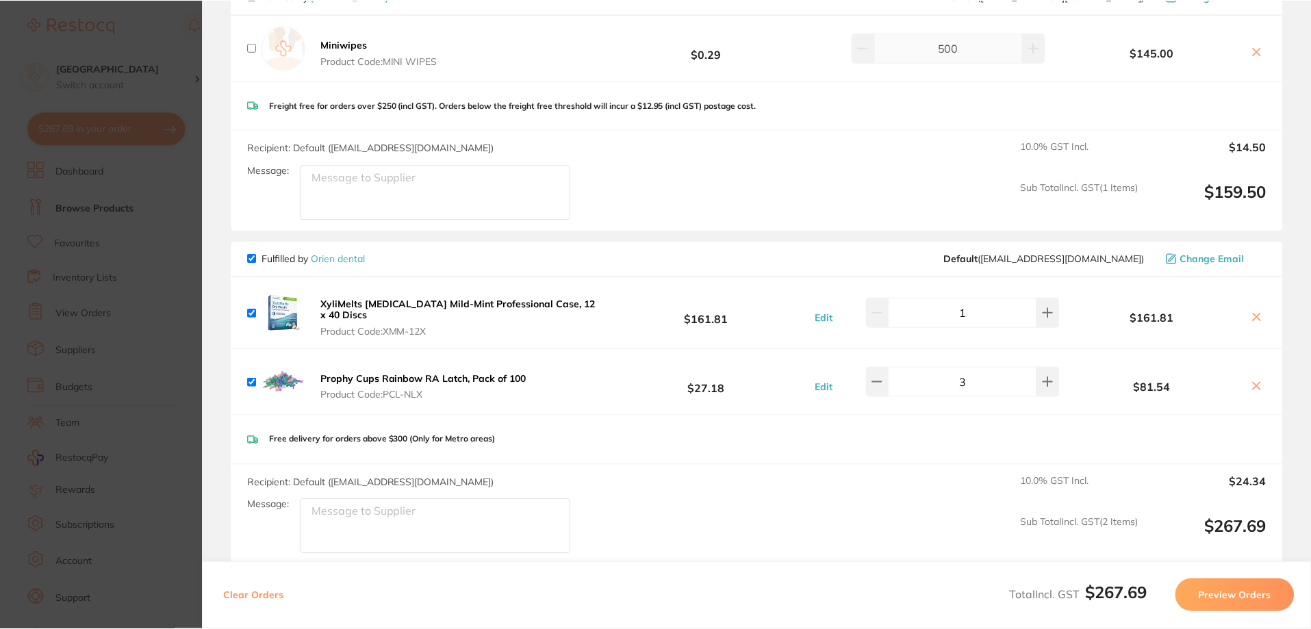
scroll to position [205, 0]
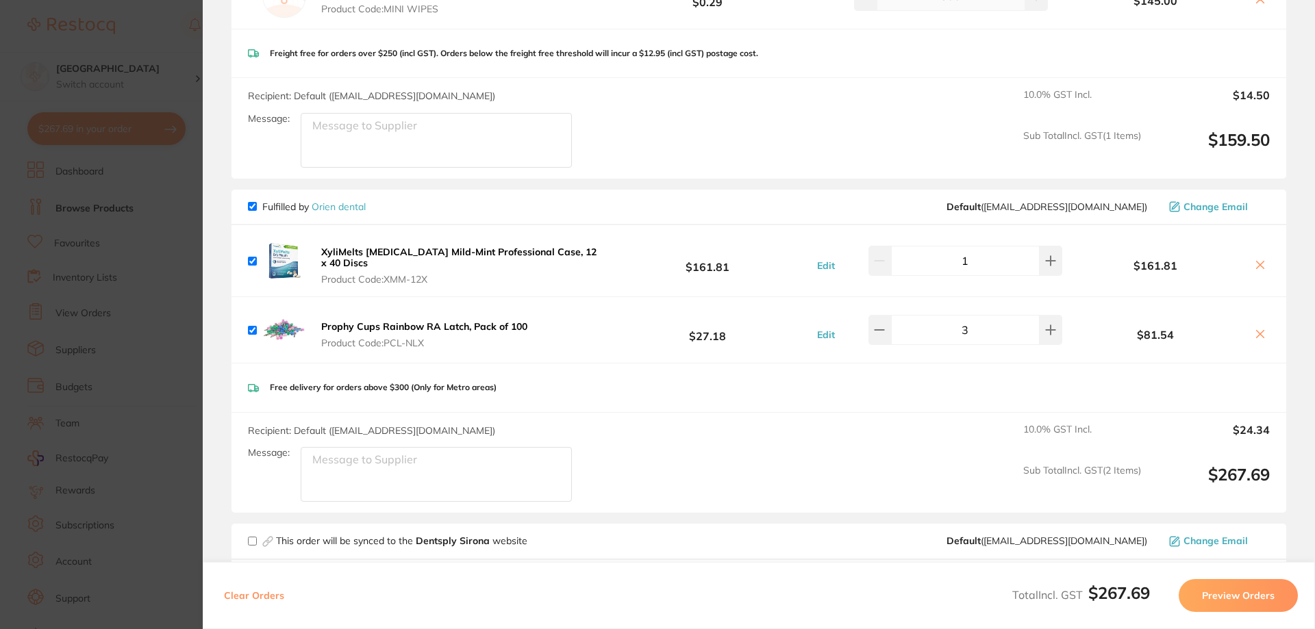
click at [338, 210] on link "Orien dental" at bounding box center [339, 207] width 54 height 12
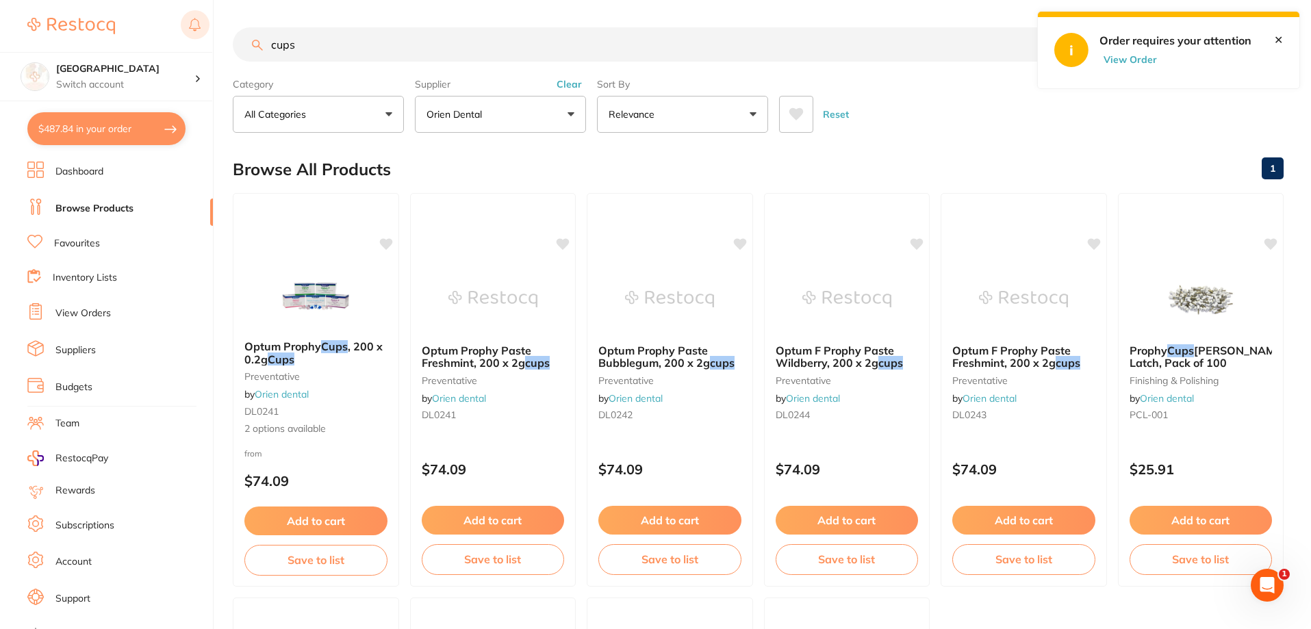
drag, startPoint x: 340, startPoint y: 36, endPoint x: 203, endPoint y: 26, distance: 136.6
click at [203, 26] on div "$487.84 Katoomba Dental Centre Switch account [GEOGRAPHIC_DATA] $487.84 in your…" at bounding box center [655, 314] width 1311 height 629
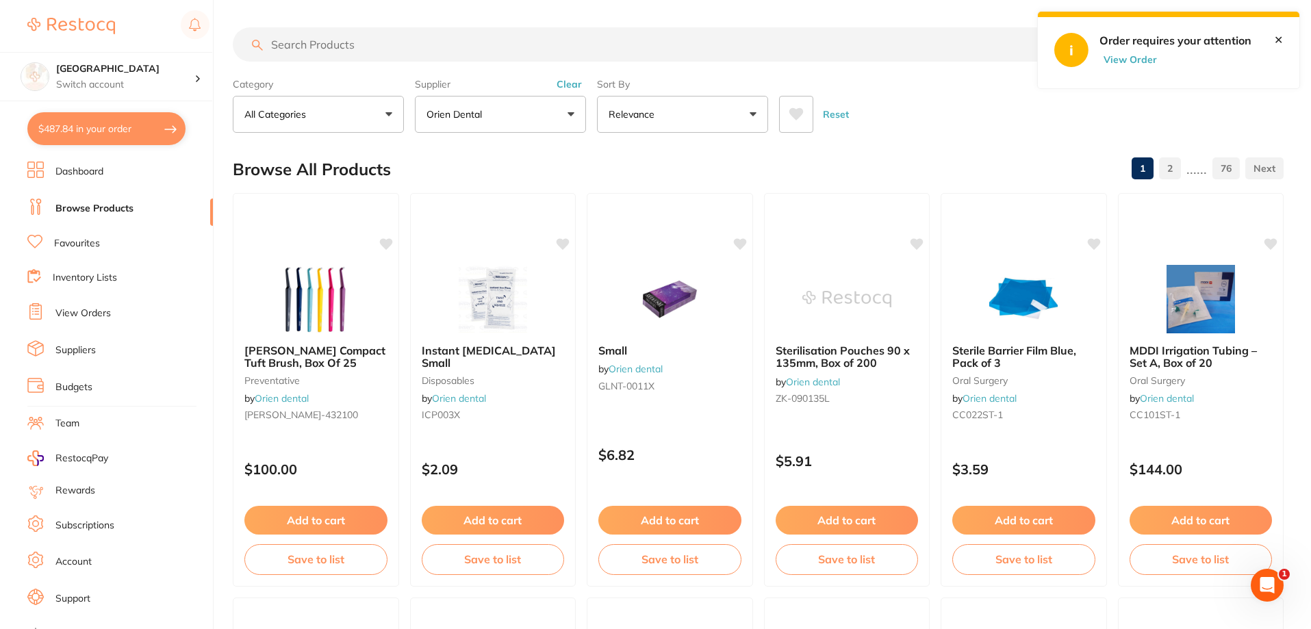
click at [1148, 61] on button "View Order" at bounding box center [1134, 59] width 68 height 12
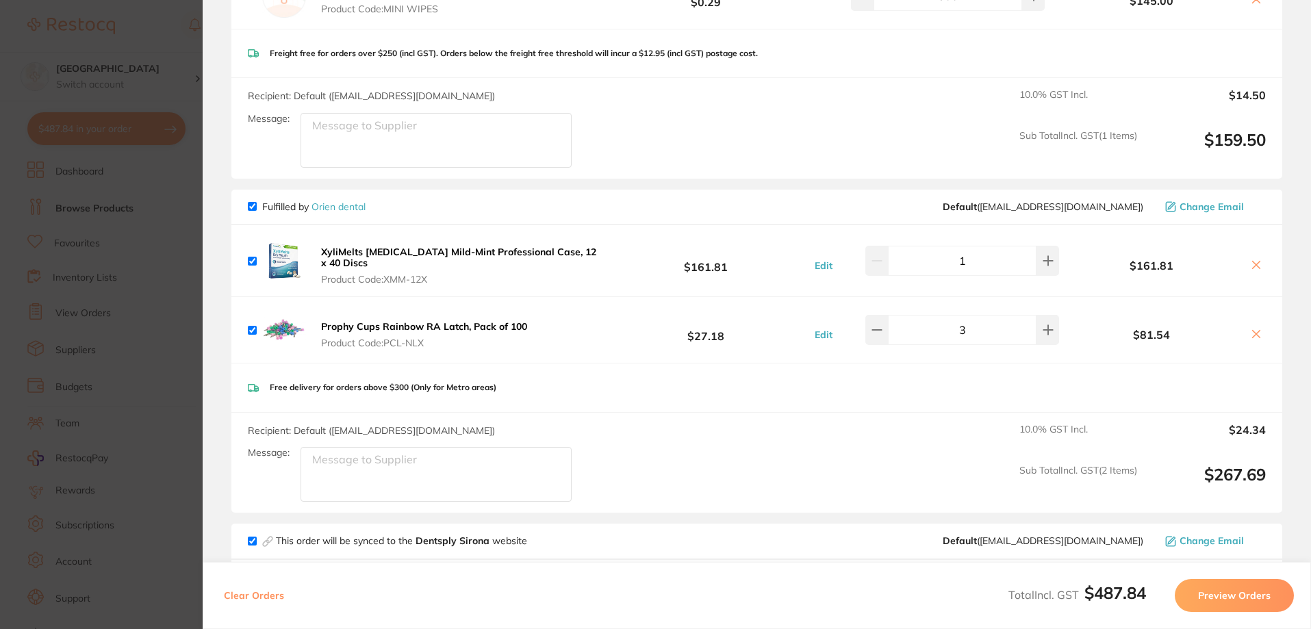
checkbox input "true"
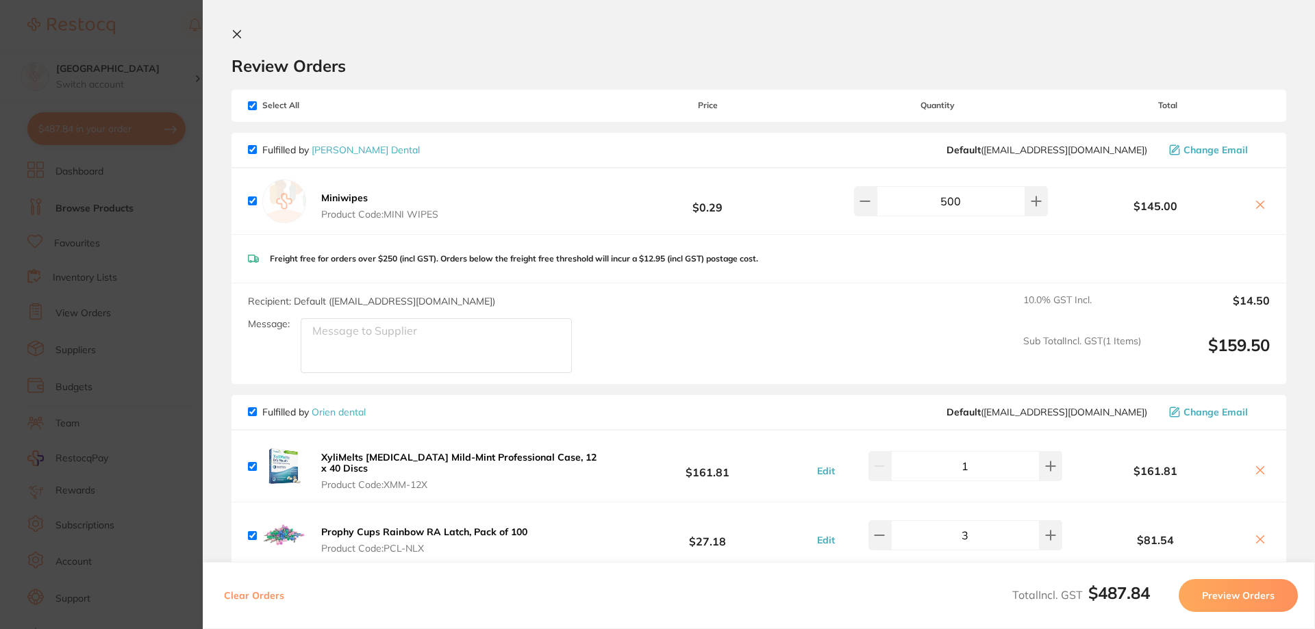
click at [162, 30] on section "Update RRP Set your pre negotiated price for this item. Item Agreed RRP (excl. …" at bounding box center [657, 314] width 1315 height 629
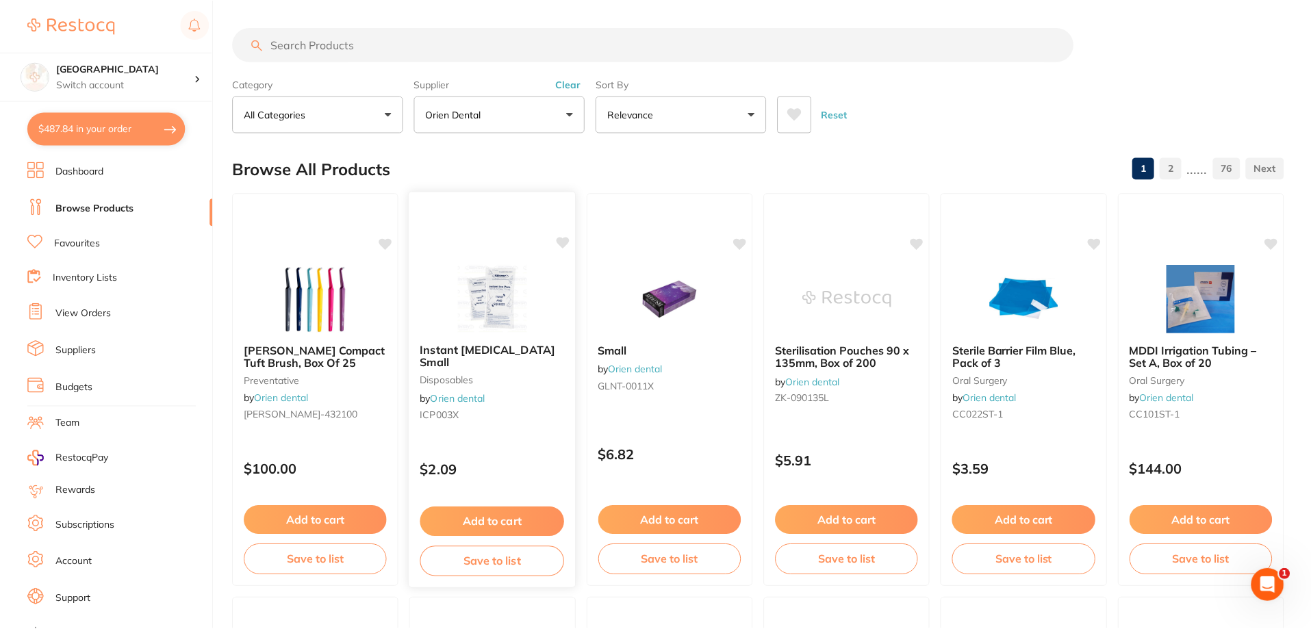
scroll to position [6, 0]
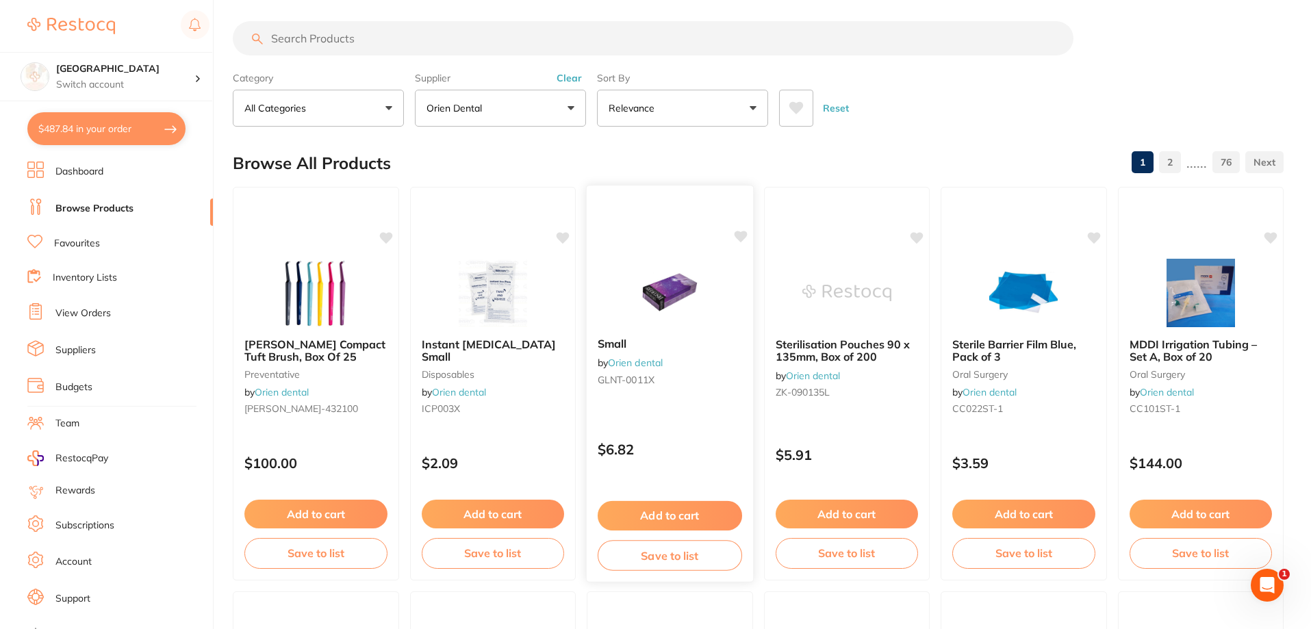
click at [664, 290] on img at bounding box center [670, 292] width 90 height 69
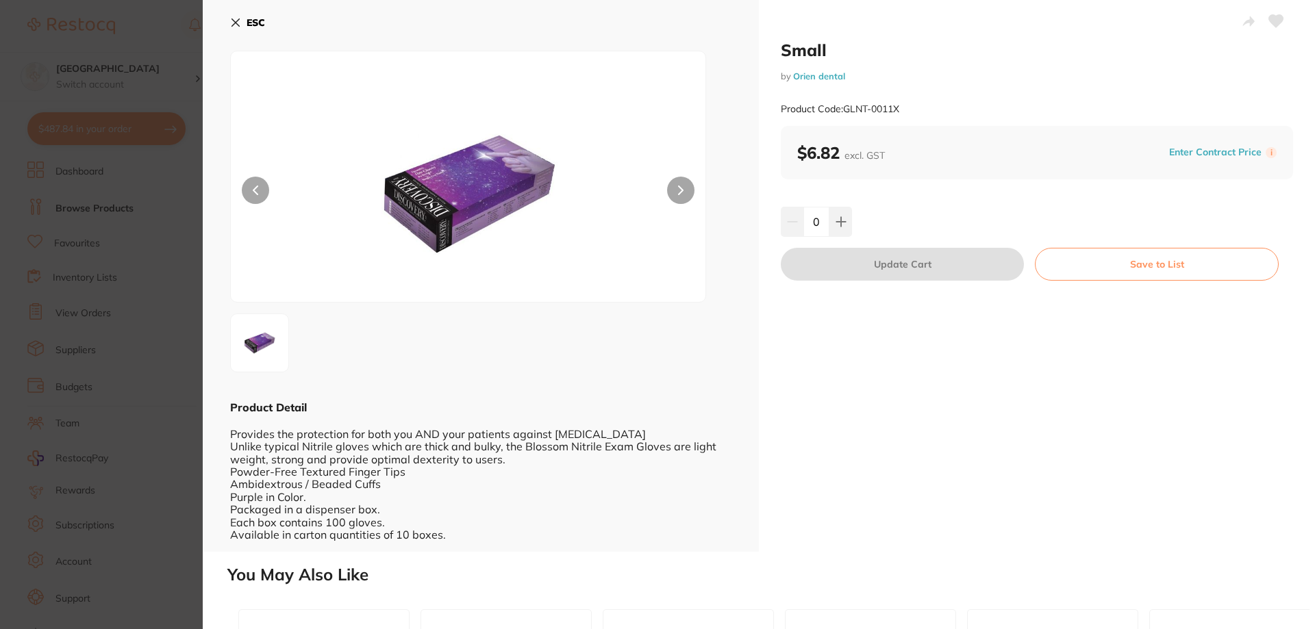
click at [260, 23] on b "ESC" at bounding box center [256, 22] width 18 height 12
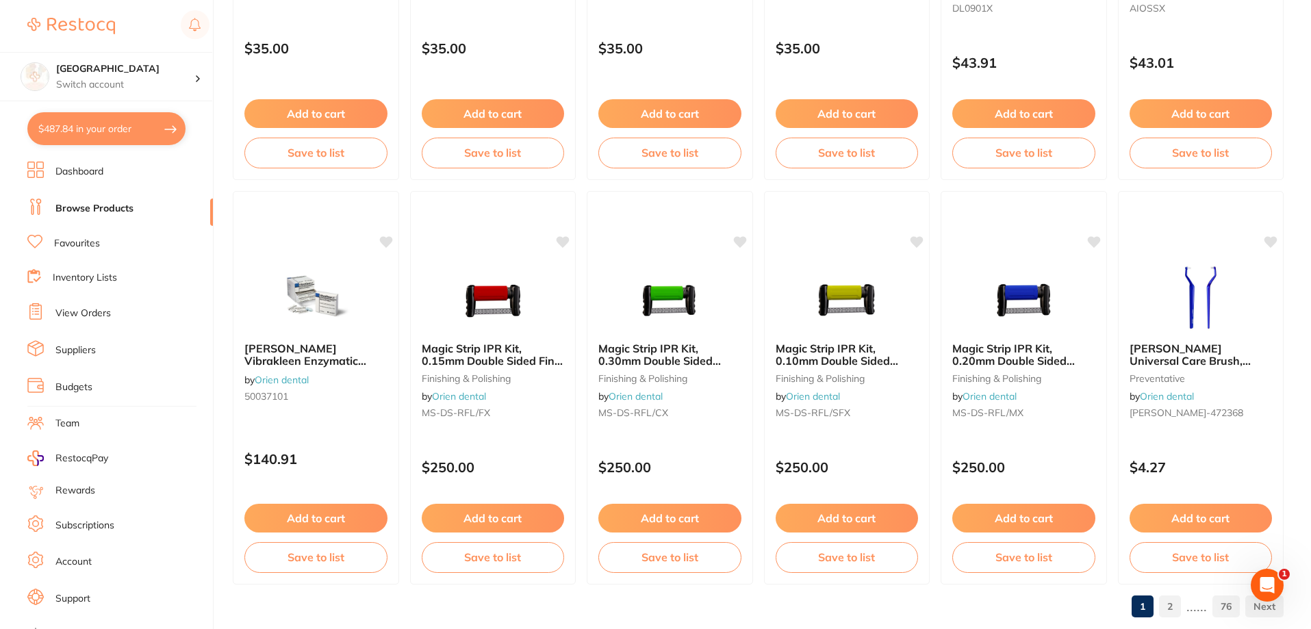
scroll to position [3267, 0]
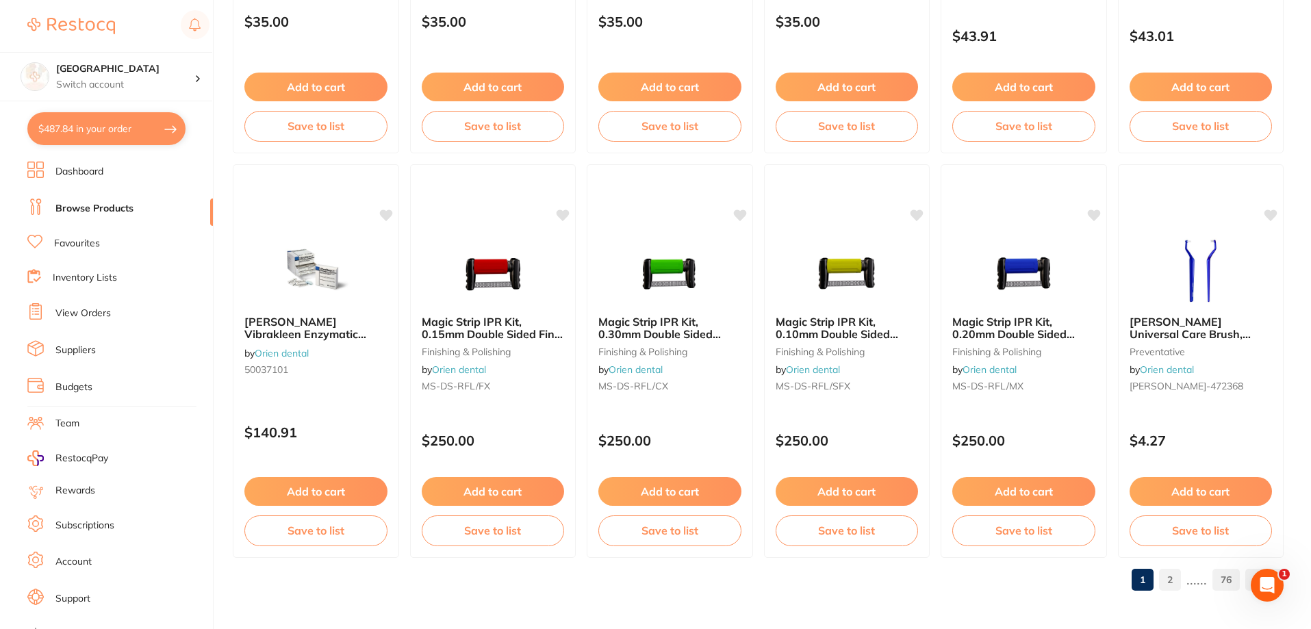
click at [1173, 579] on link "2" at bounding box center [1170, 579] width 22 height 27
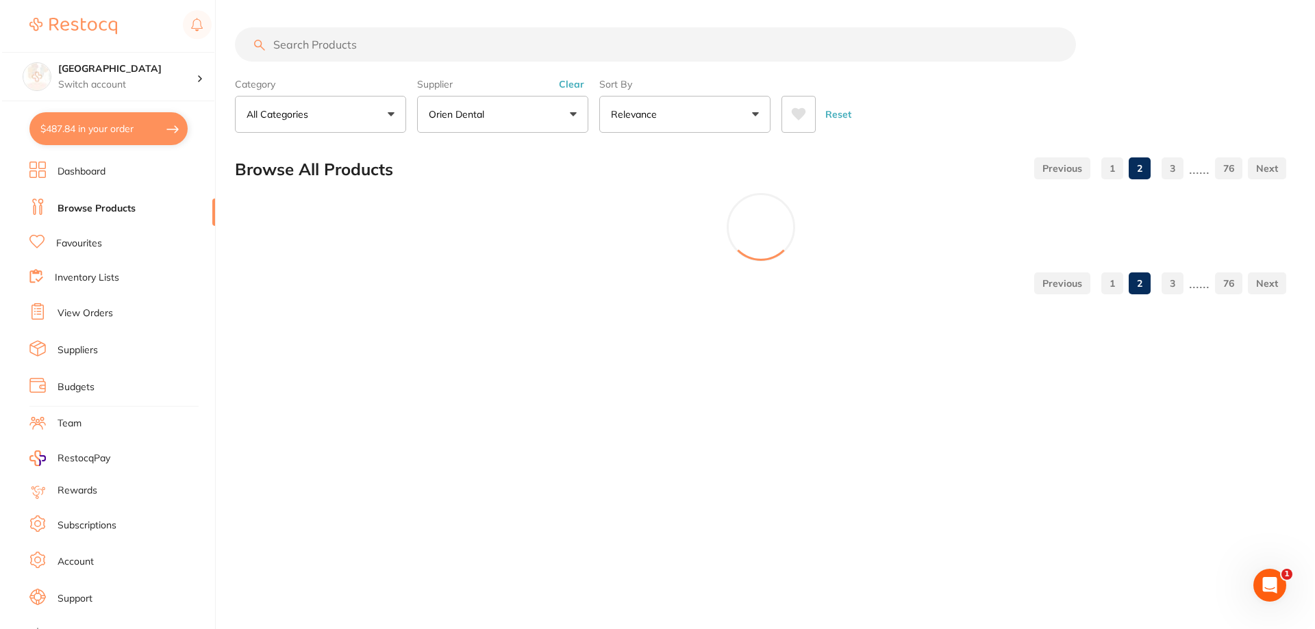
scroll to position [0, 0]
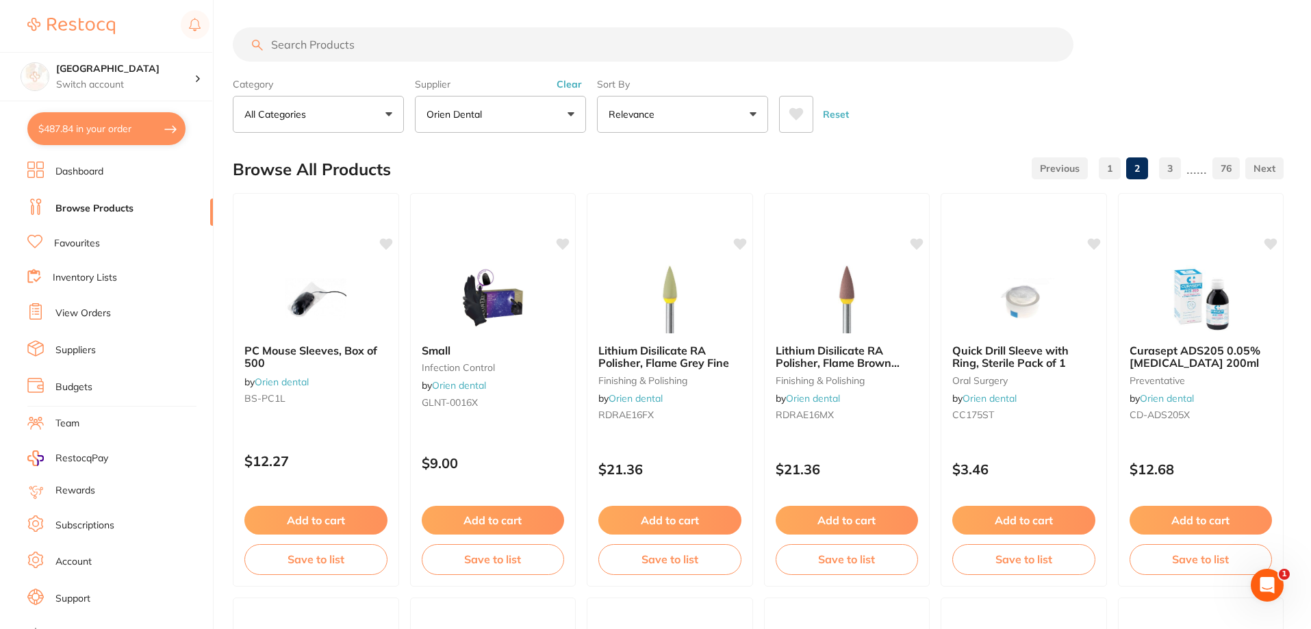
click at [800, 113] on icon at bounding box center [797, 114] width 14 height 12
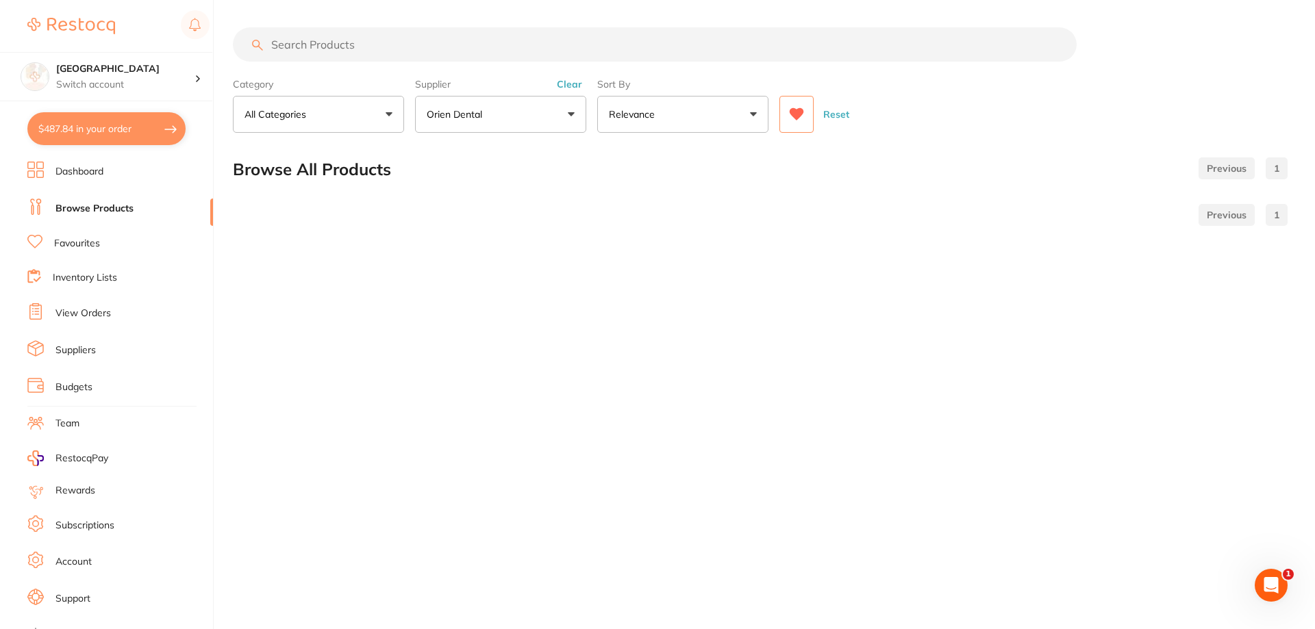
click at [1224, 172] on link at bounding box center [1226, 168] width 56 height 27
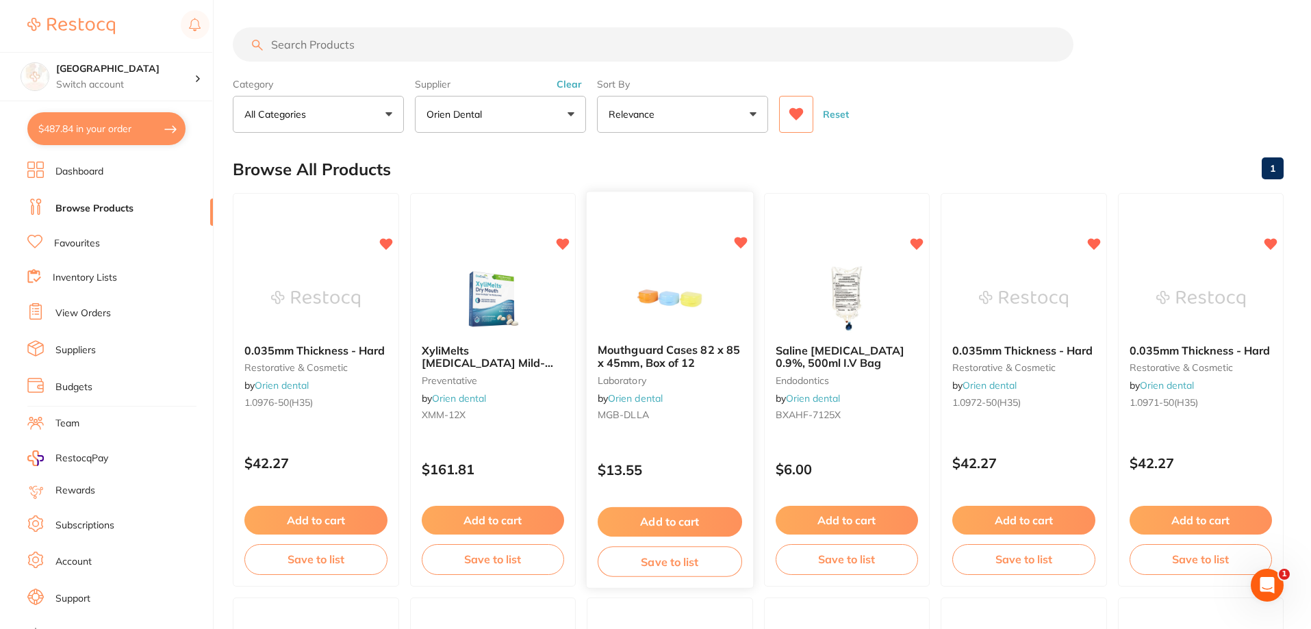
click at [651, 307] on img at bounding box center [670, 298] width 90 height 69
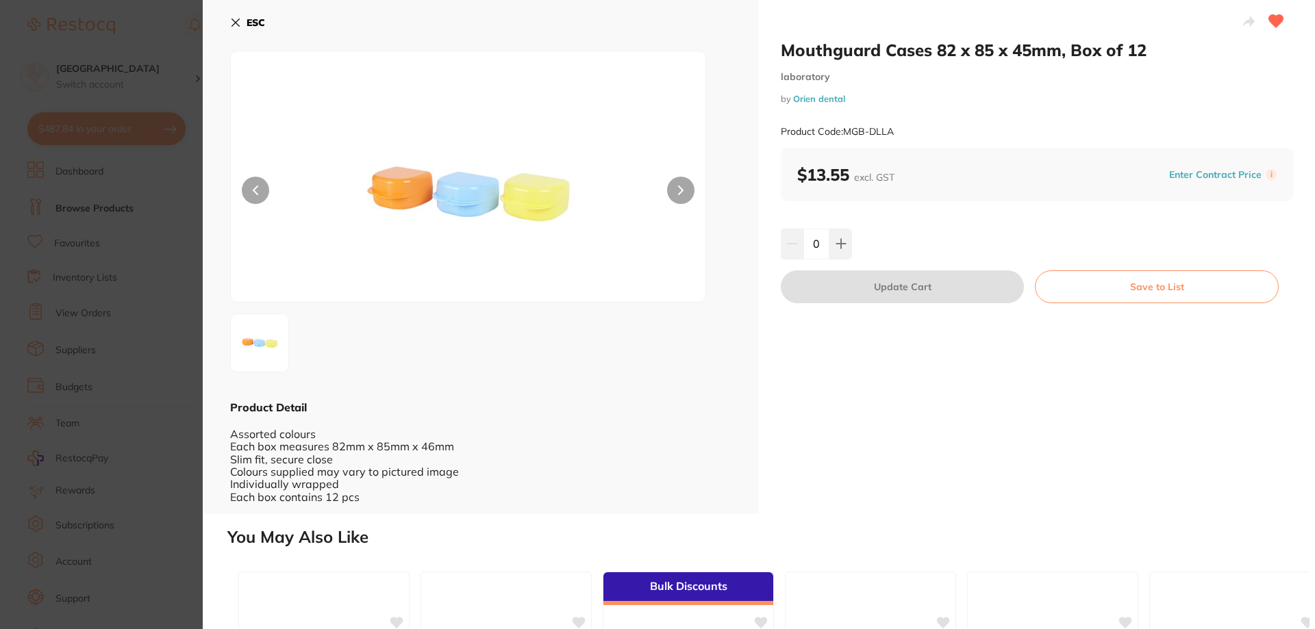
click at [251, 23] on b "ESC" at bounding box center [256, 22] width 18 height 12
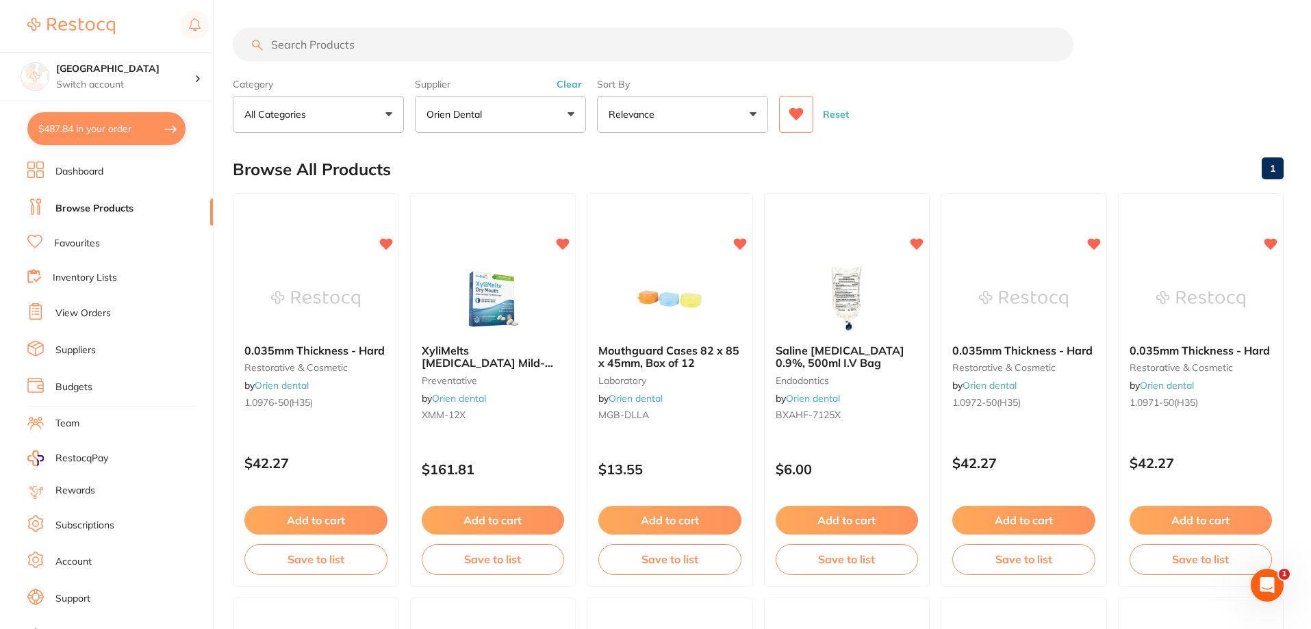
click at [793, 108] on icon at bounding box center [796, 115] width 15 height 14
click at [527, 47] on input "search" at bounding box center [653, 44] width 841 height 34
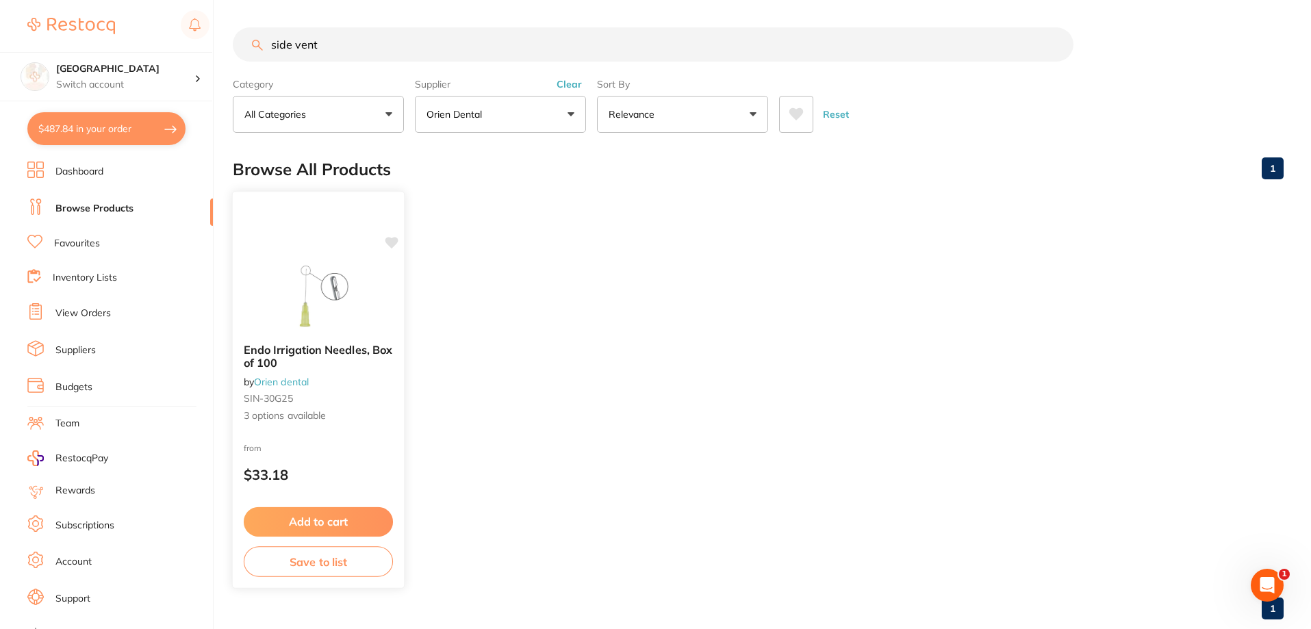
type input "side vent"
click at [297, 351] on span "Endo Irrigation Needles, Box of 100" at bounding box center [318, 356] width 149 height 27
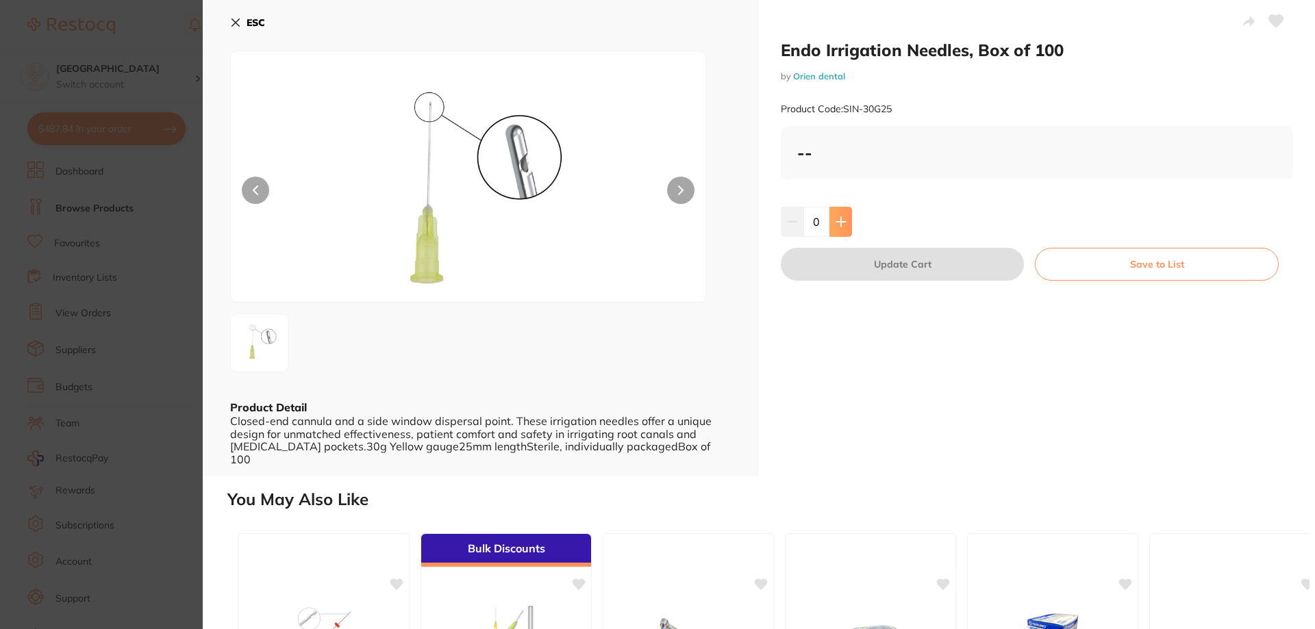
click at [837, 217] on icon at bounding box center [841, 221] width 11 height 11
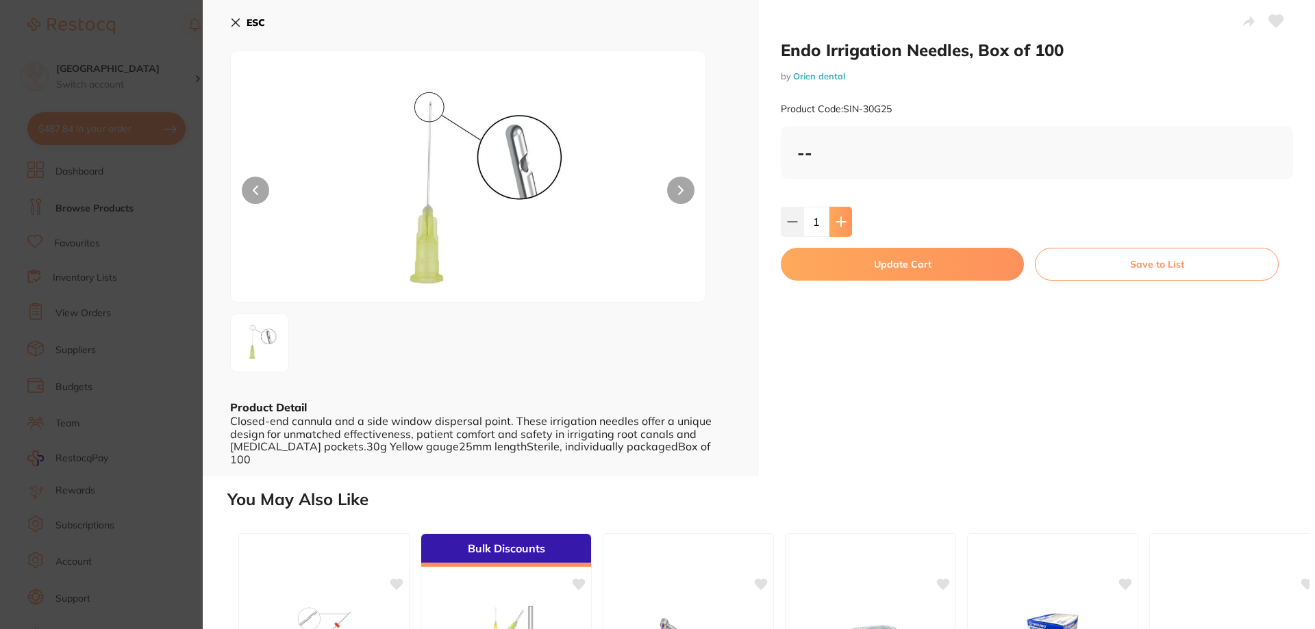
click at [838, 217] on icon at bounding box center [840, 221] width 9 height 9
type input "2"
click at [866, 262] on button "Update Cart" at bounding box center [902, 264] width 243 height 33
checkbox input "false"
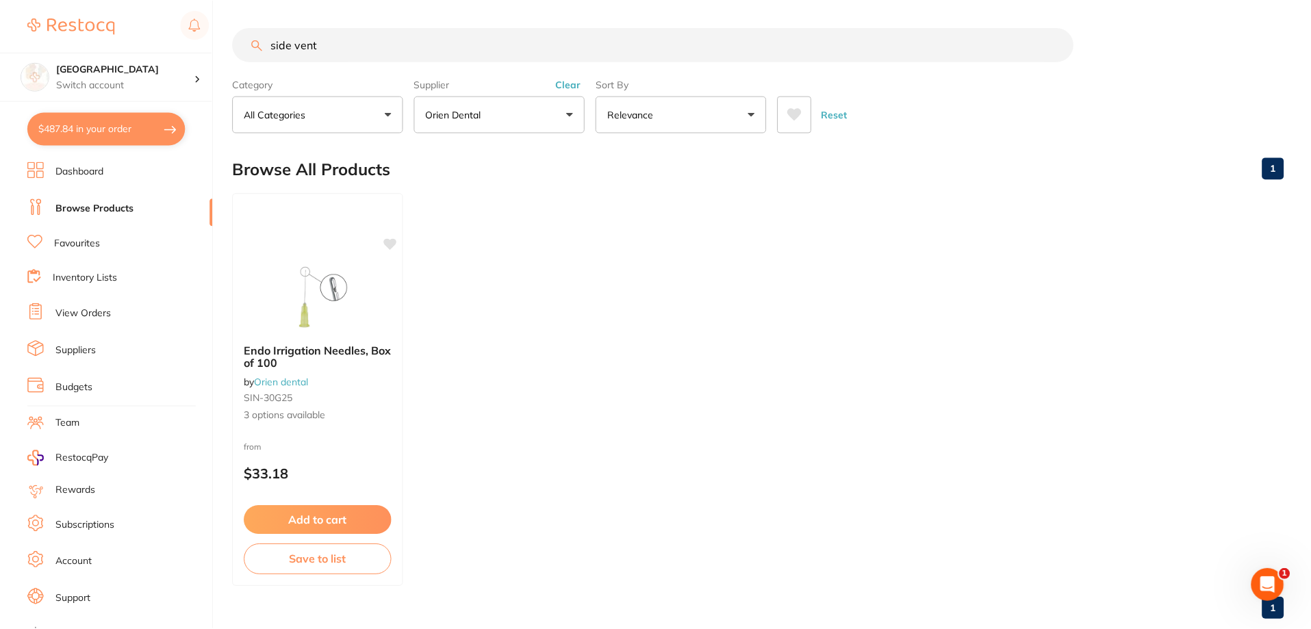
scroll to position [3, 0]
click at [79, 134] on button "$487.84 in your order" at bounding box center [106, 128] width 158 height 33
checkbox input "true"
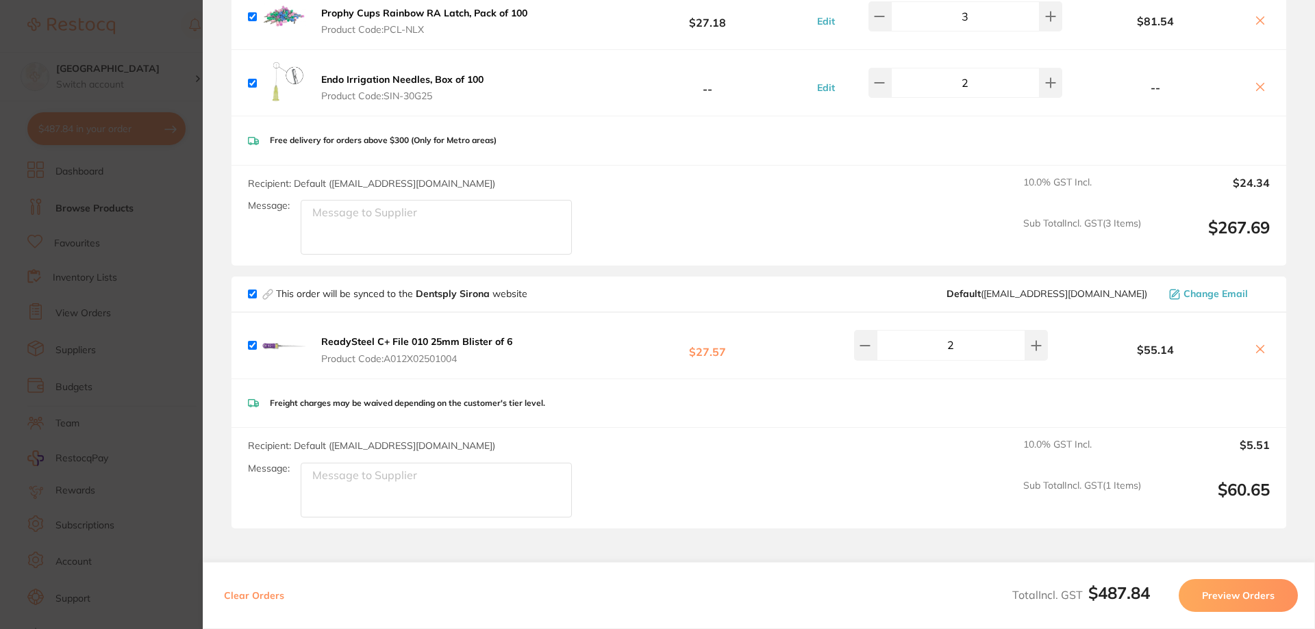
scroll to position [565, 0]
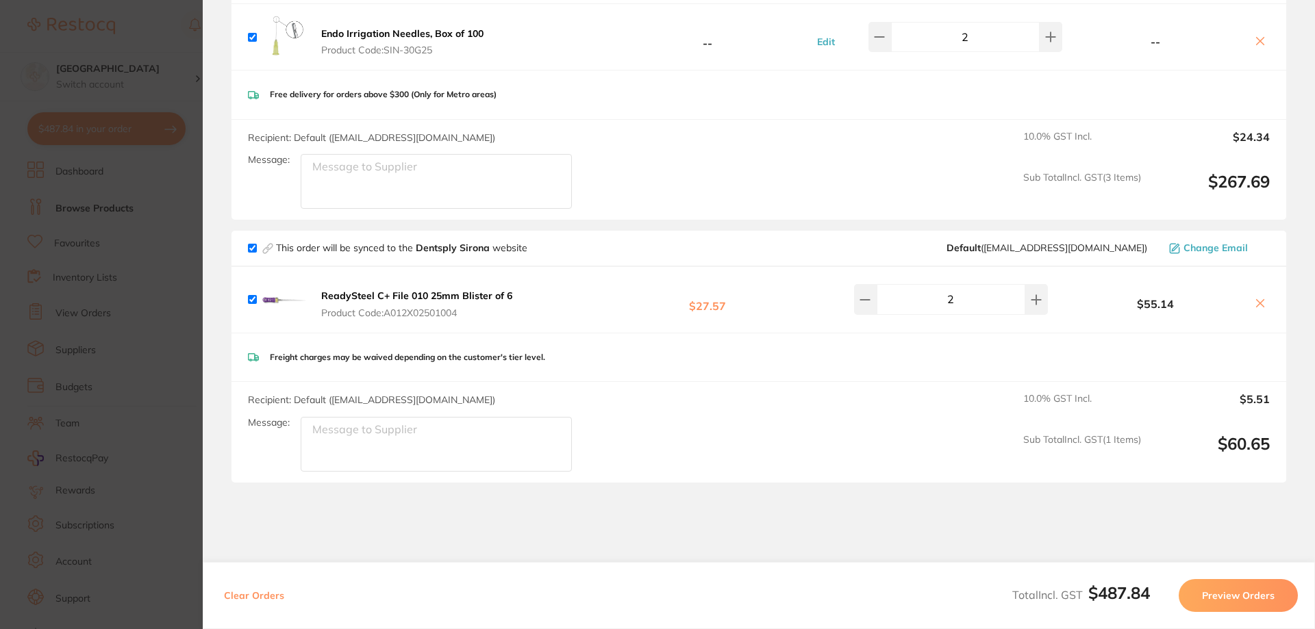
click at [252, 247] on input "checkbox" at bounding box center [252, 248] width 9 height 9
checkbox input "false"
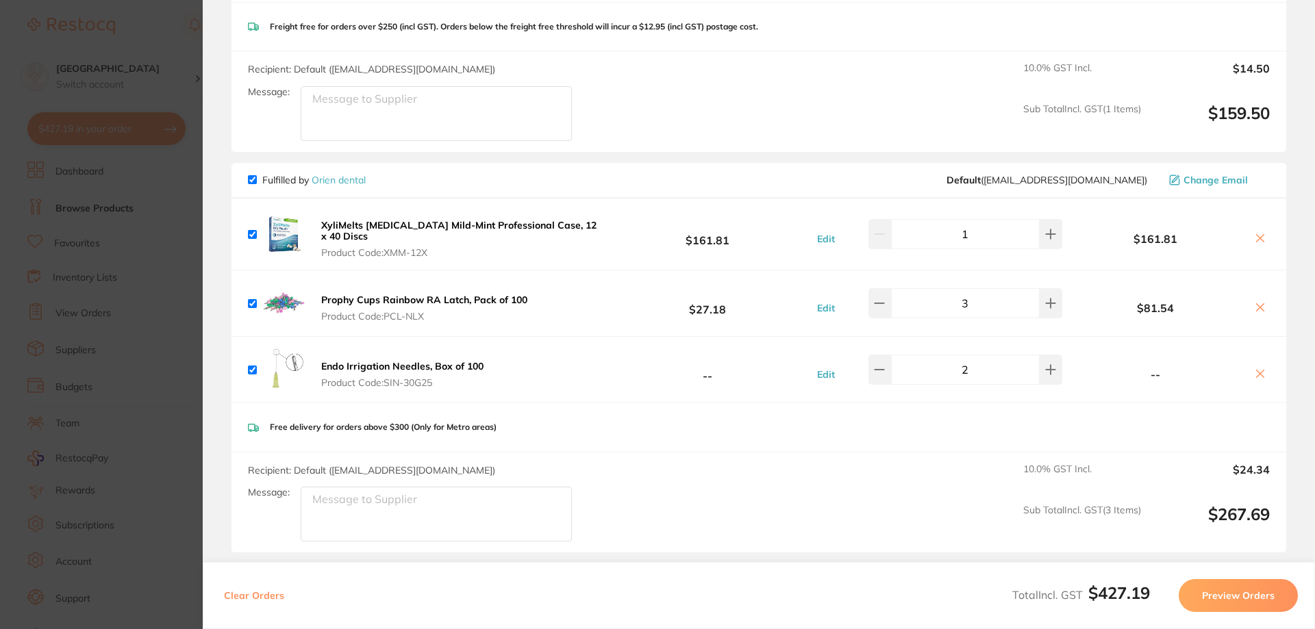
scroll to position [188, 0]
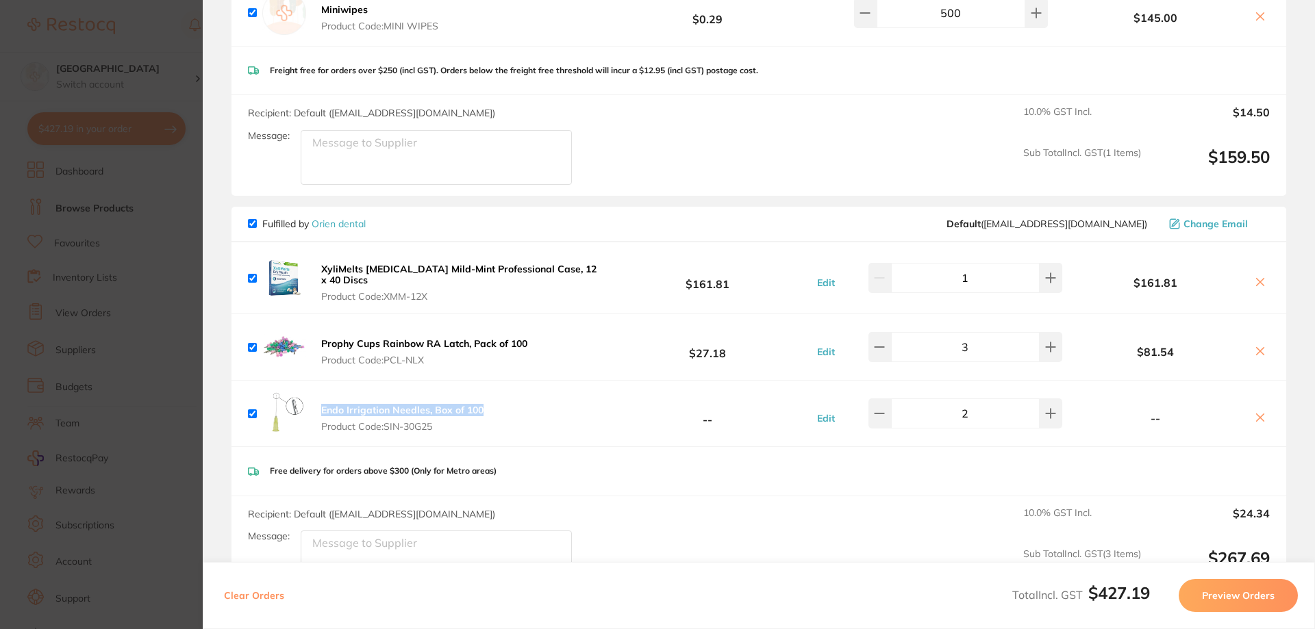
drag, startPoint x: 494, startPoint y: 406, endPoint x: 321, endPoint y: 410, distance: 172.6
click at [321, 410] on div "Endo Irrigation Needles, Box of 100 Product Code: SIN-30G25 -- Edit 2 --" at bounding box center [758, 414] width 1055 height 66
click at [530, 403] on div "Endo Irrigation Needles, Box of 100 Product Code: SIN-30G25 -- Edit 2 --" at bounding box center [758, 414] width 1055 height 66
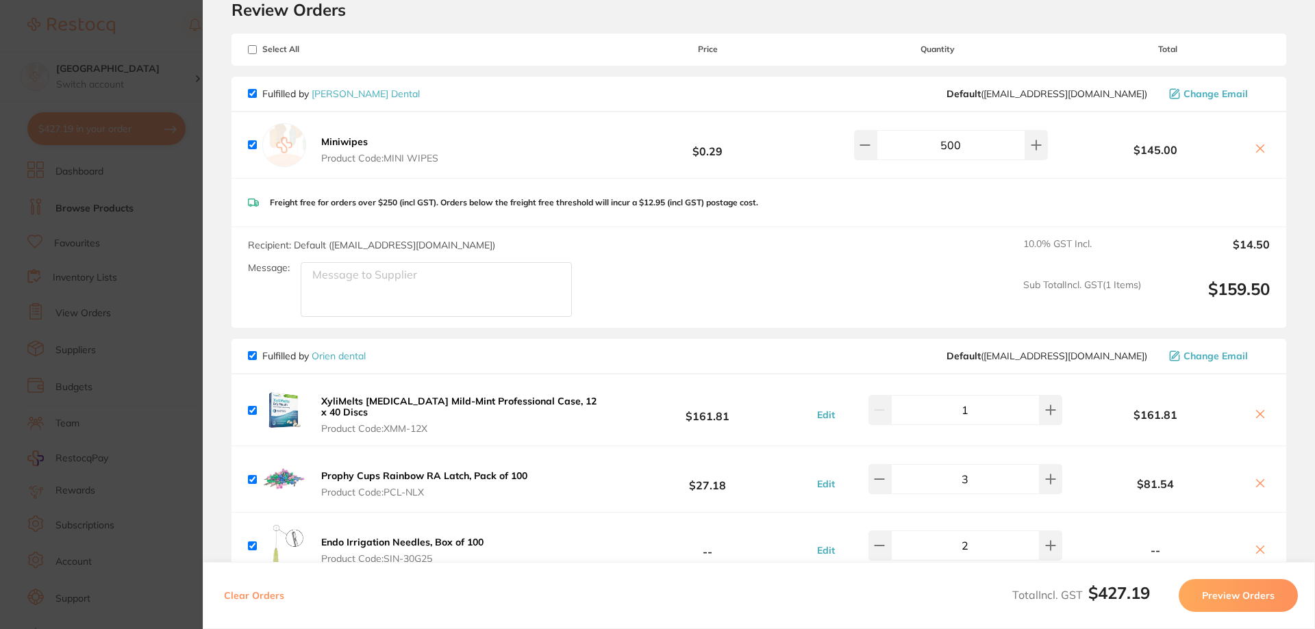
scroll to position [51, 0]
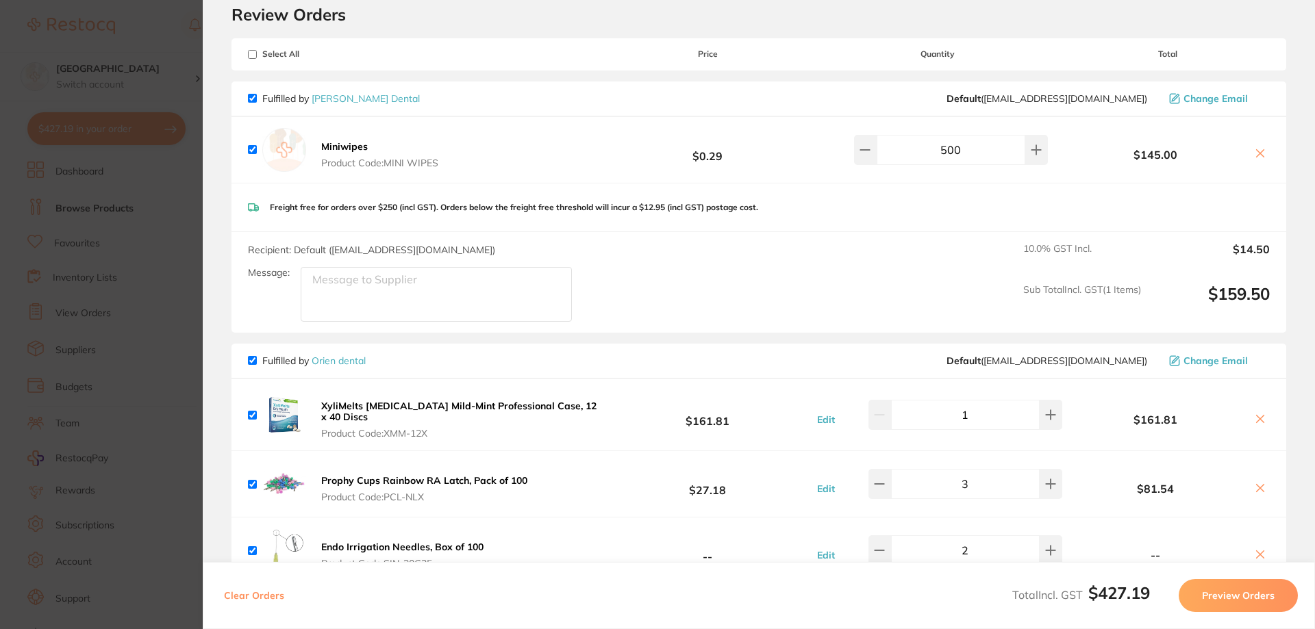
click at [134, 40] on section "Update RRP Set your pre negotiated price for this item. Item Agreed RRP (excl. …" at bounding box center [657, 314] width 1315 height 629
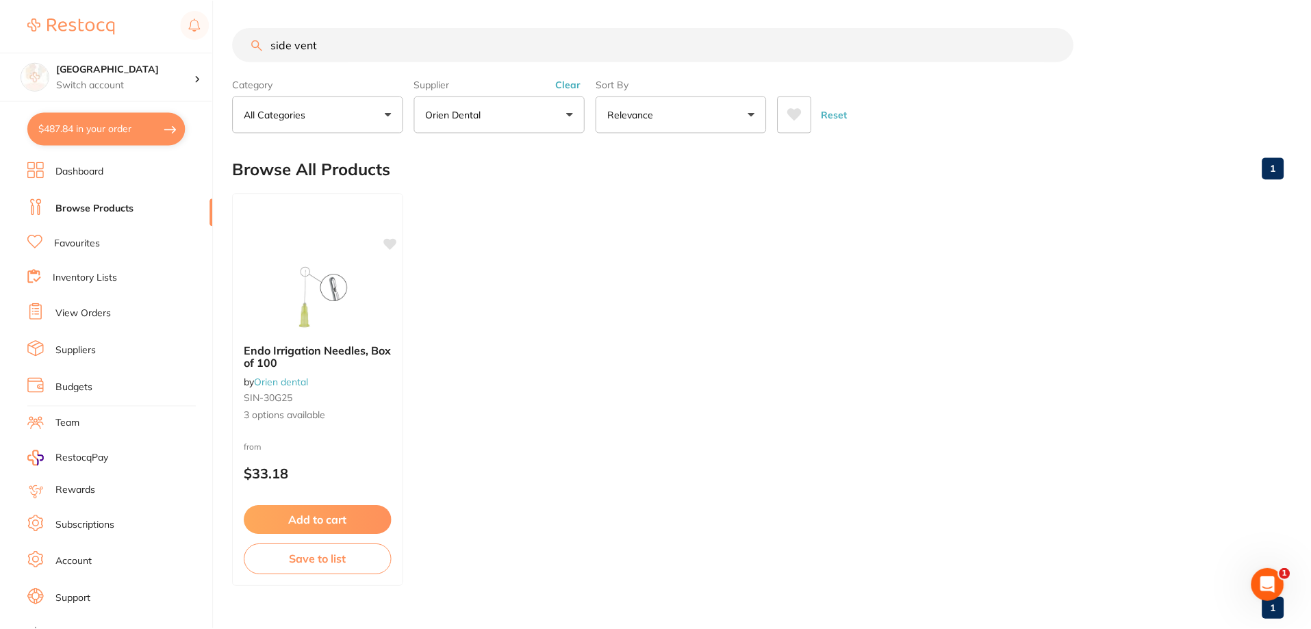
scroll to position [3, 0]
click at [74, 306] on li "View Orders" at bounding box center [120, 313] width 186 height 21
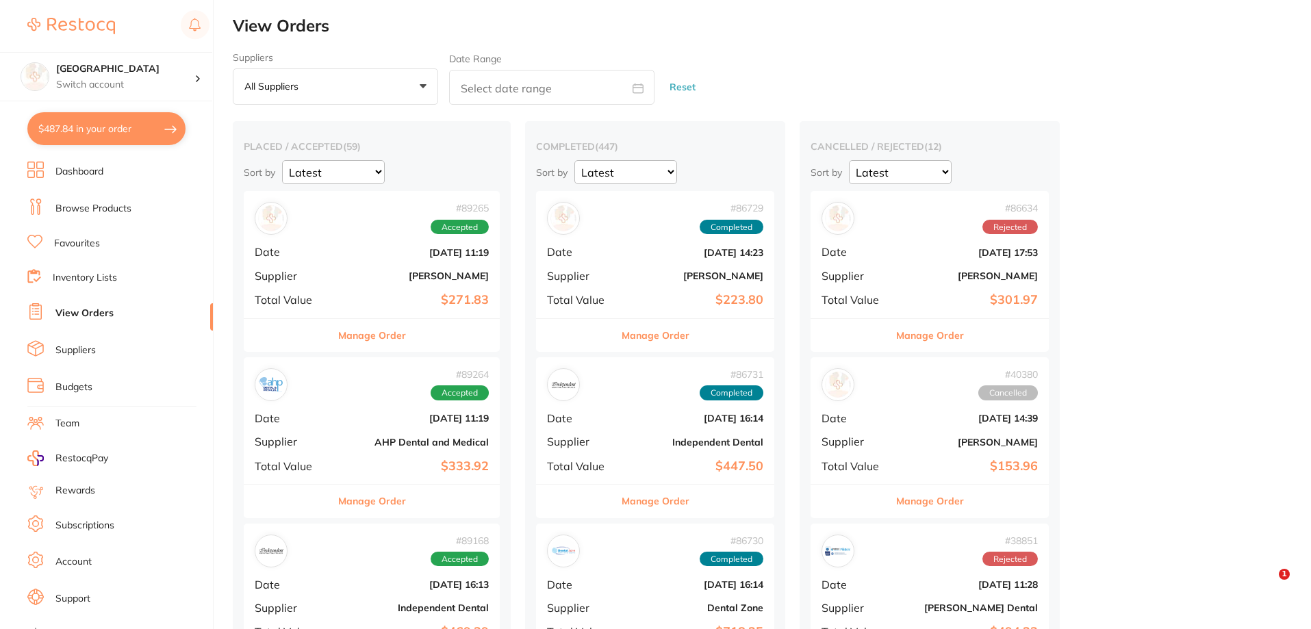
click at [365, 286] on div "# 89265 Accepted Date [DATE] 11:19 Supplier [PERSON_NAME] Total Value $271.83" at bounding box center [372, 254] width 256 height 127
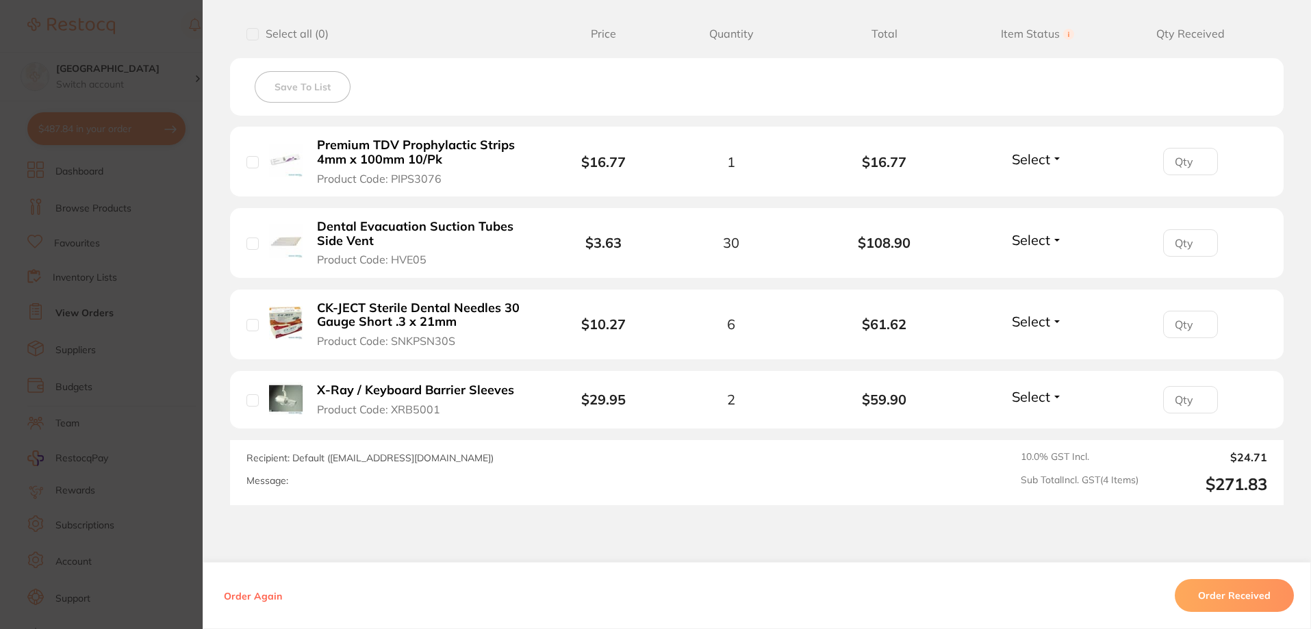
scroll to position [360, 0]
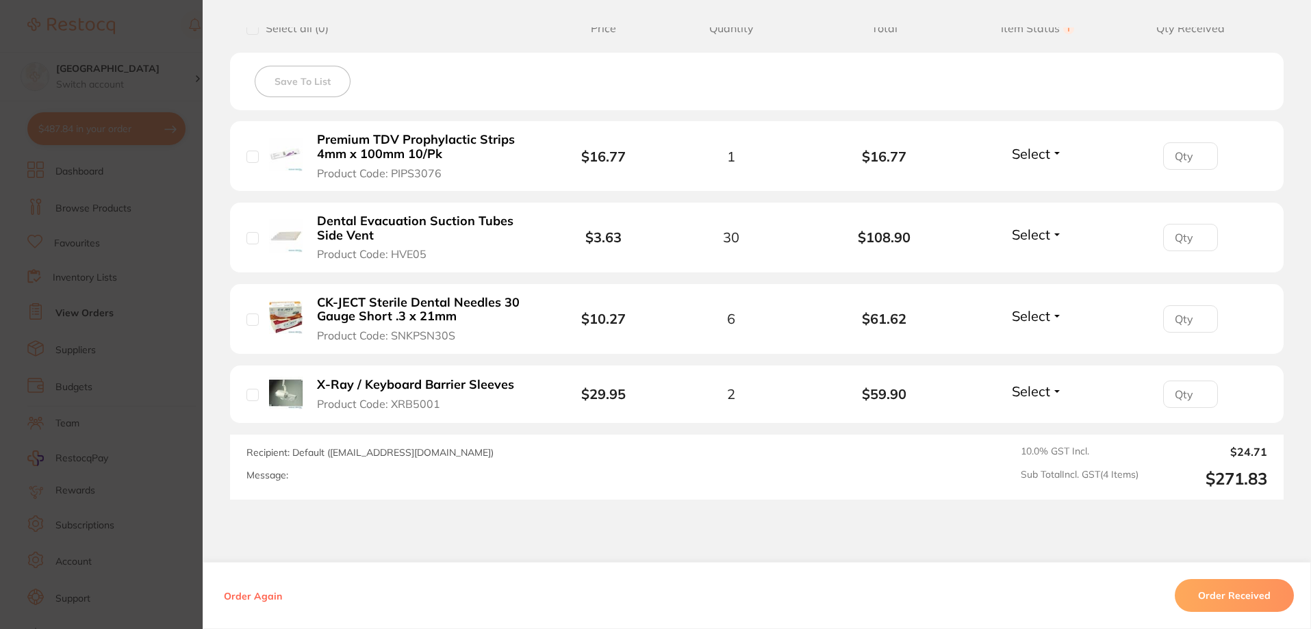
click at [162, 223] on section "Order ID: Restocq- 89265 Order Information Accepted Order Order Date [DATE] 11:…" at bounding box center [655, 314] width 1311 height 629
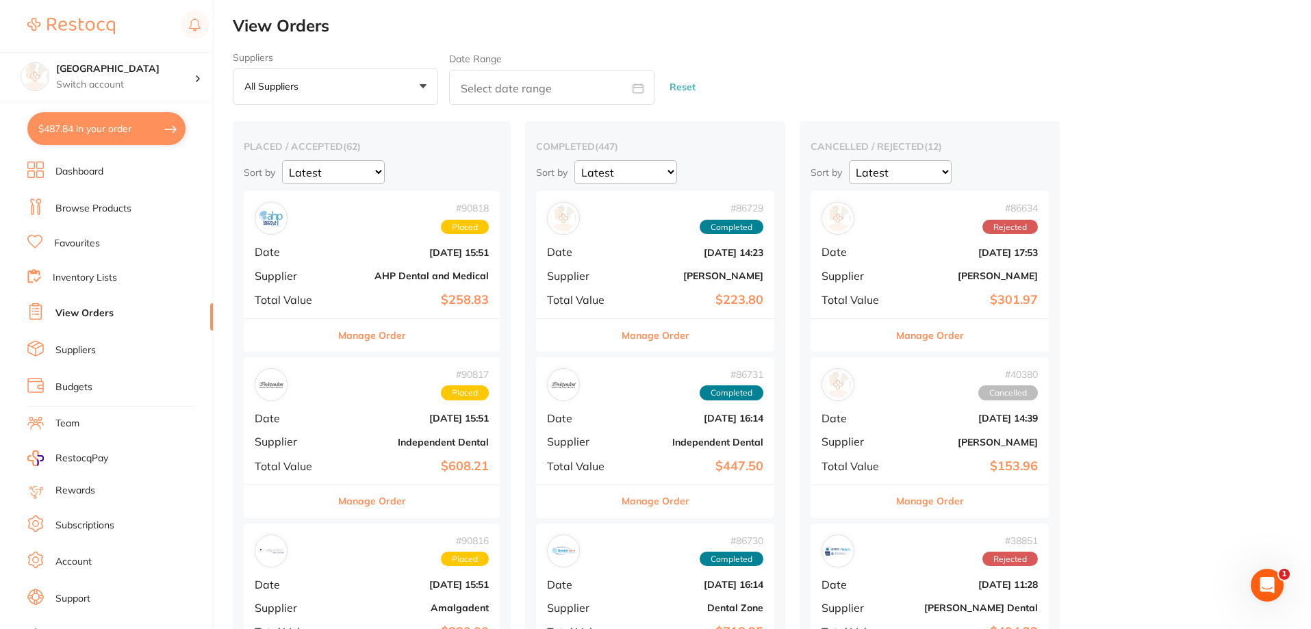
click at [340, 264] on div "# 90818 Placed Date [DATE] 15:51 Supplier AHP Dental and Medical Total Value $2…" at bounding box center [372, 254] width 256 height 127
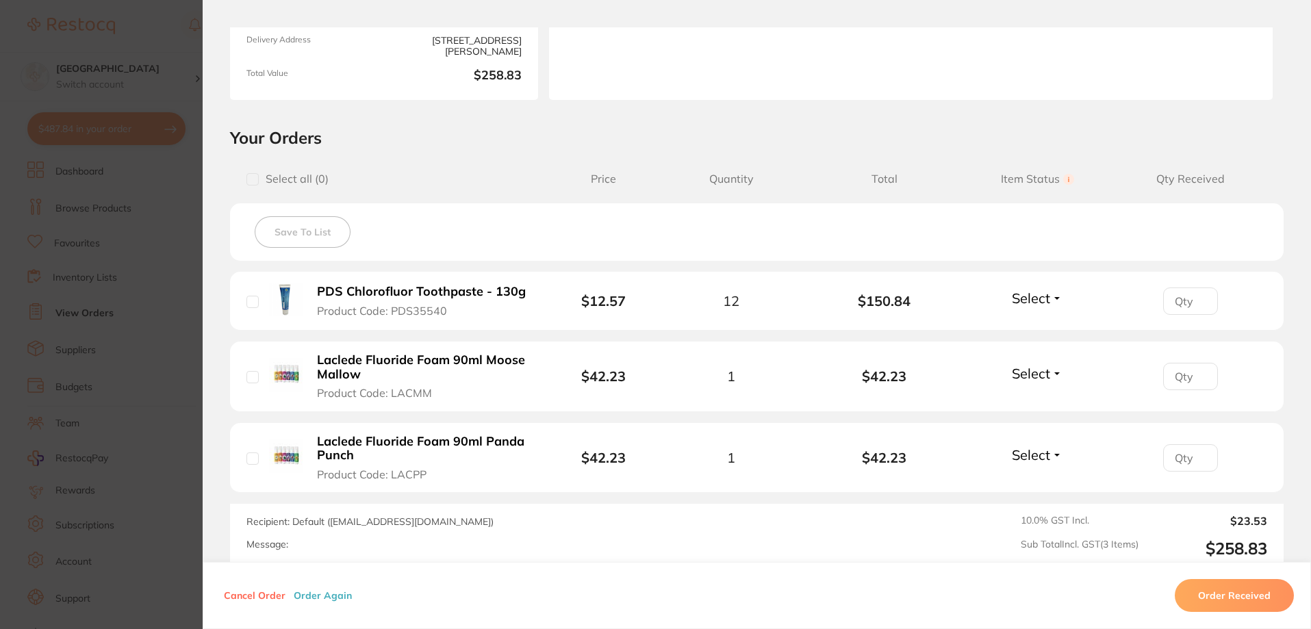
scroll to position [240, 0]
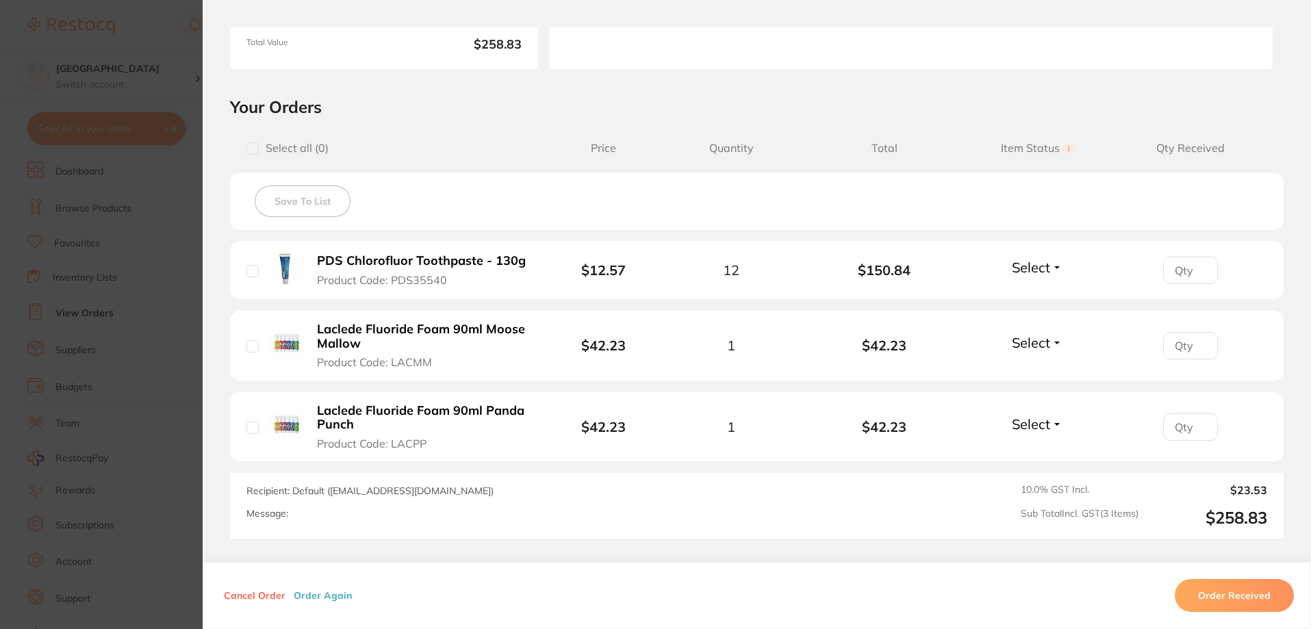
click at [164, 22] on section "Order ID: Restocq- 90818 Order Information Placed Order Order Date [DATE] 15:51…" at bounding box center [655, 314] width 1311 height 629
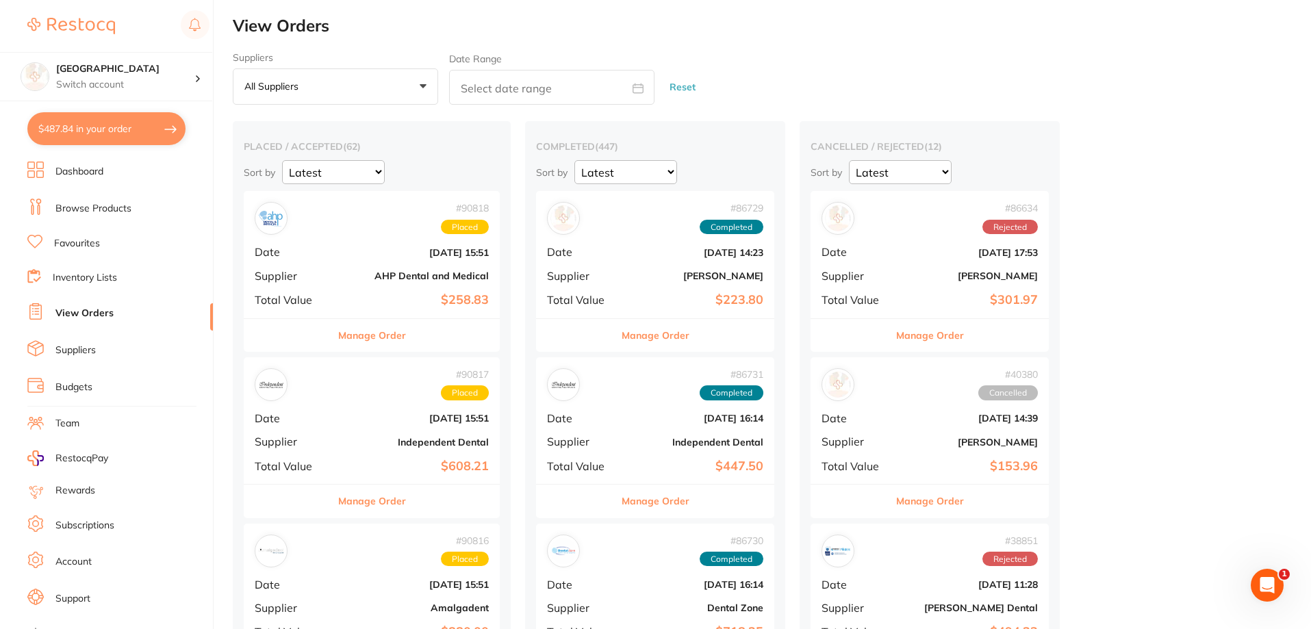
click at [377, 433] on div "# 90817 Placed Date [DATE] 15:51 Supplier Independent Dental Total Value $608.21" at bounding box center [372, 420] width 256 height 127
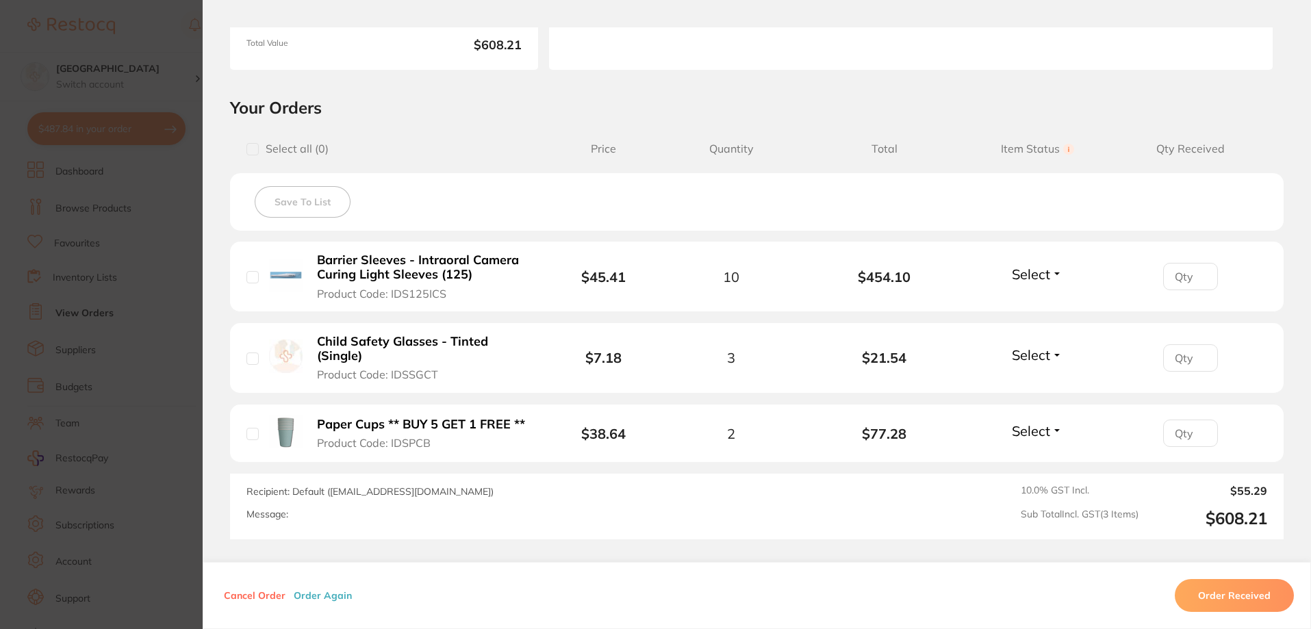
scroll to position [240, 0]
click at [164, 38] on section "Order ID: Restocq- 90817 Order Information Placed Order Order Date [DATE] 15:51…" at bounding box center [655, 314] width 1311 height 629
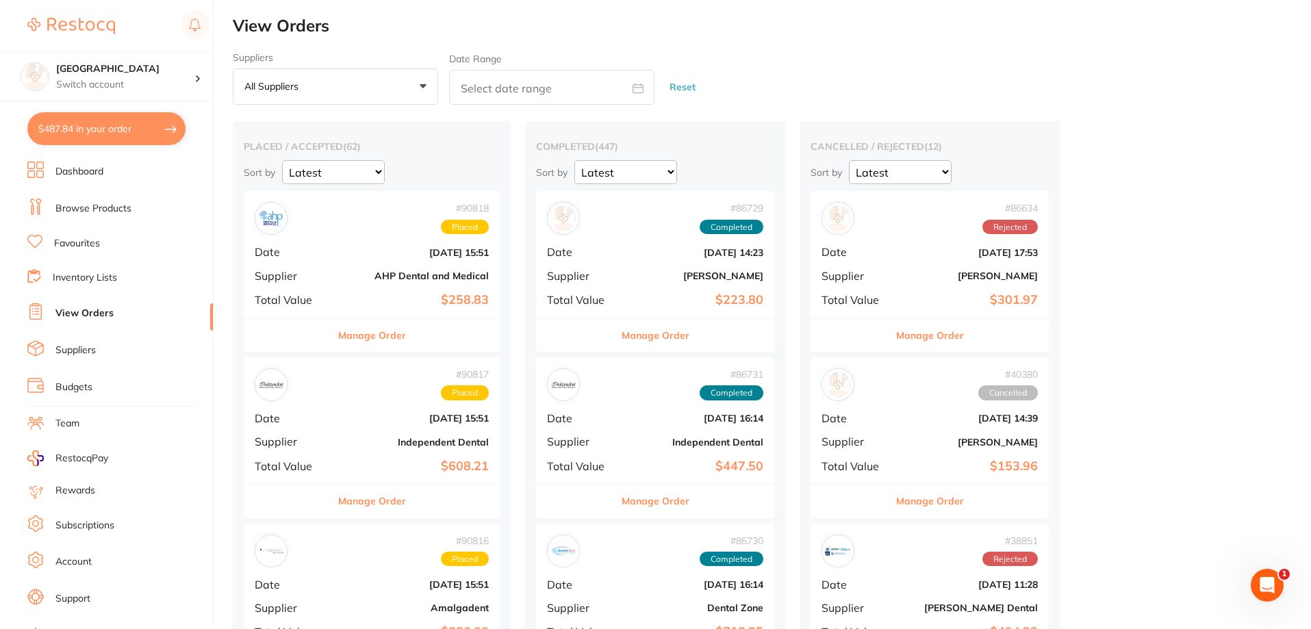
click at [357, 427] on div "# 90817 Placed Date [DATE] 15:51 Supplier Independent Dental Total Value $608.21" at bounding box center [372, 420] width 256 height 127
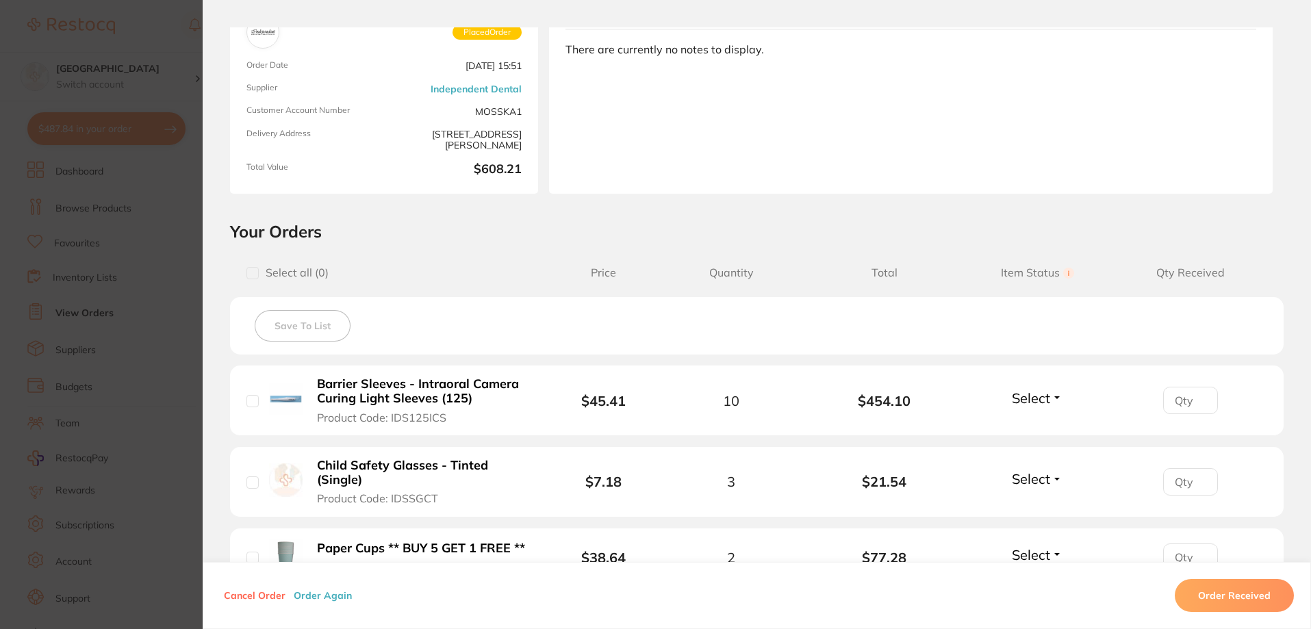
scroll to position [188, 0]
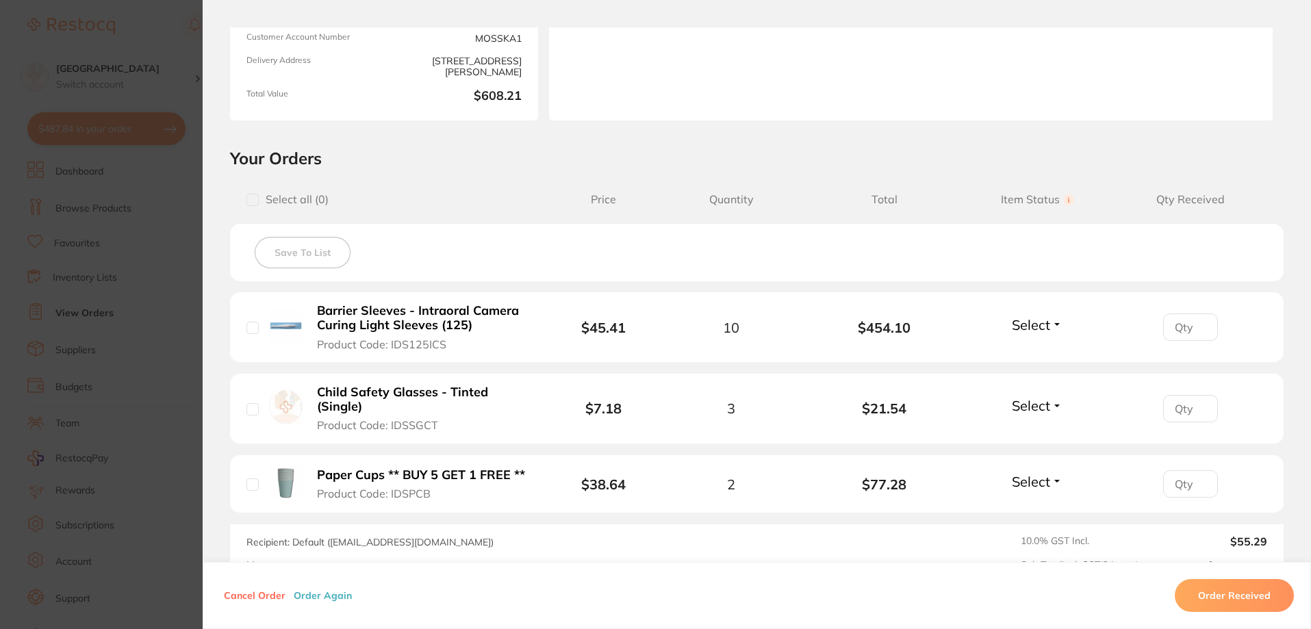
click at [160, 282] on section "Order ID: Restocq- 90817 Order Information Placed Order Order Date [DATE] 15:51…" at bounding box center [655, 314] width 1311 height 629
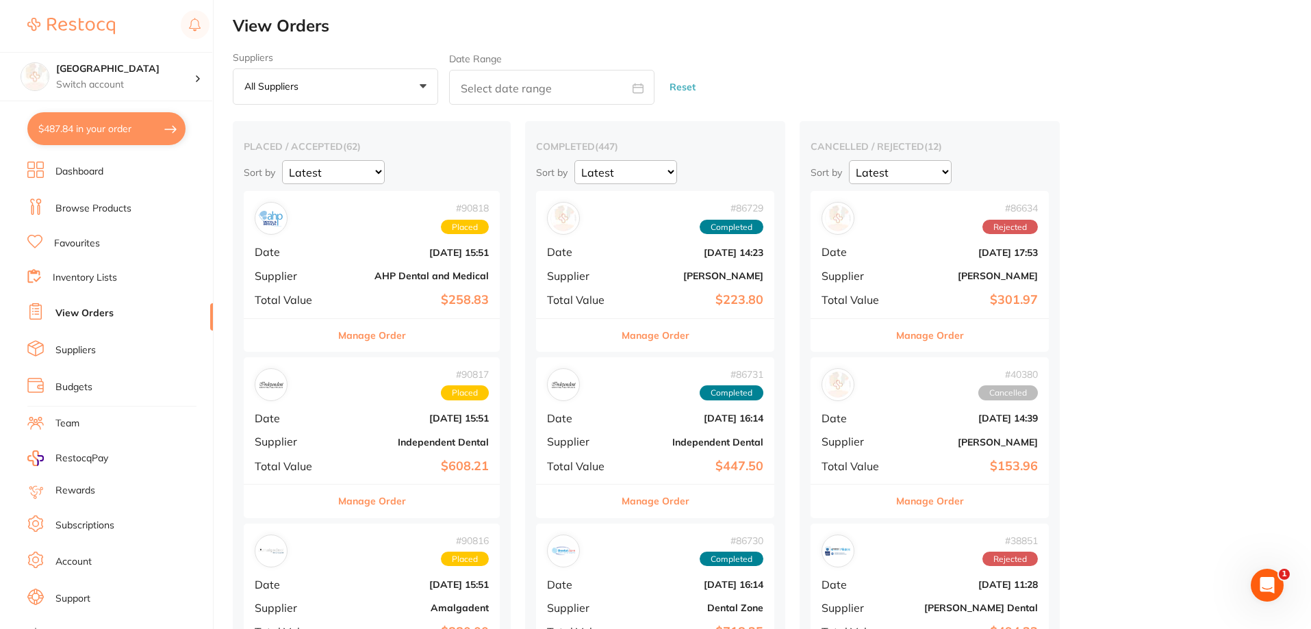
click at [364, 592] on div "# 90816 Placed Date [DATE] 15:51 Supplier Amalgadent Total Value $880.00" at bounding box center [372, 587] width 256 height 127
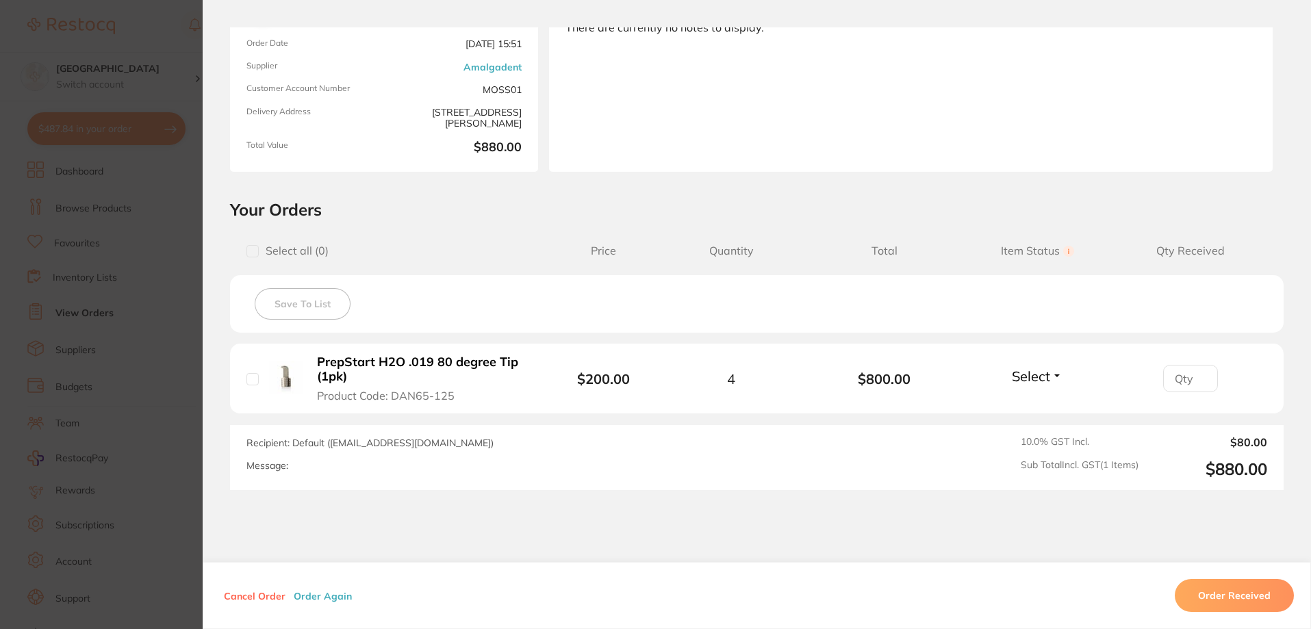
scroll to position [146, 0]
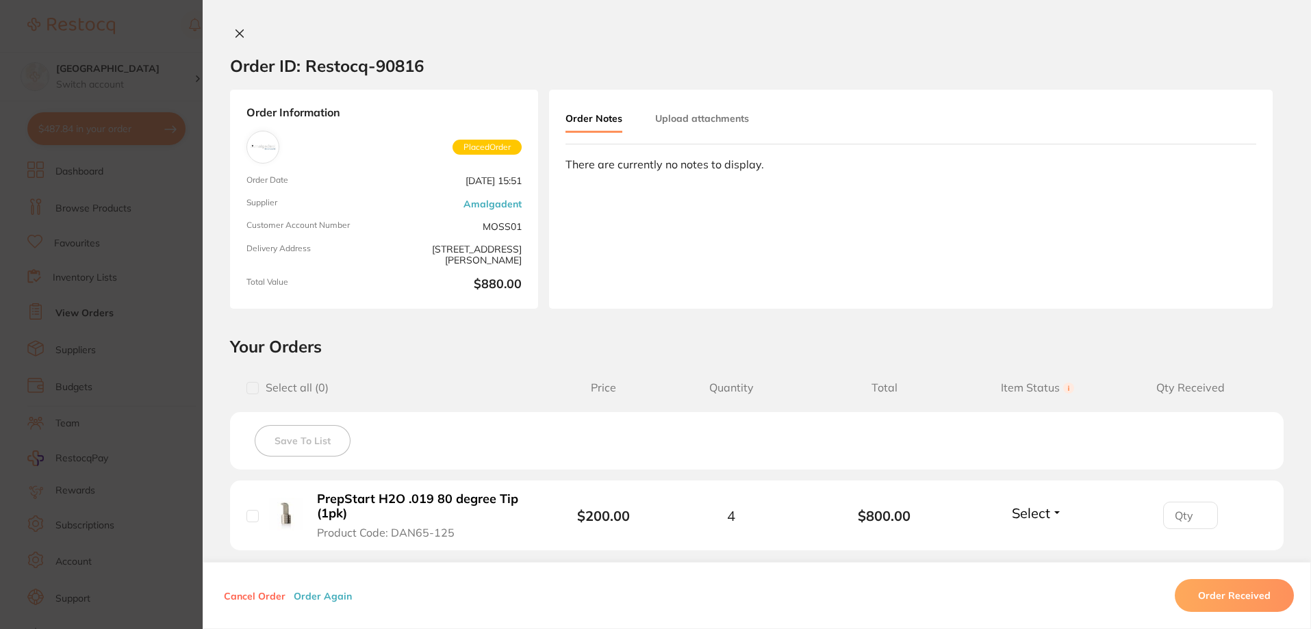
scroll to position [51, 0]
click at [147, 273] on section "Order ID: Restocq- 90816 Order Information Placed Order Order Date Aug 20 2025,…" at bounding box center [655, 314] width 1311 height 629
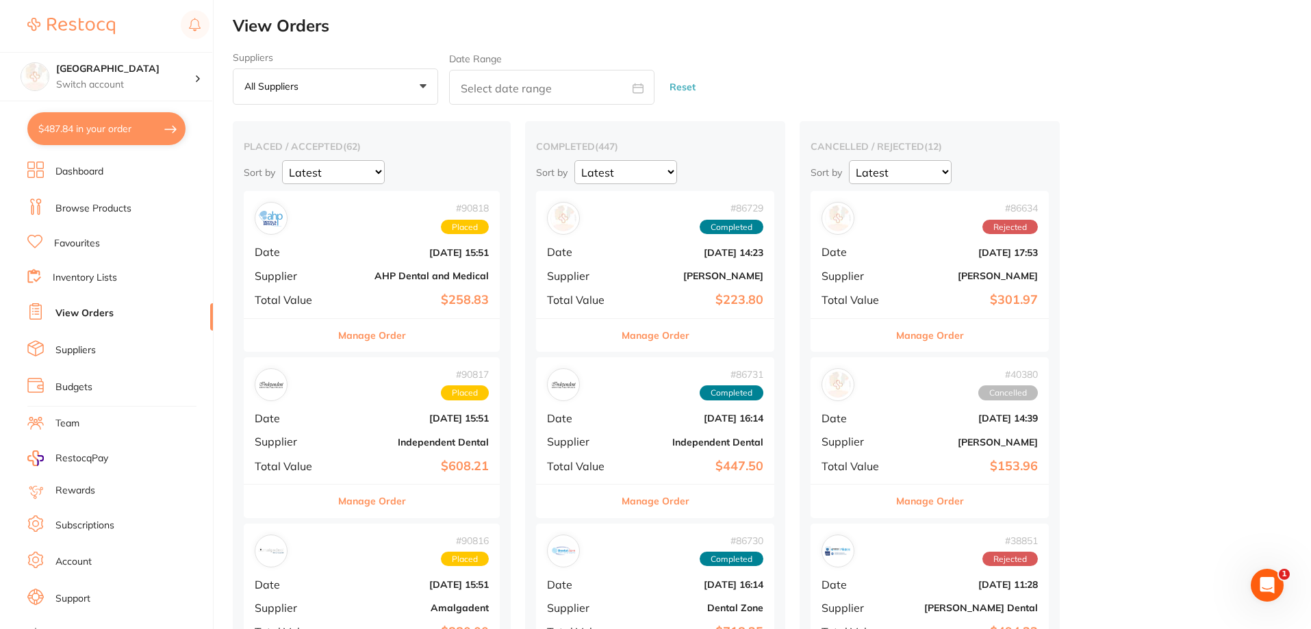
click at [114, 128] on button "$487.84 in your order" at bounding box center [106, 128] width 158 height 33
checkbox input "true"
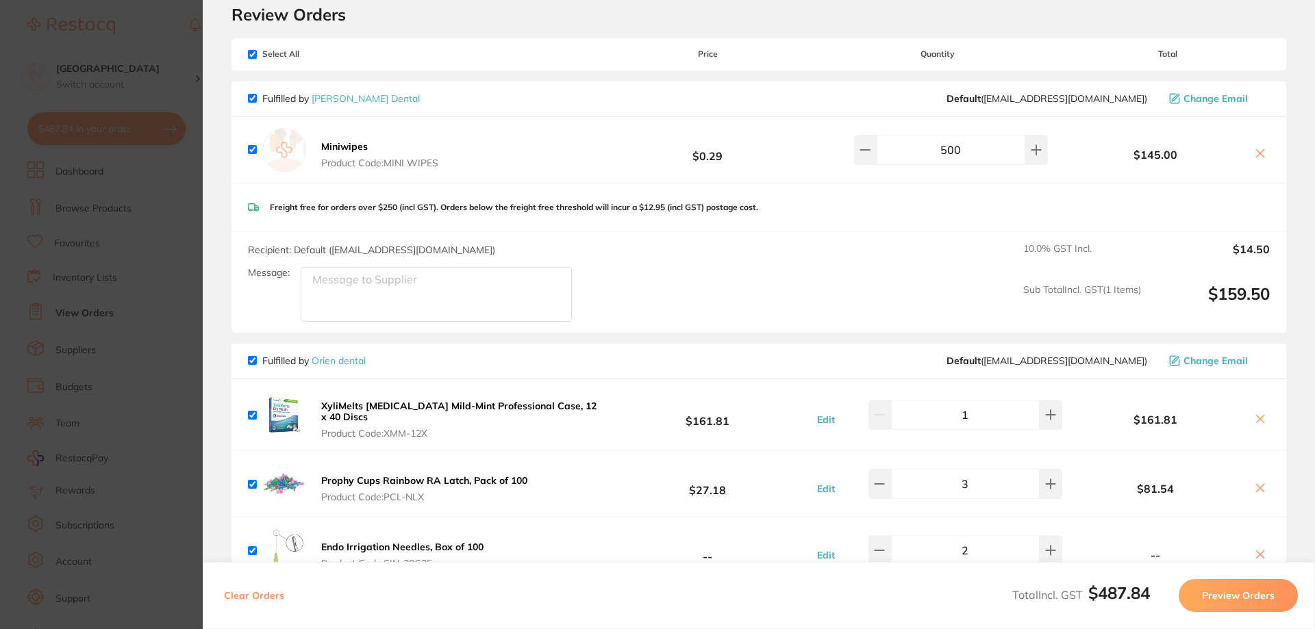
click at [175, 210] on section "Update RRP Set your pre negotiated price for this item. Item Agreed RRP (excl. …" at bounding box center [657, 314] width 1315 height 629
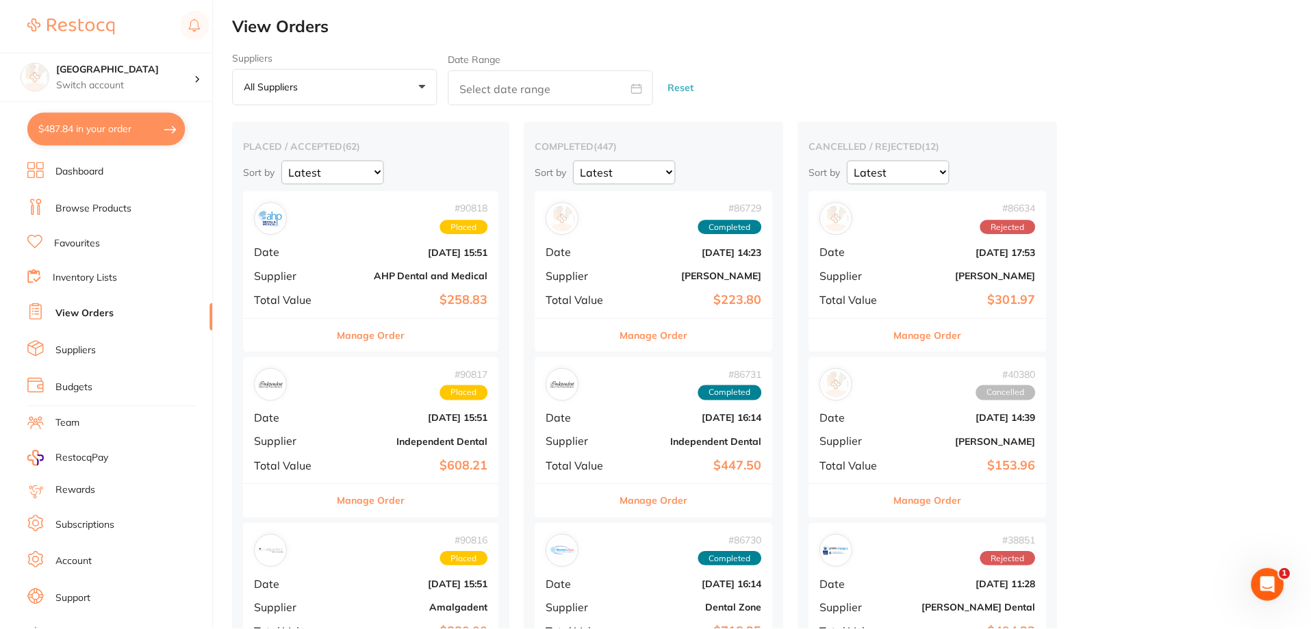
scroll to position [1, 0]
click at [534, 79] on input "text" at bounding box center [551, 85] width 205 height 35
select select "7"
select select "2025"
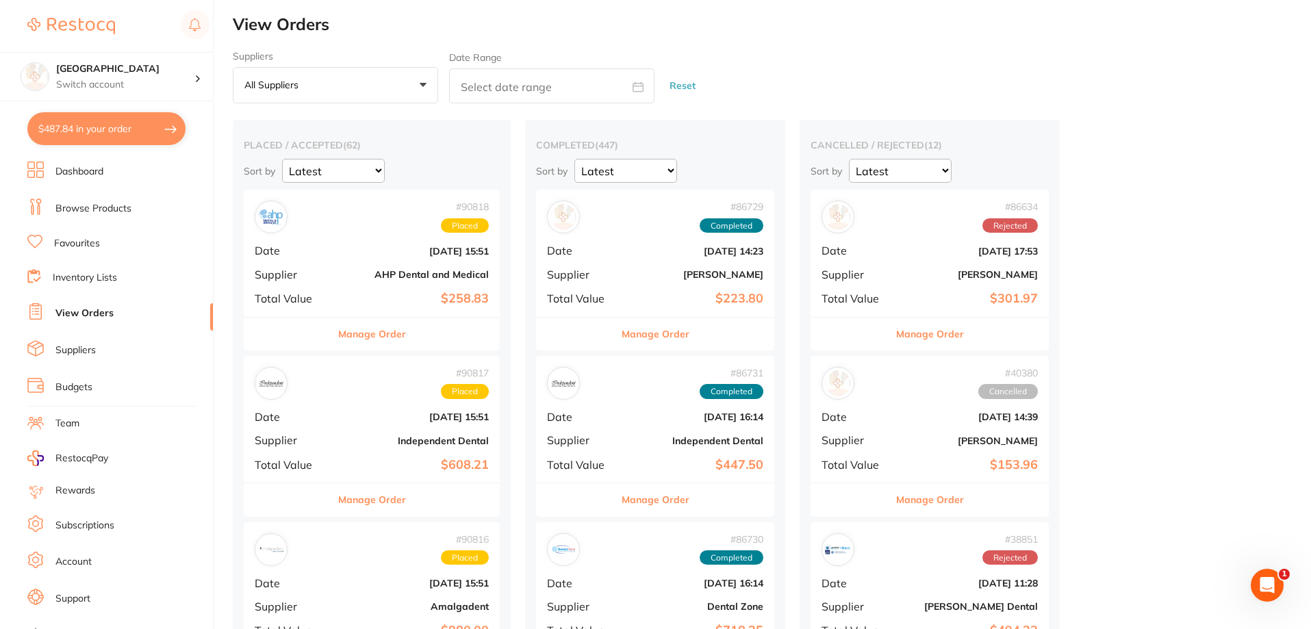
click at [62, 205] on link "Browse Products" at bounding box center [93, 209] width 76 height 14
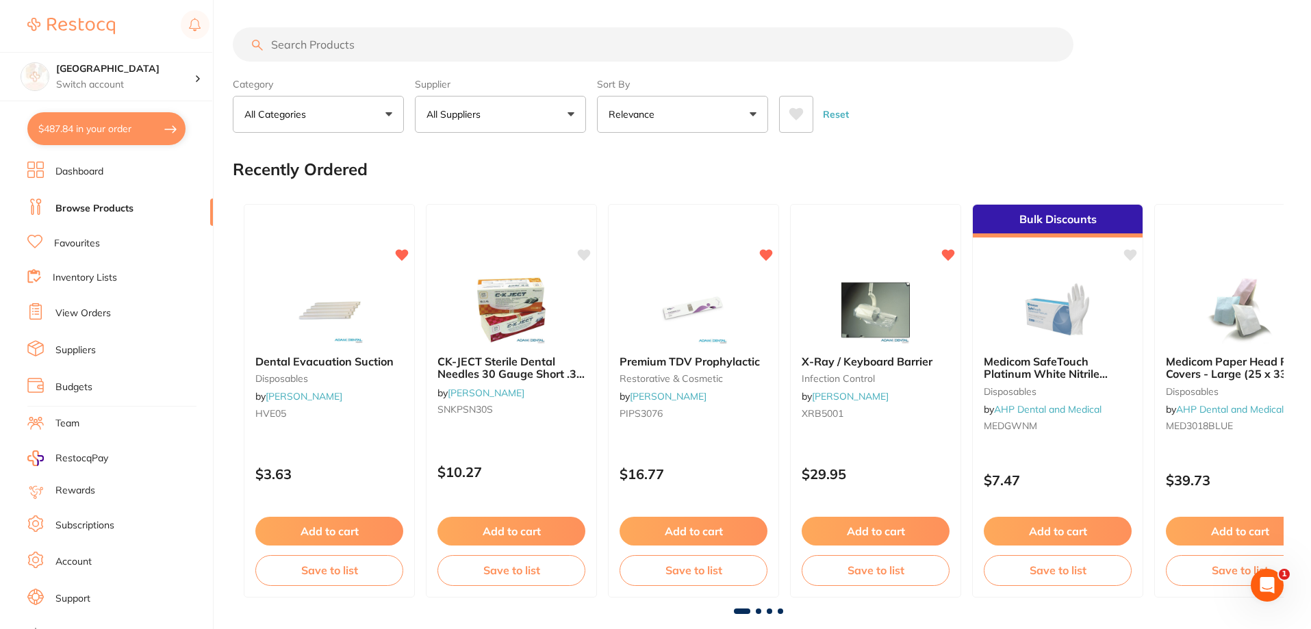
click at [467, 106] on button "All Suppliers" at bounding box center [500, 114] width 171 height 37
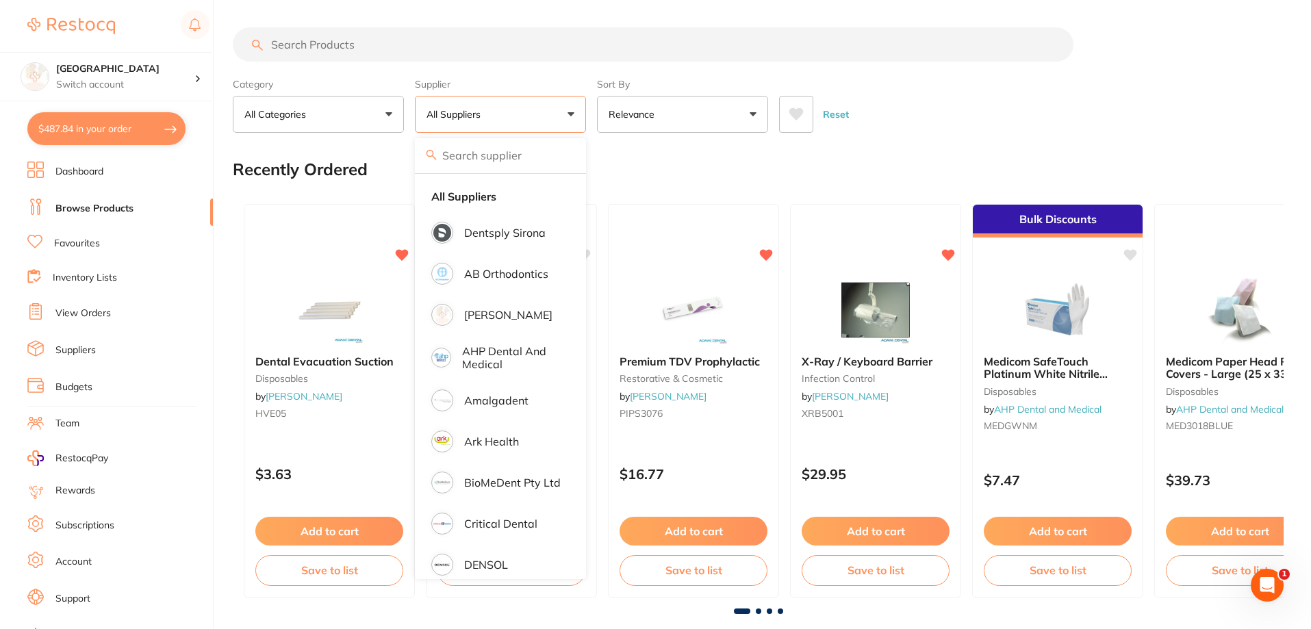
click at [366, 47] on input "search" at bounding box center [653, 44] width 841 height 34
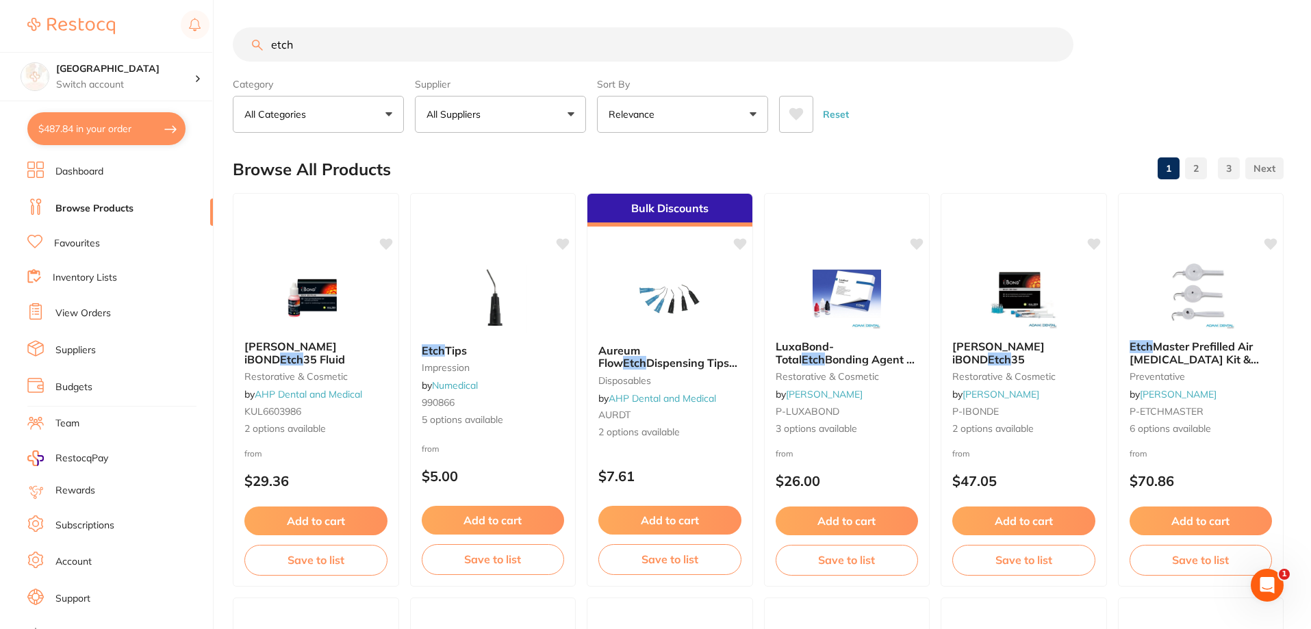
type input "etch"
